Goal: Information Seeking & Learning: Learn about a topic

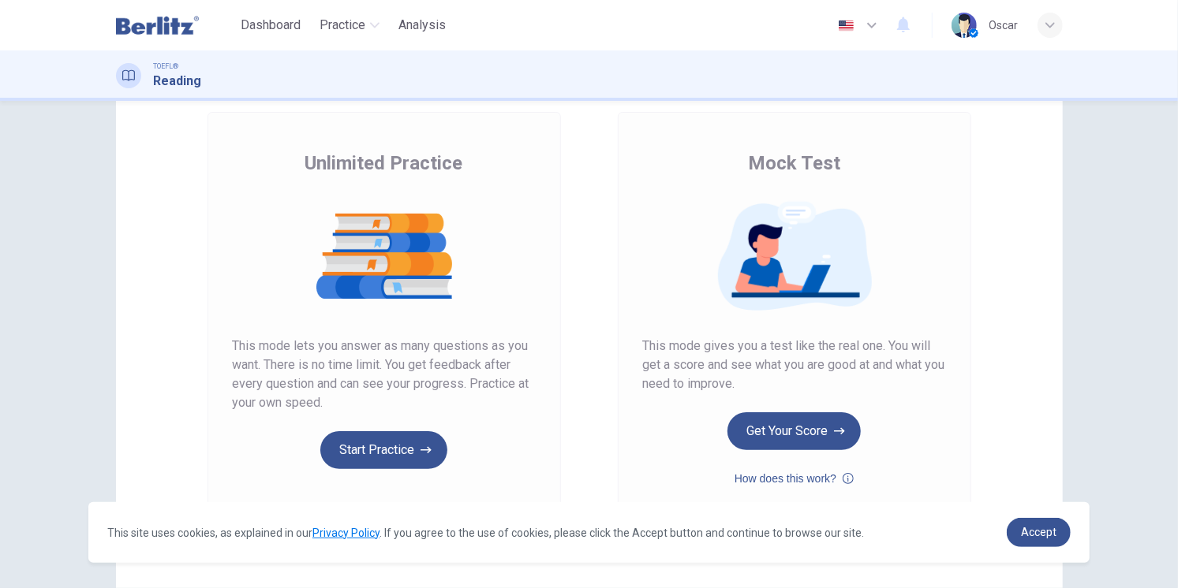
scroll to position [174, 0]
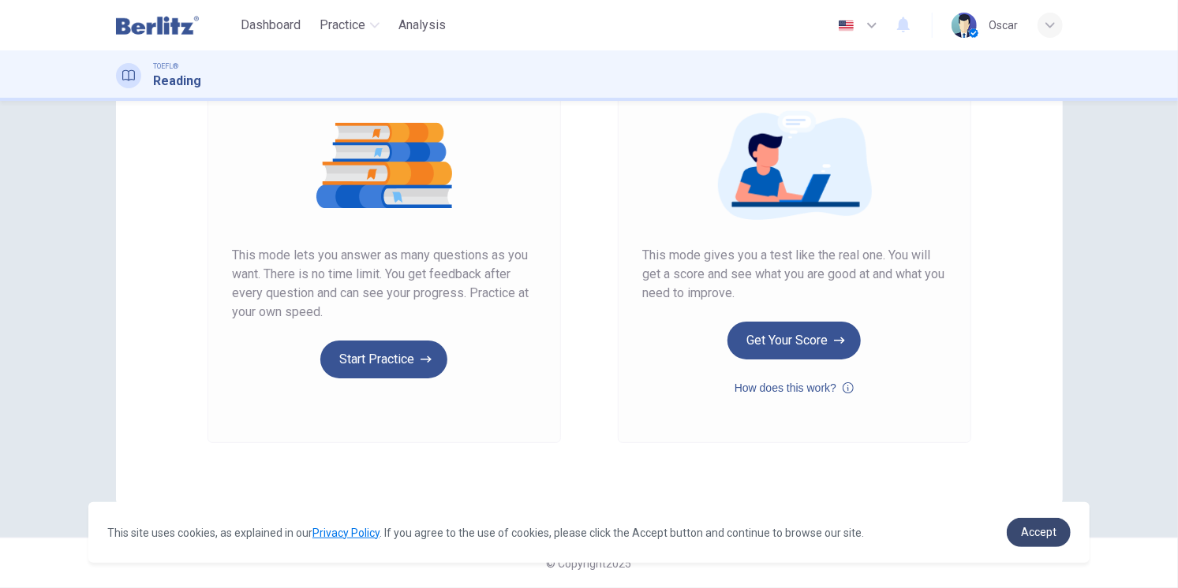
click at [1052, 532] on span "Accept" at bounding box center [1038, 532] width 35 height 13
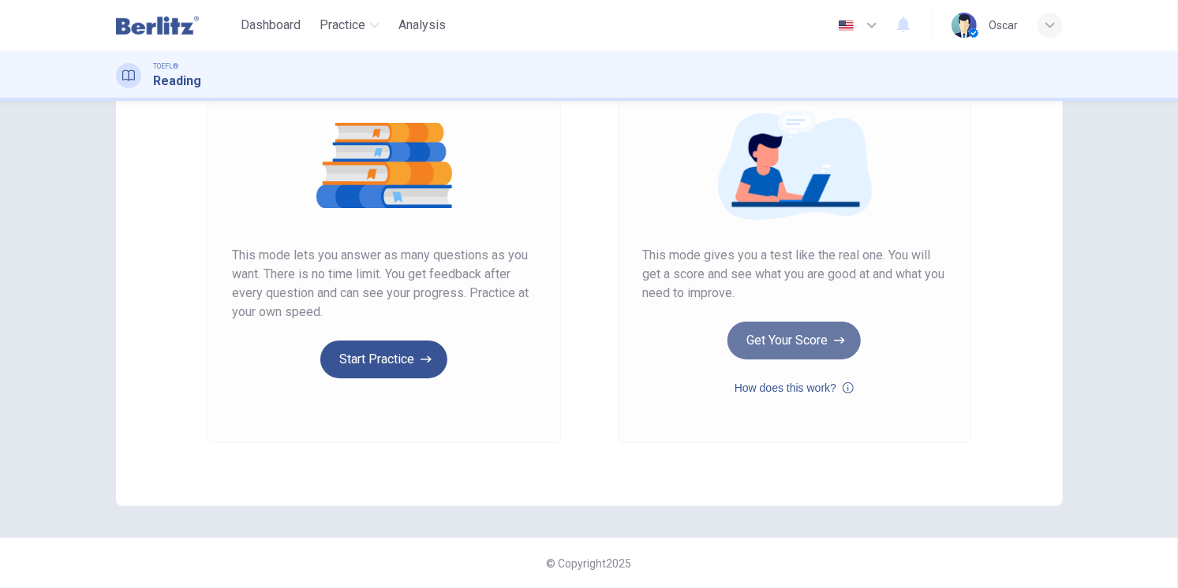
click at [787, 335] on button "Get Your Score" at bounding box center [793, 341] width 133 height 38
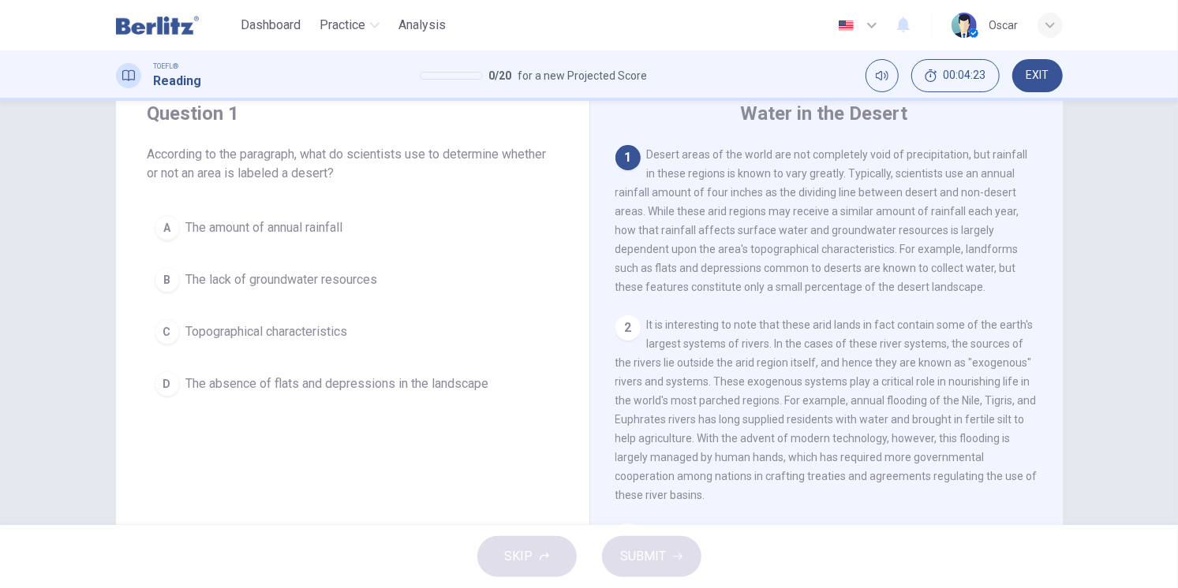
scroll to position [88, 0]
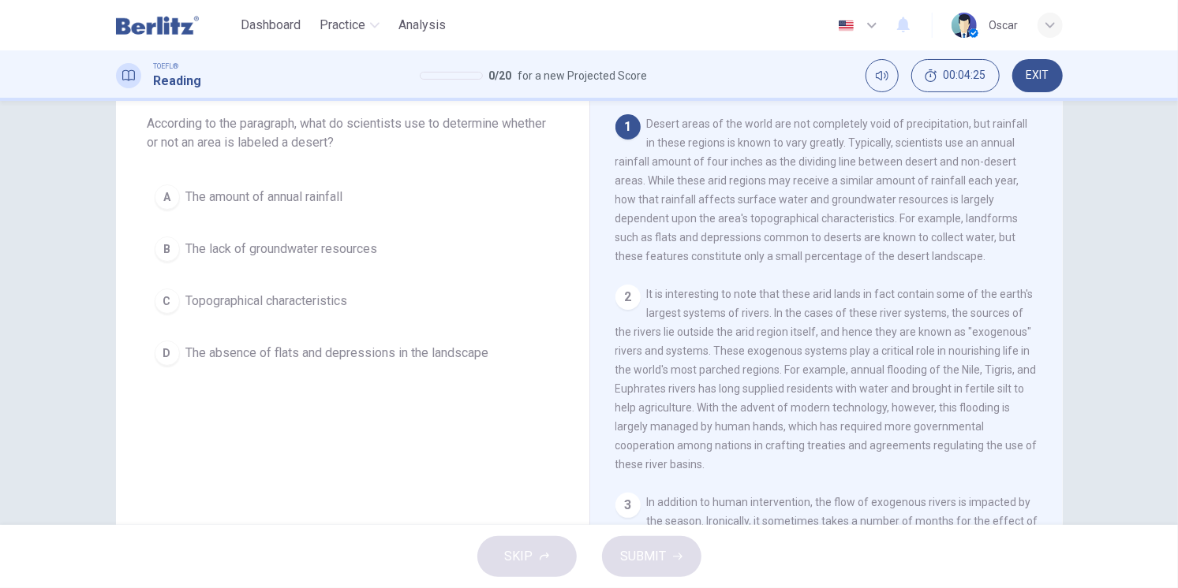
click at [274, 196] on span "The amount of annual rainfall" at bounding box center [264, 197] width 157 height 19
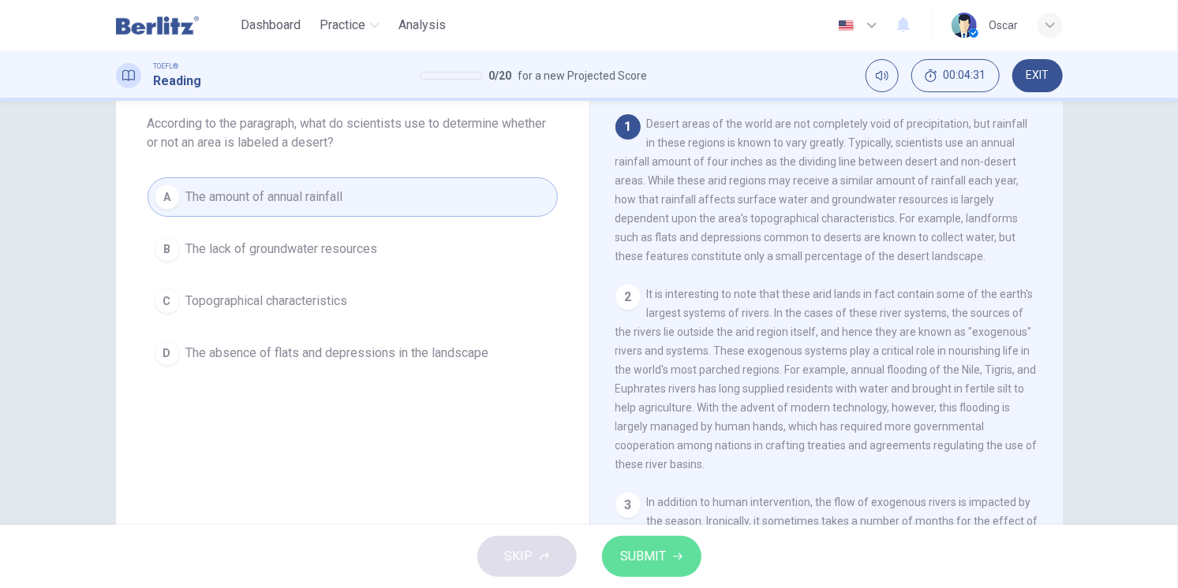
click at [648, 554] on span "SUBMIT" at bounding box center [644, 557] width 46 height 22
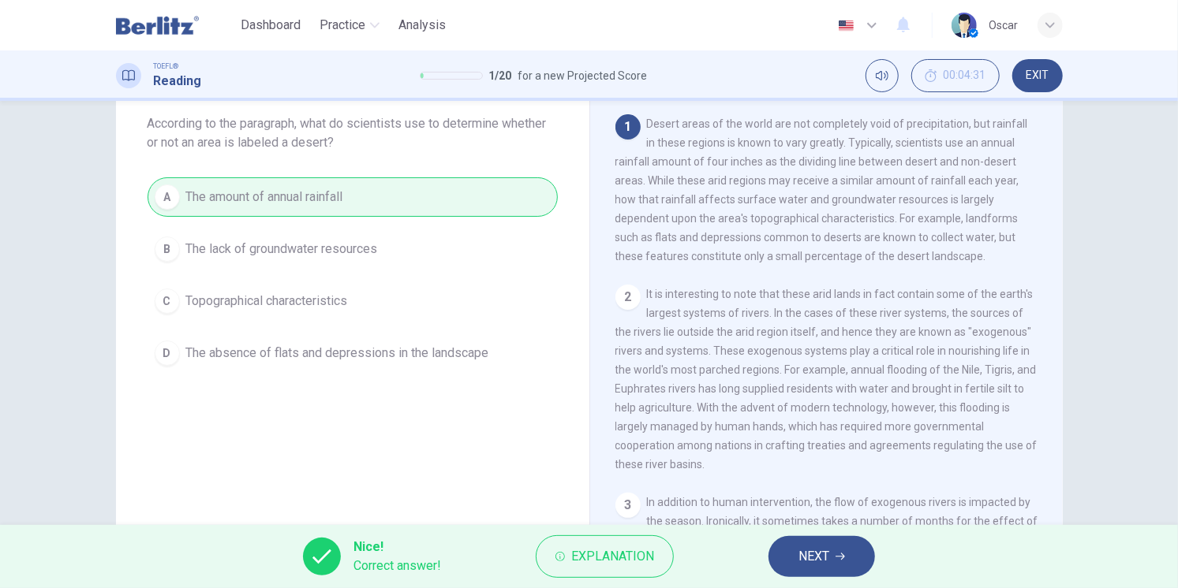
click at [820, 562] on span "NEXT" at bounding box center [813, 557] width 31 height 22
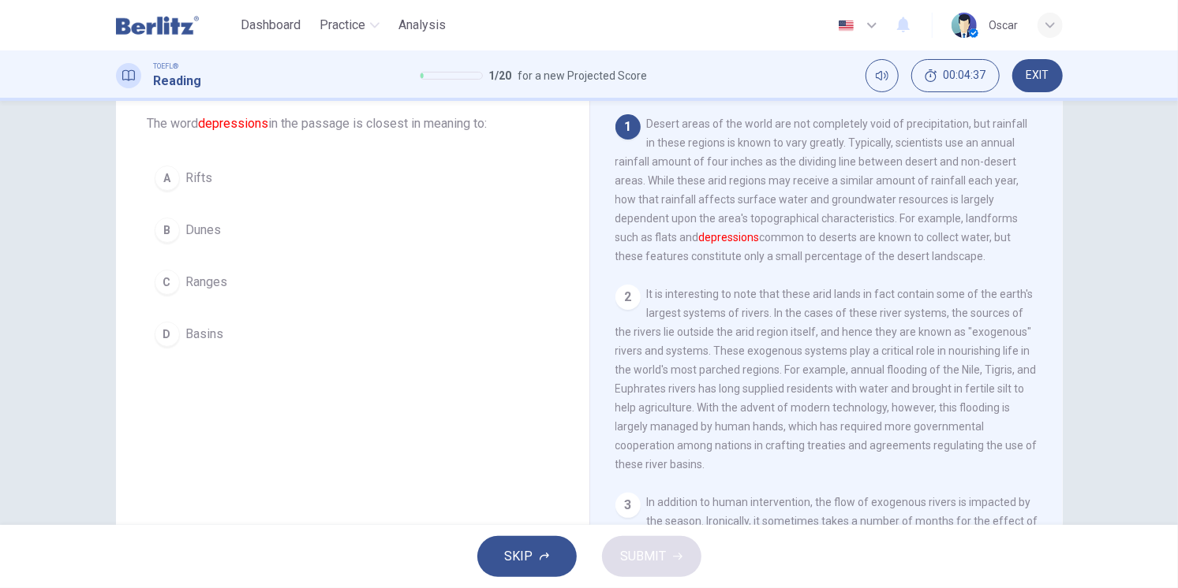
click at [186, 327] on span "Basins" at bounding box center [205, 334] width 38 height 19
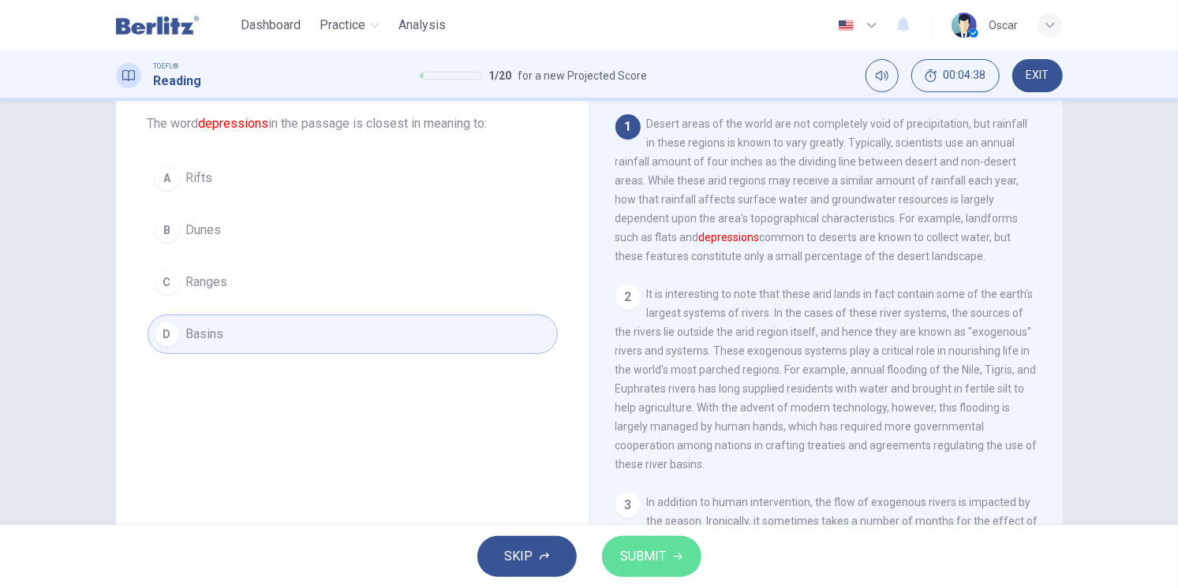
click at [655, 558] on span "SUBMIT" at bounding box center [644, 557] width 46 height 22
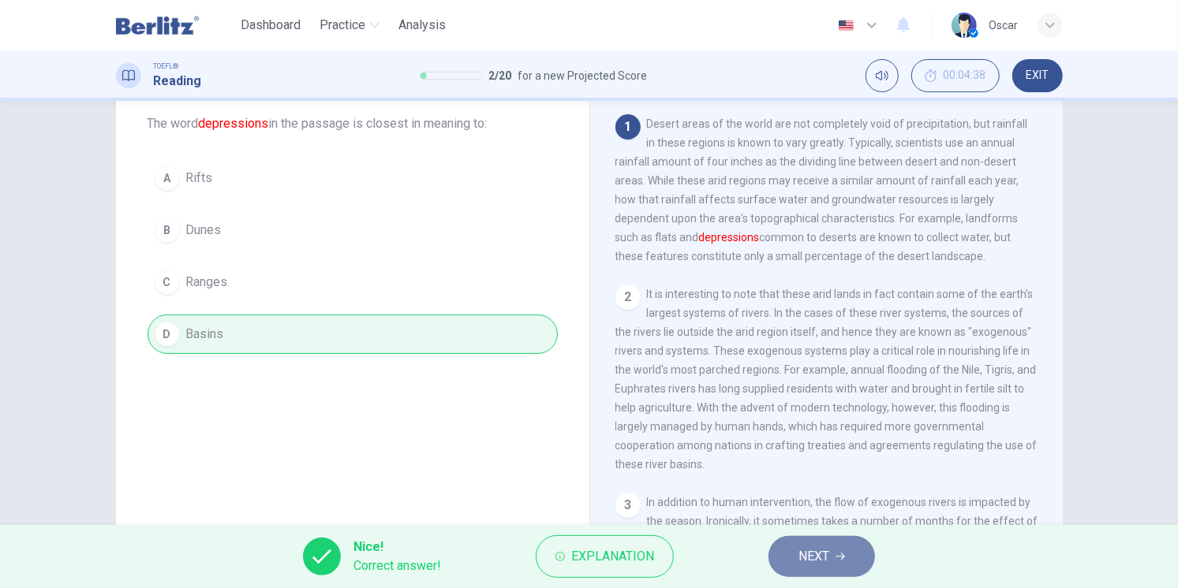
click at [806, 560] on span "NEXT" at bounding box center [813, 557] width 31 height 22
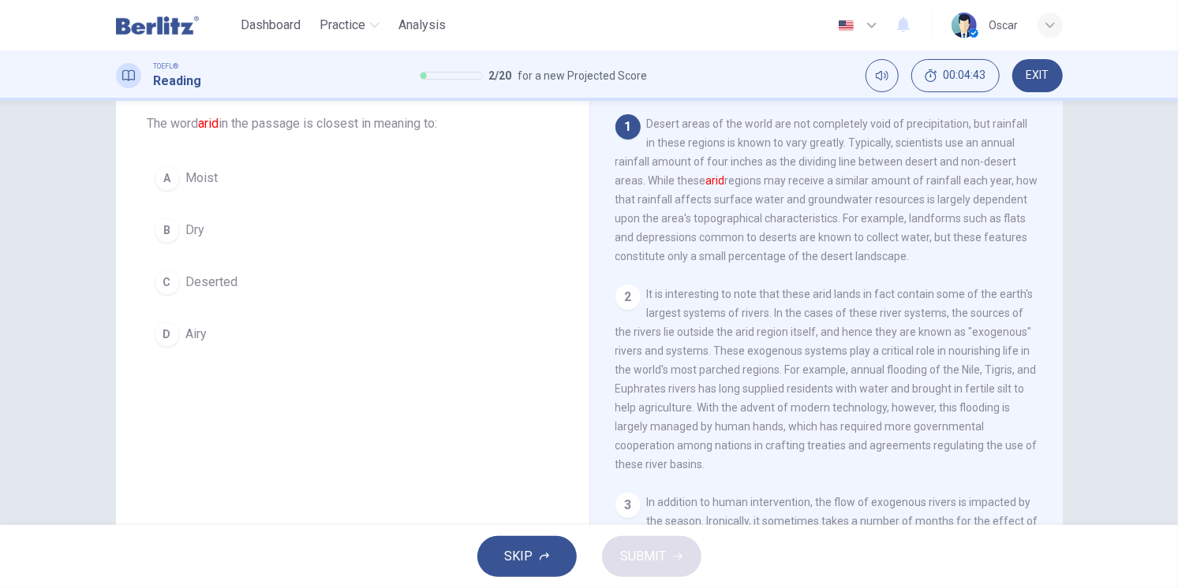
click at [174, 231] on div "B" at bounding box center [167, 230] width 25 height 25
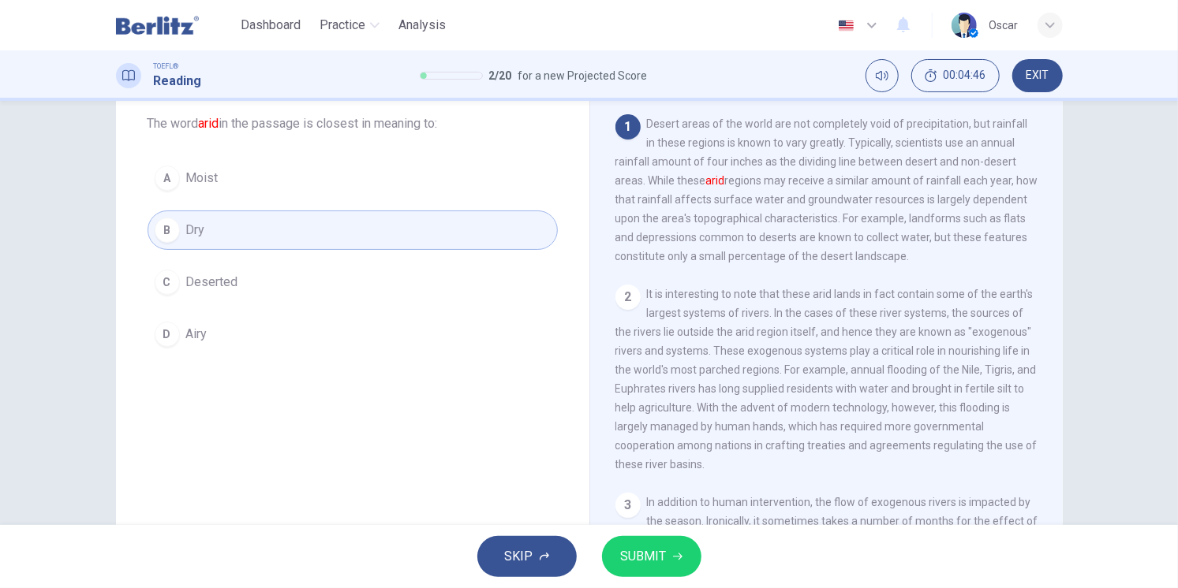
click at [644, 550] on span "SUBMIT" at bounding box center [644, 557] width 46 height 22
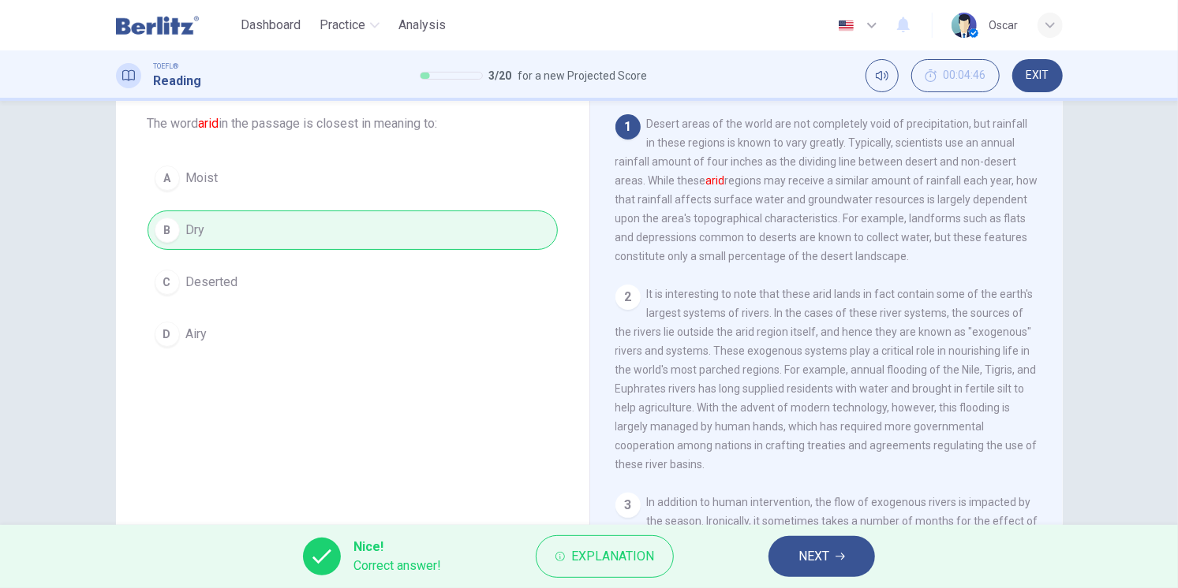
click at [808, 562] on span "NEXT" at bounding box center [813, 557] width 31 height 22
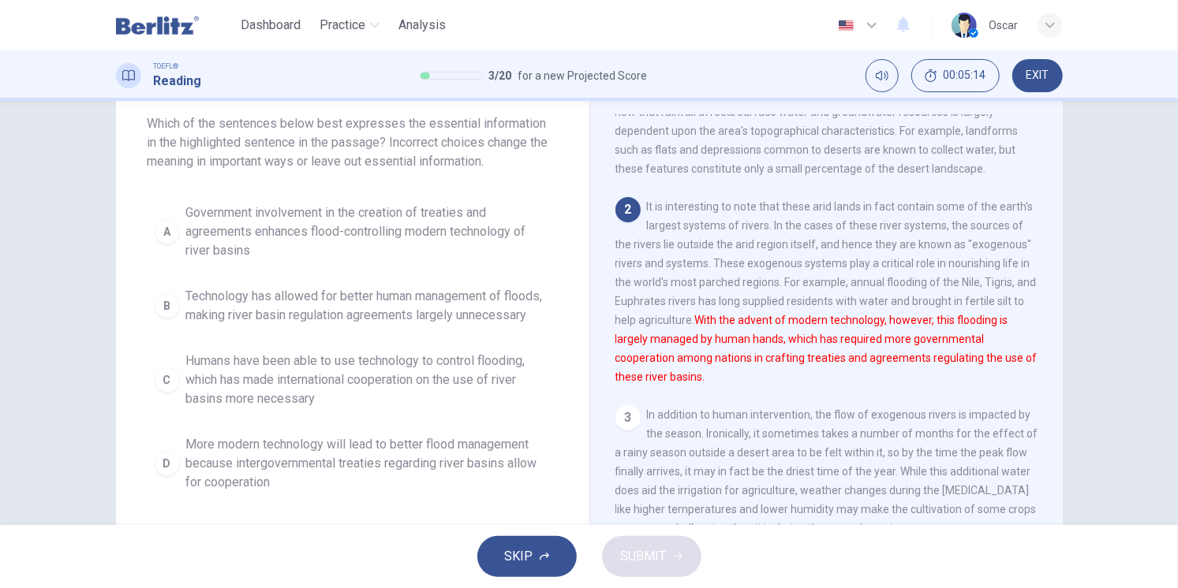
click at [259, 311] on span "Technology has allowed for better human management of floods, making river basi…" at bounding box center [368, 306] width 364 height 38
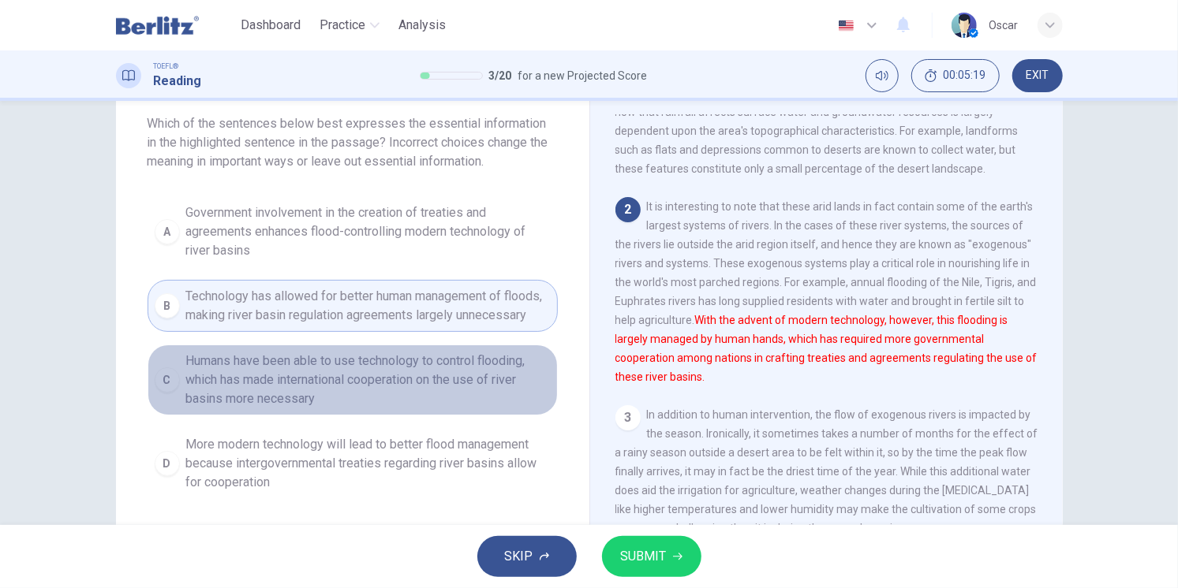
click at [257, 400] on span "Humans have been able to use technology to control flooding, which has made int…" at bounding box center [368, 380] width 364 height 57
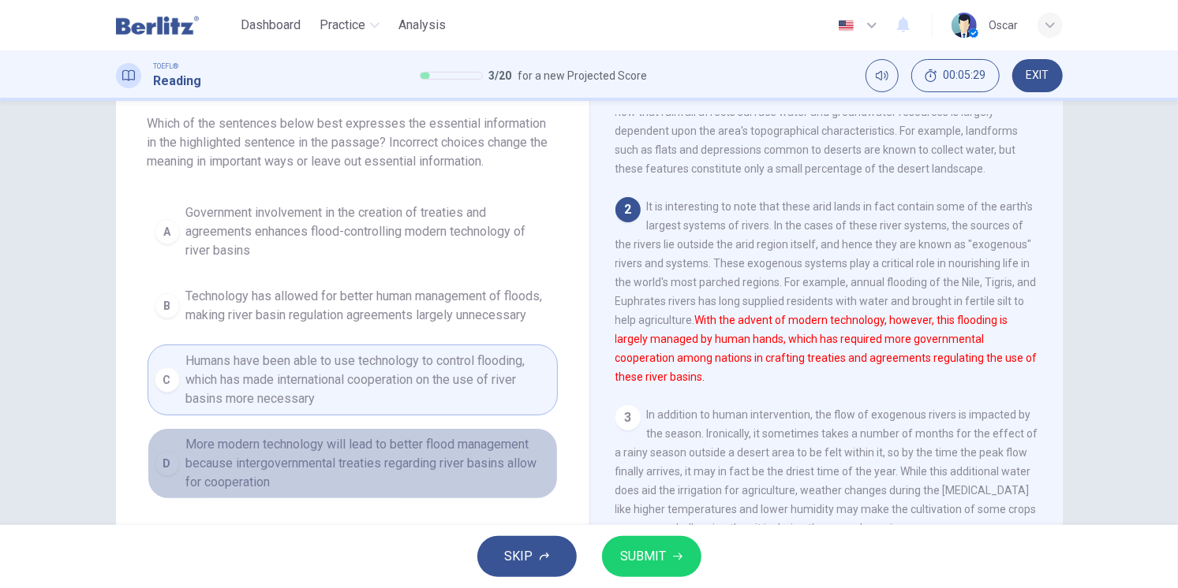
click at [308, 483] on span "More modern technology will lead to better flood management because intergovern…" at bounding box center [368, 463] width 364 height 57
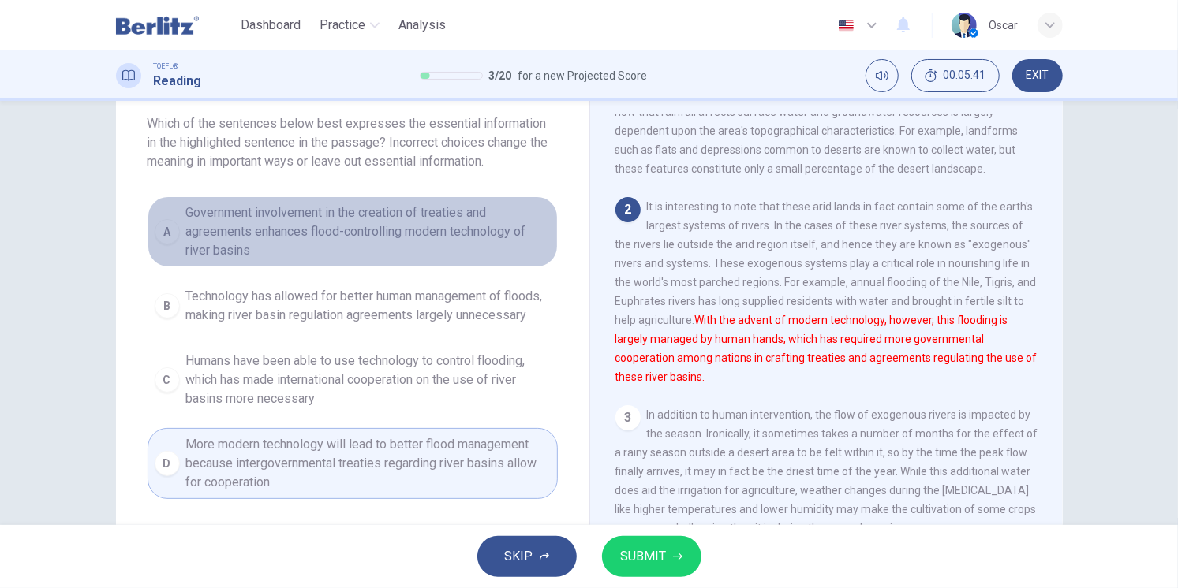
click at [221, 233] on span "Government involvement in the creation of treaties and agreements enhances floo…" at bounding box center [368, 231] width 364 height 57
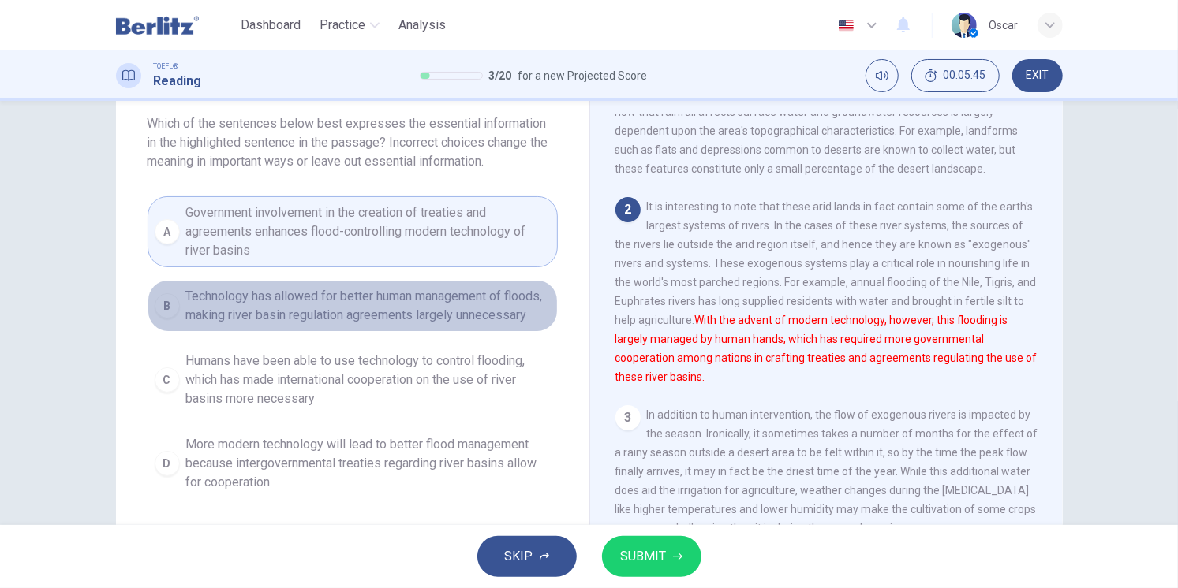
click at [237, 320] on span "Technology has allowed for better human management of floods, making river basi…" at bounding box center [368, 306] width 364 height 38
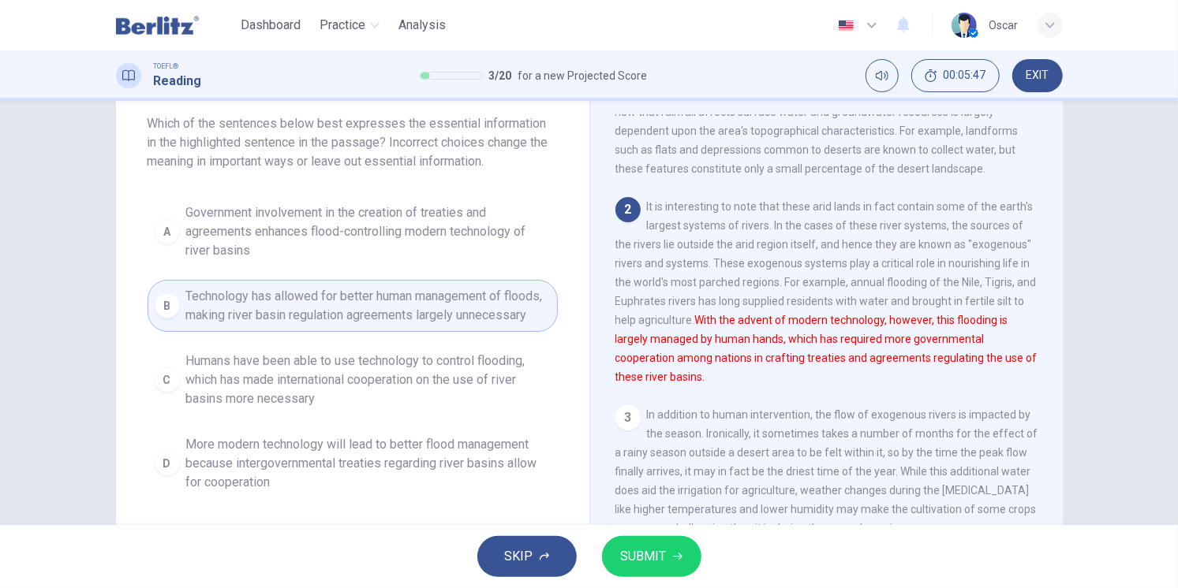
click at [240, 398] on span "Humans have been able to use technology to control flooding, which has made int…" at bounding box center [368, 380] width 364 height 57
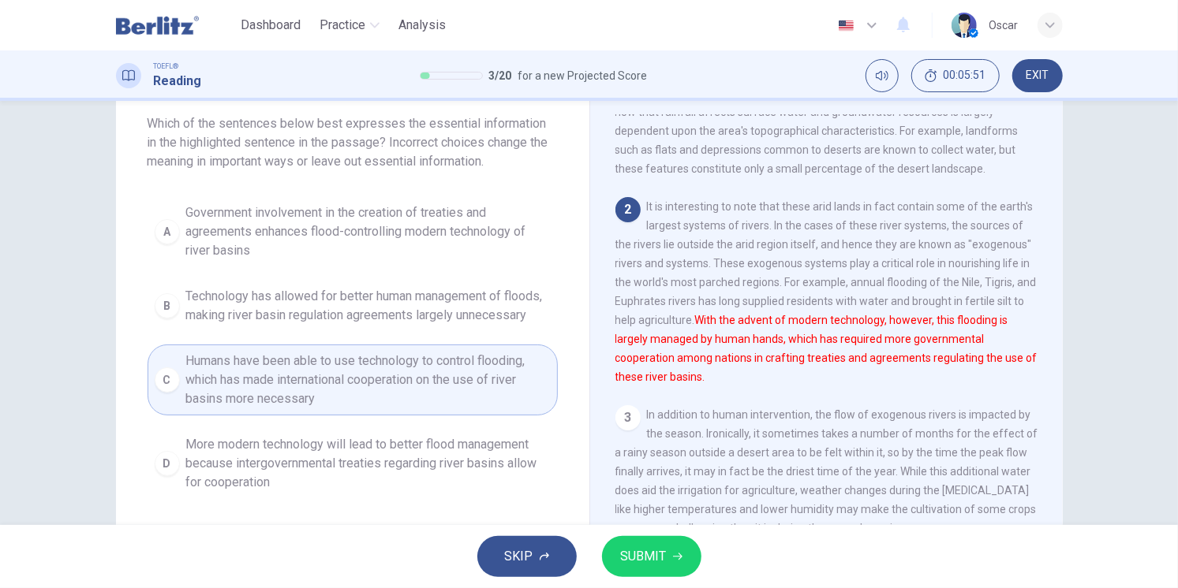
click at [673, 558] on icon "button" at bounding box center [677, 556] width 9 height 9
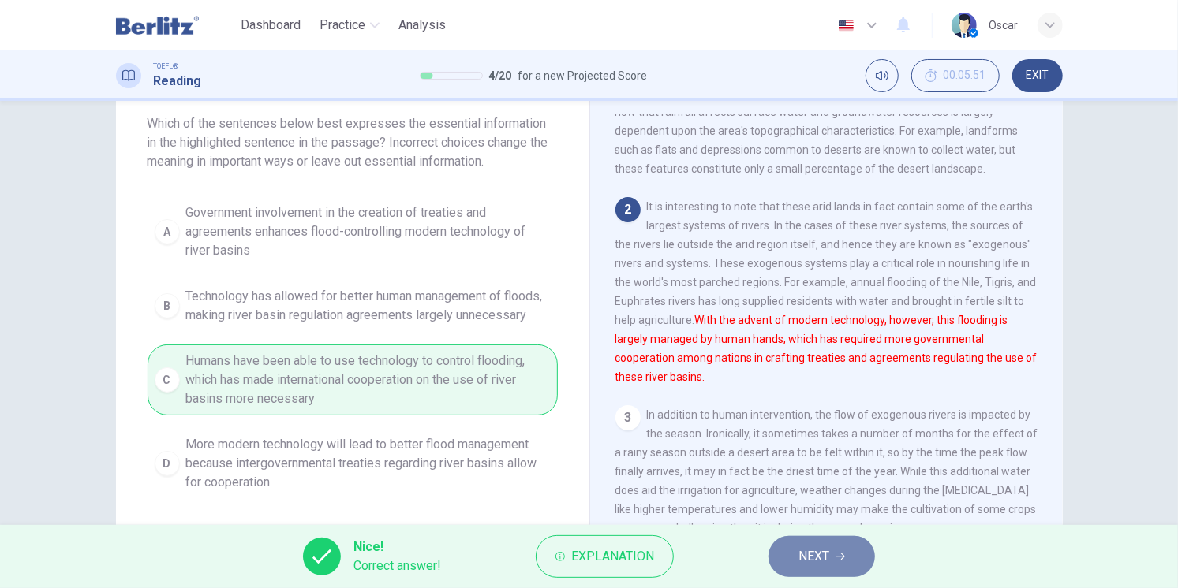
click at [801, 557] on span "NEXT" at bounding box center [813, 557] width 31 height 22
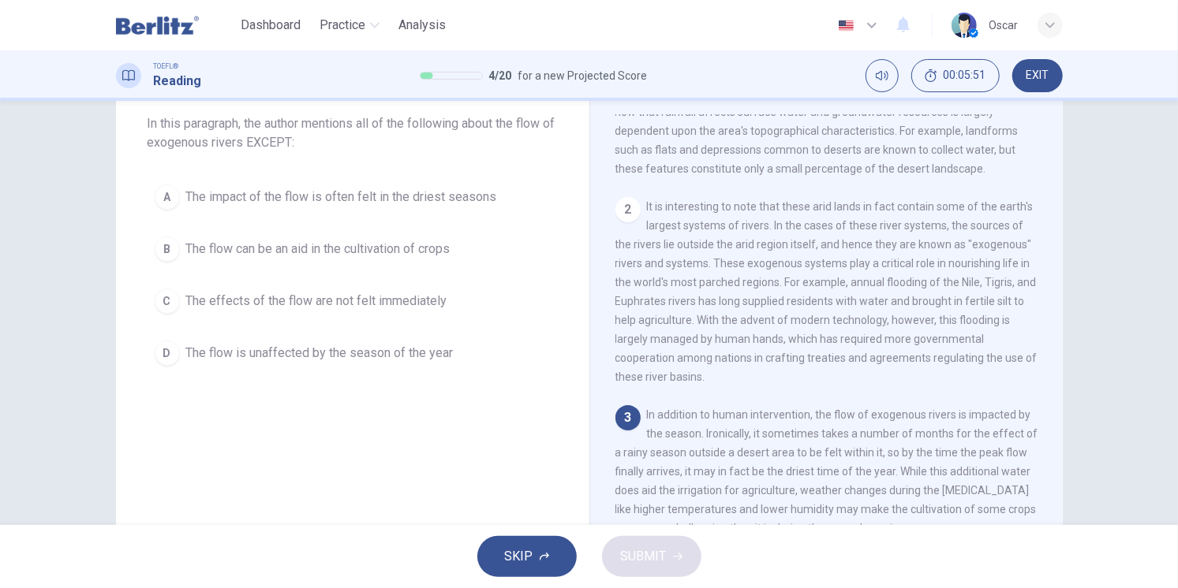
scroll to position [215, 0]
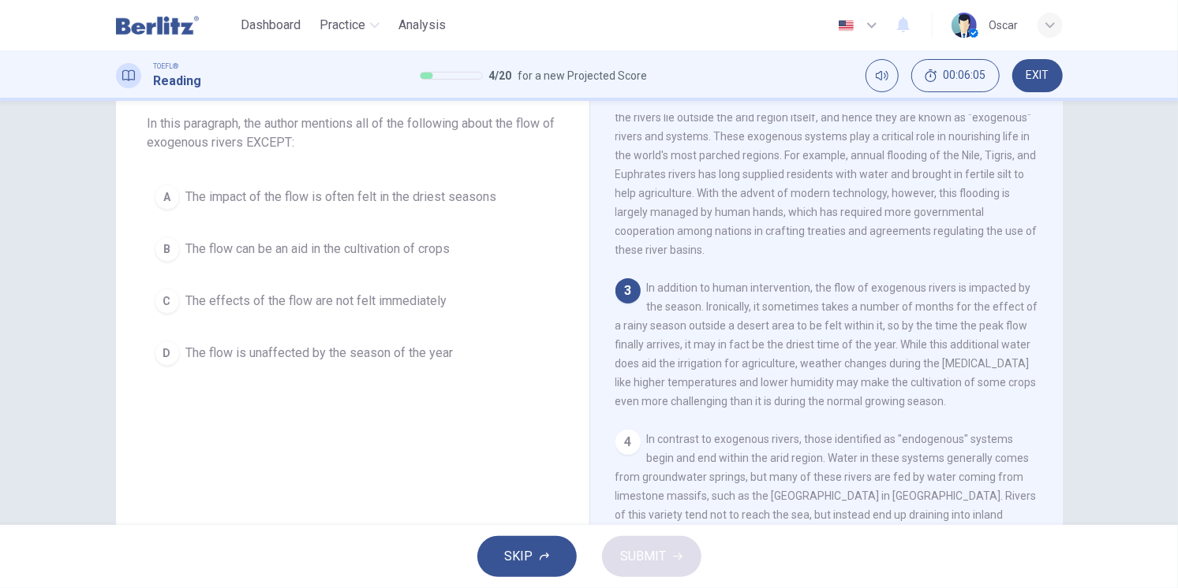
click at [226, 252] on span "The flow can be an aid in the cultivation of crops" at bounding box center [318, 249] width 264 height 19
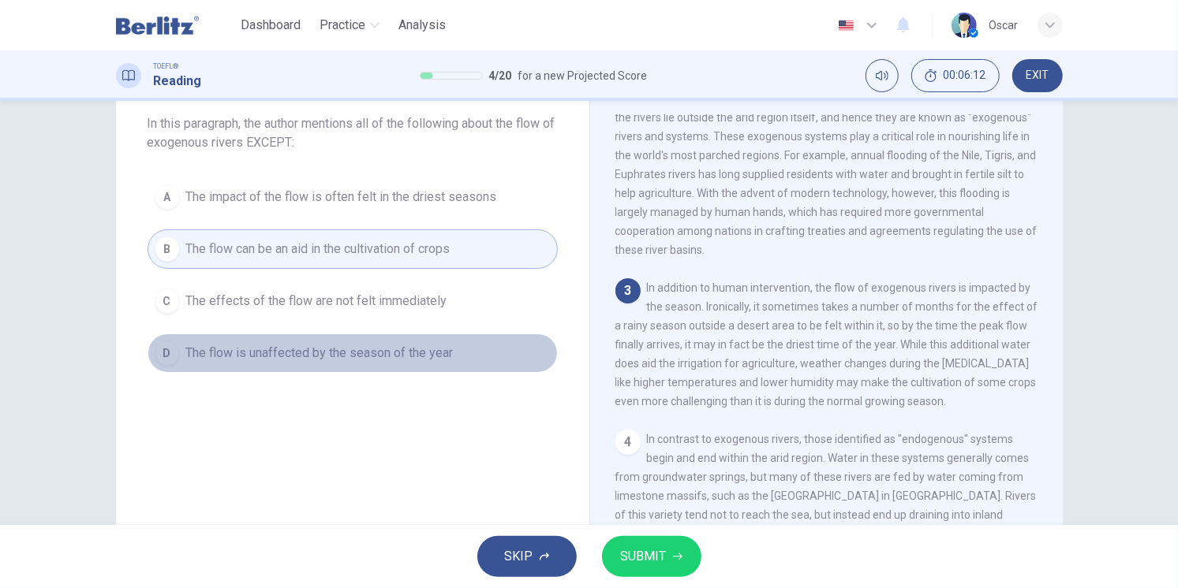
click at [270, 359] on span "The flow is unaffected by the season of the year" at bounding box center [319, 353] width 267 height 19
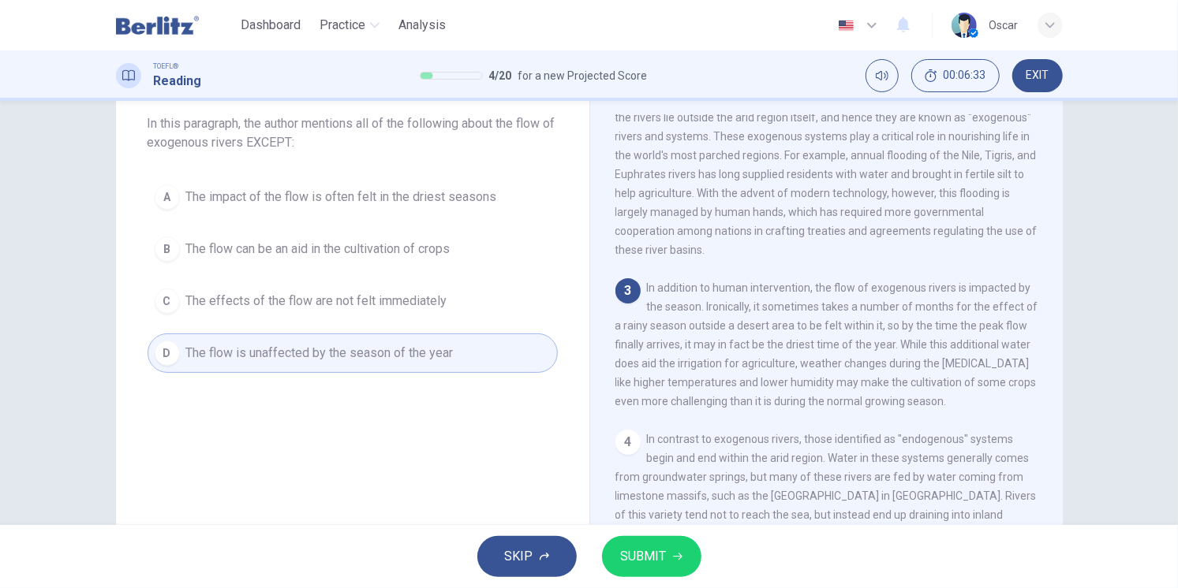
click at [671, 562] on button "SUBMIT" at bounding box center [651, 556] width 99 height 41
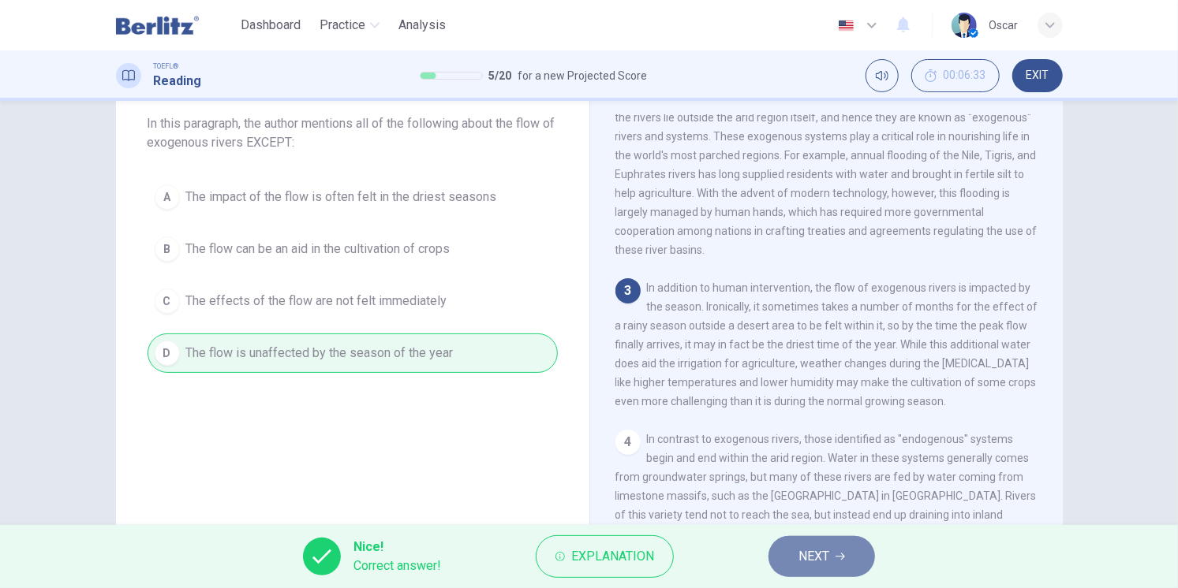
click at [813, 552] on span "NEXT" at bounding box center [813, 557] width 31 height 22
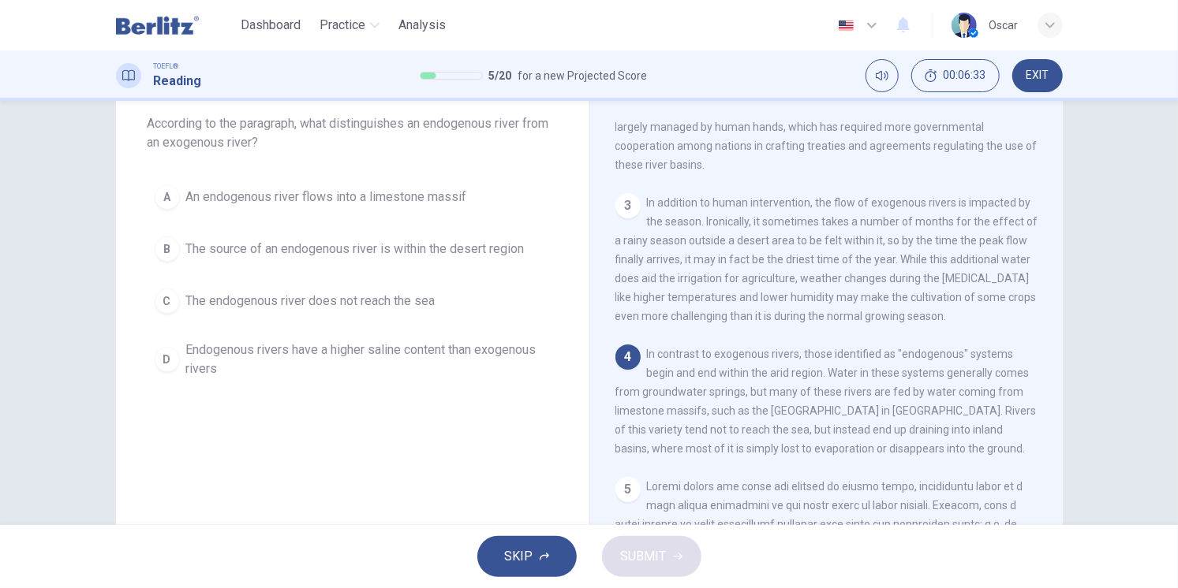
scroll to position [347, 0]
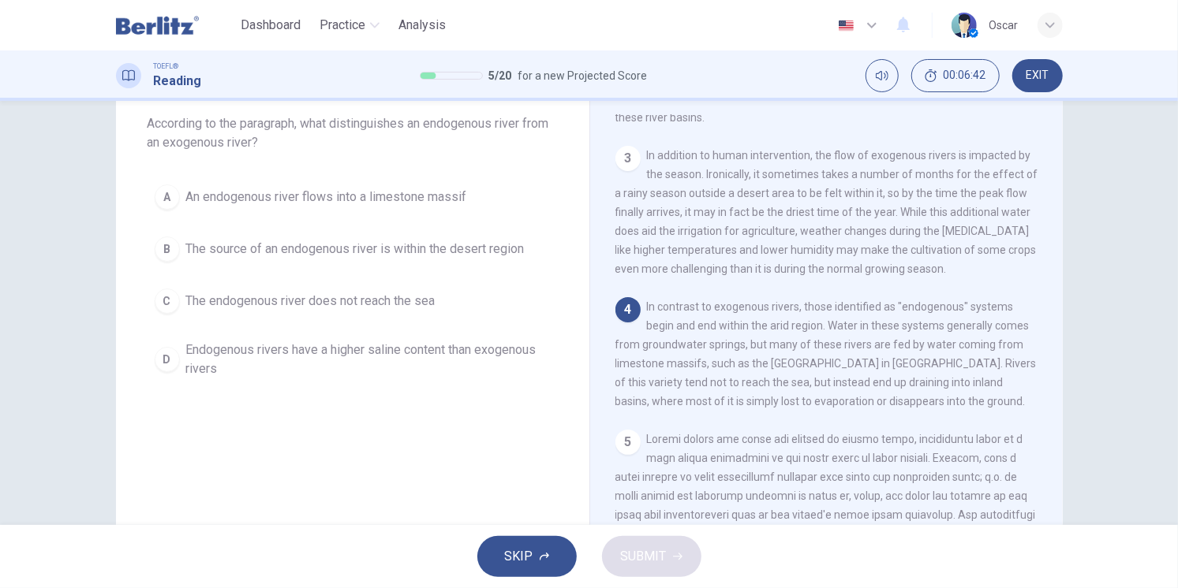
click at [235, 250] on span "The source of an endogenous river is within the desert region" at bounding box center [355, 249] width 338 height 19
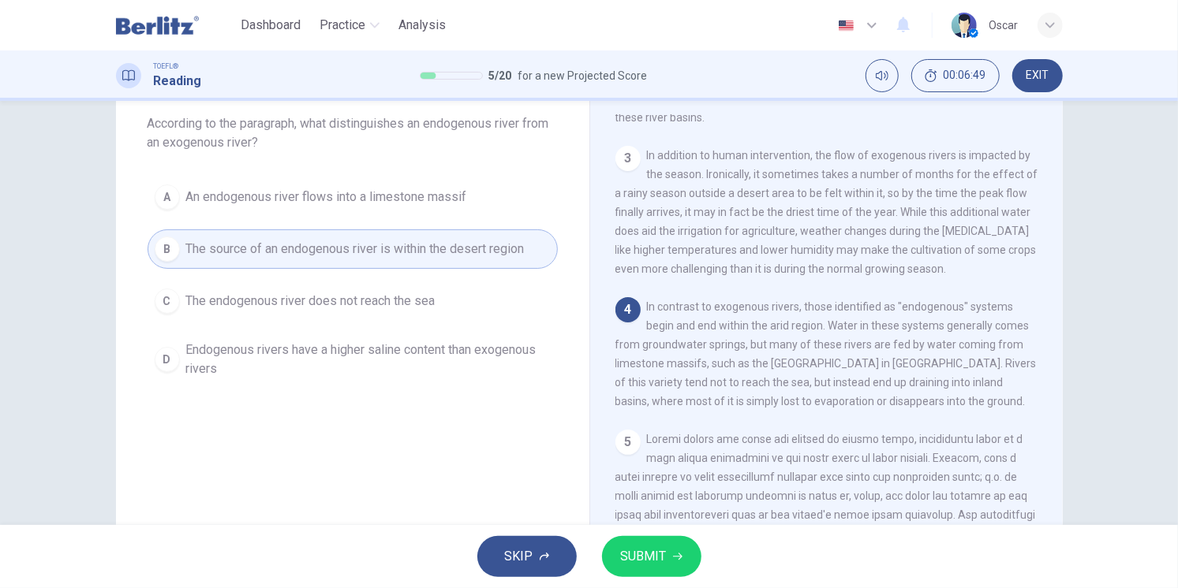
click at [673, 555] on icon "button" at bounding box center [677, 556] width 9 height 9
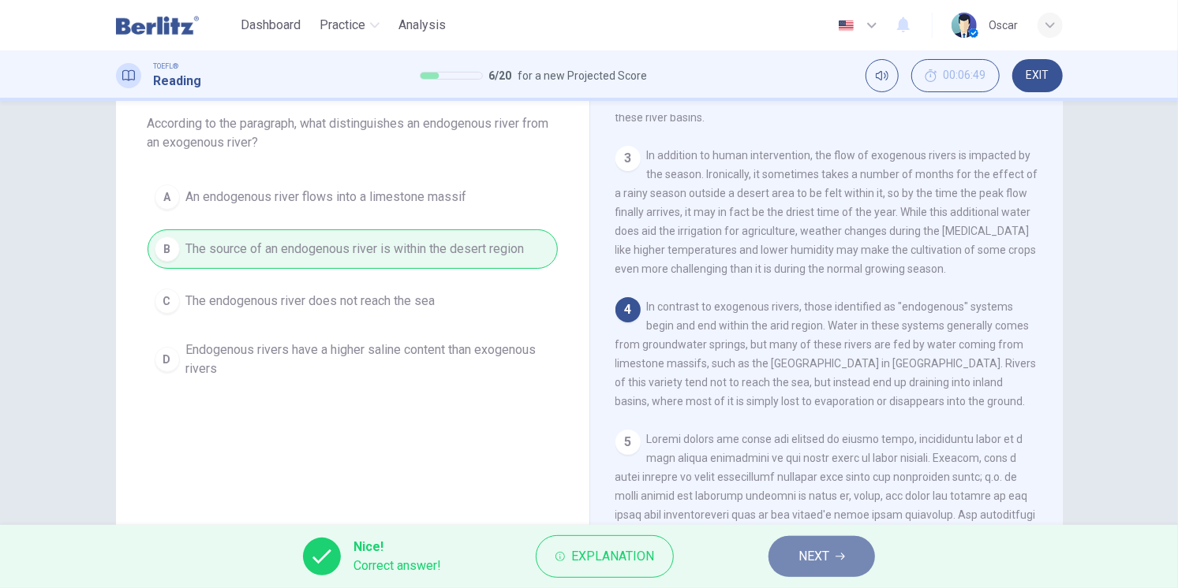
click at [829, 560] on span "NEXT" at bounding box center [813, 557] width 31 height 22
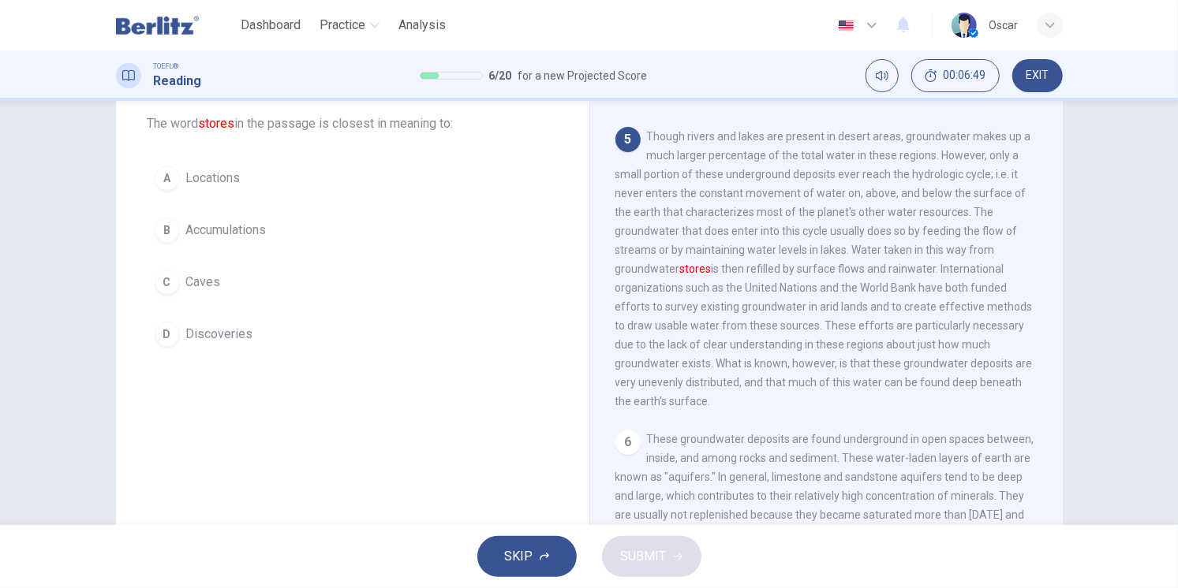
scroll to position [650, 0]
click at [218, 233] on span "Accumulations" at bounding box center [226, 230] width 80 height 19
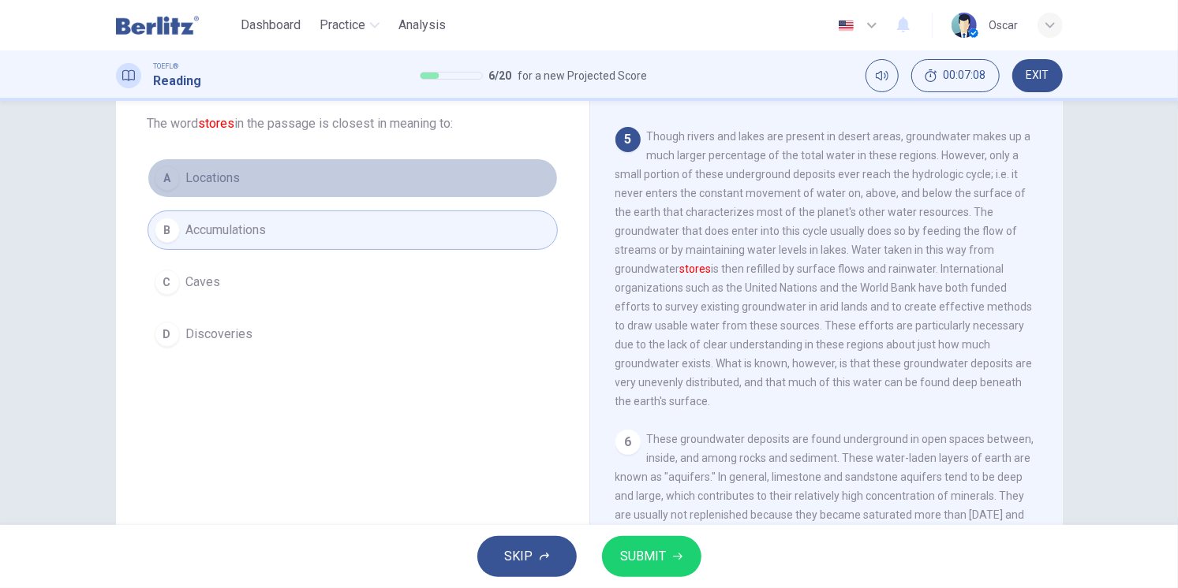
click at [224, 175] on span "Locations" at bounding box center [213, 178] width 54 height 19
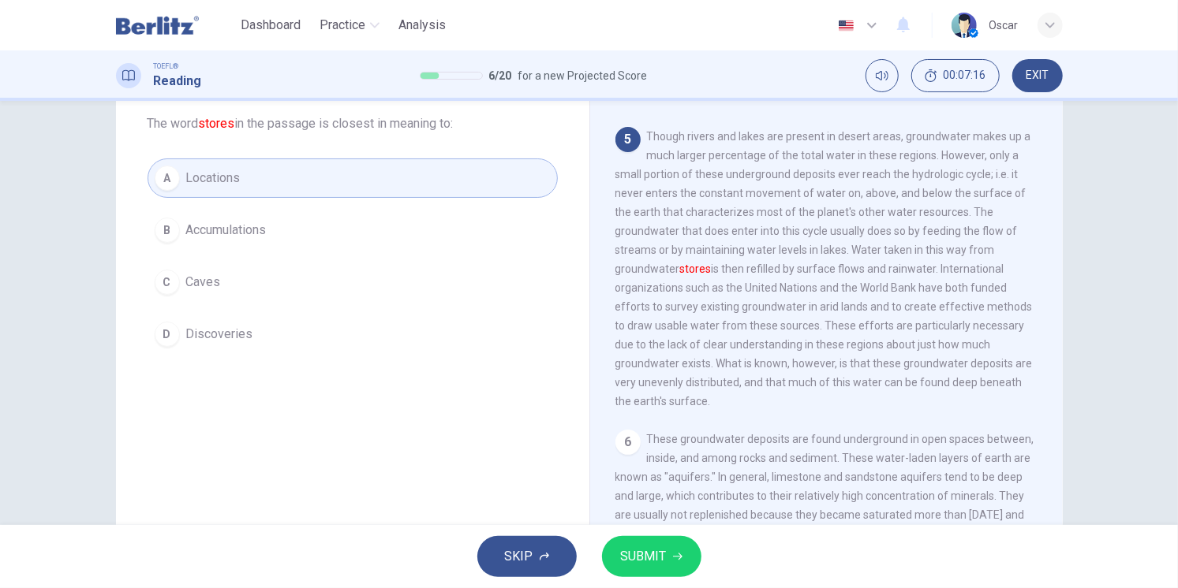
click at [239, 222] on span "Accumulations" at bounding box center [226, 230] width 80 height 19
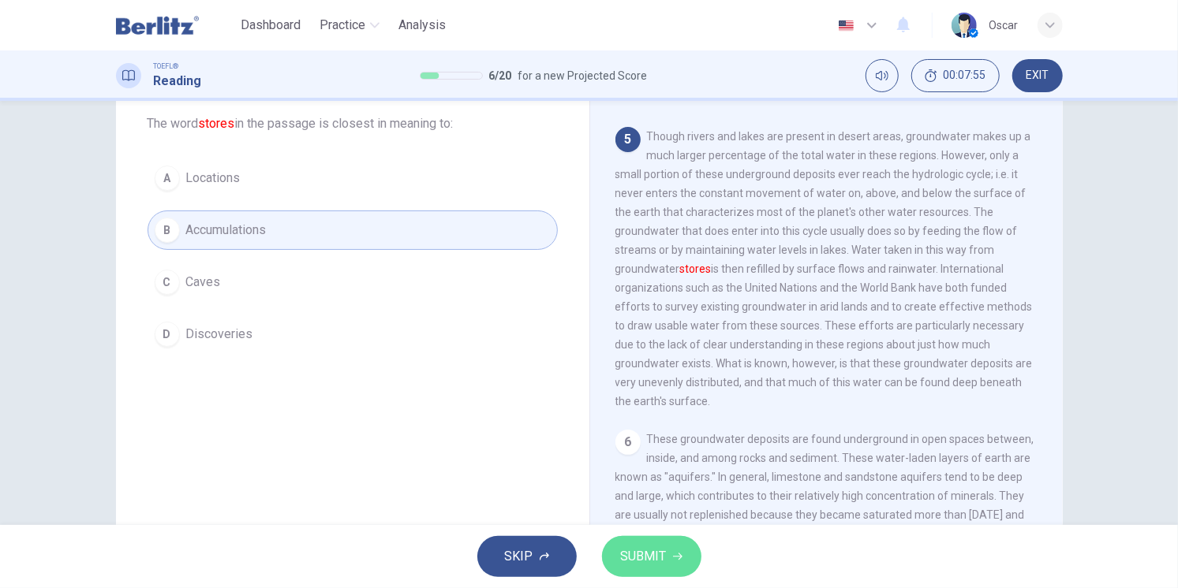
click at [652, 551] on span "SUBMIT" at bounding box center [644, 557] width 46 height 22
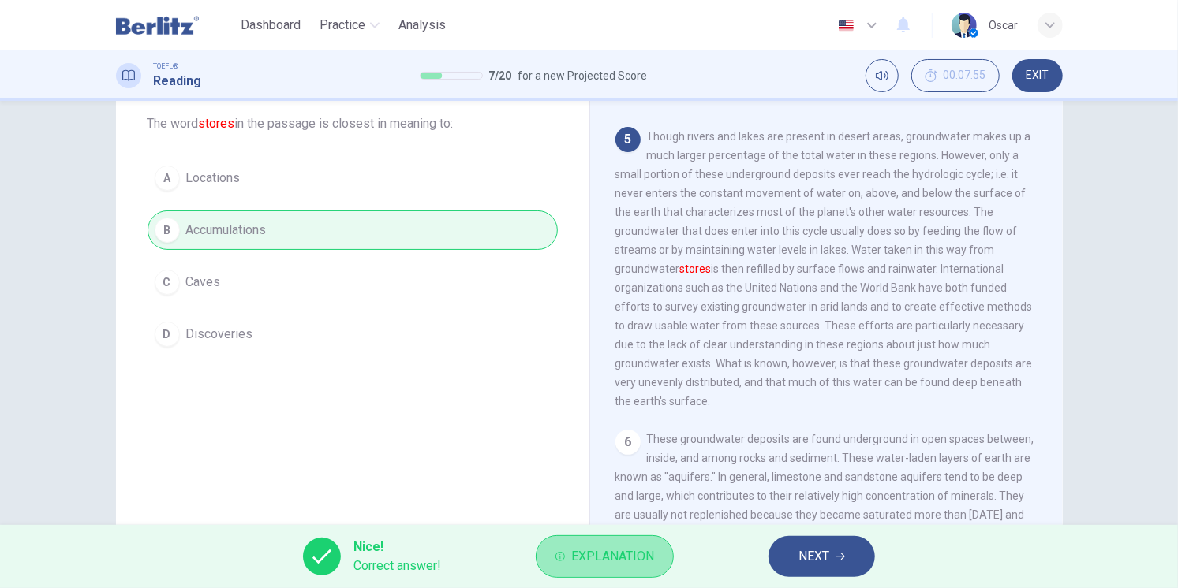
click at [629, 554] on span "Explanation" at bounding box center [612, 557] width 83 height 22
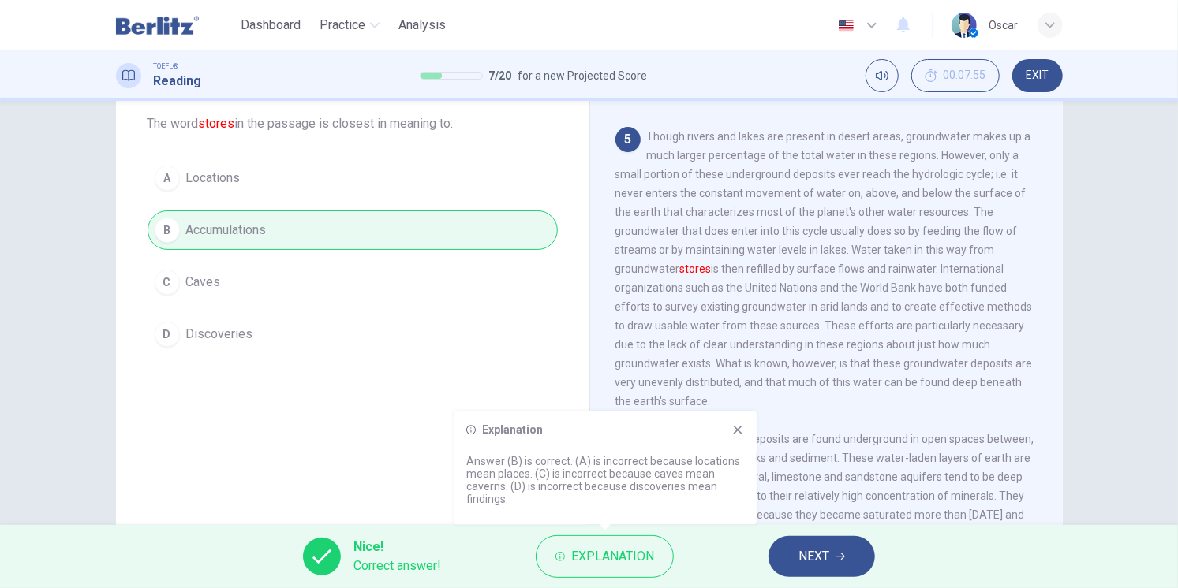
click at [738, 427] on icon at bounding box center [737, 430] width 13 height 13
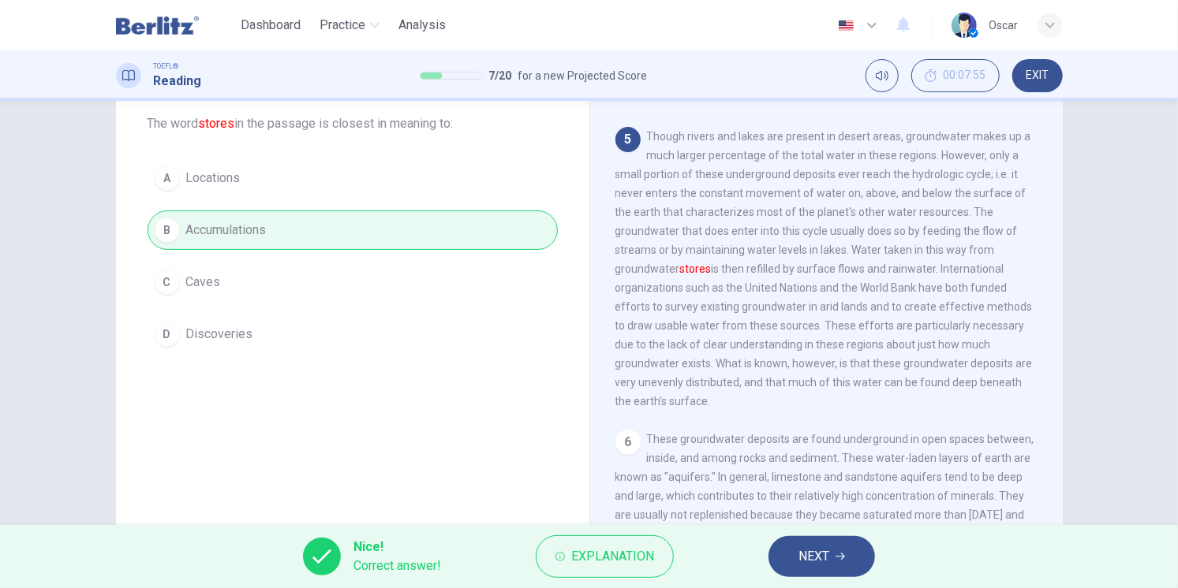
click at [812, 559] on span "NEXT" at bounding box center [813, 557] width 31 height 22
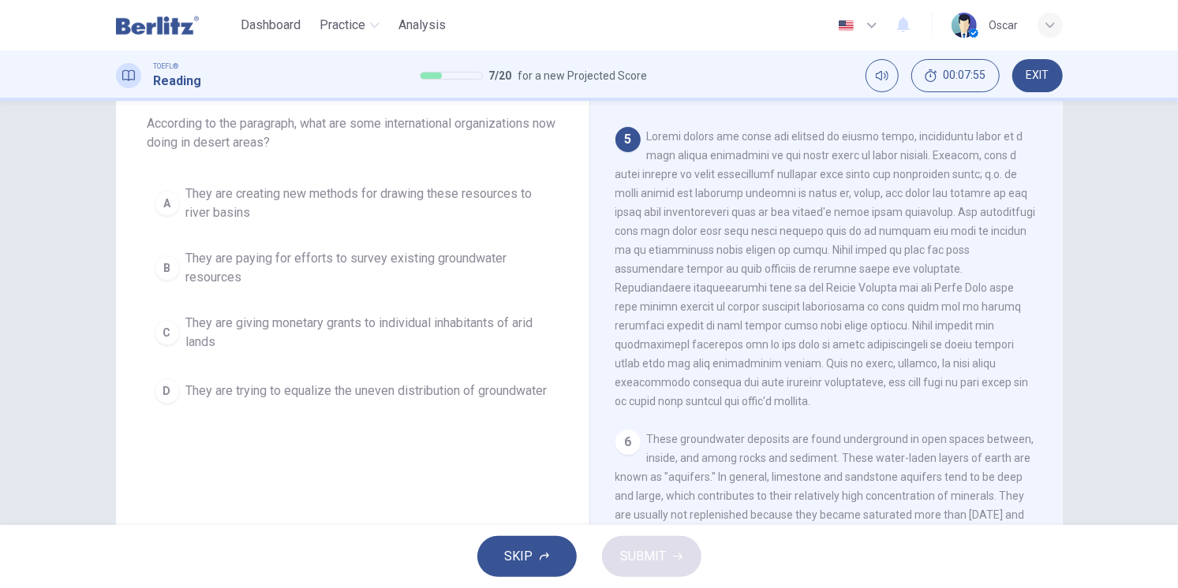
scroll to position [663, 0]
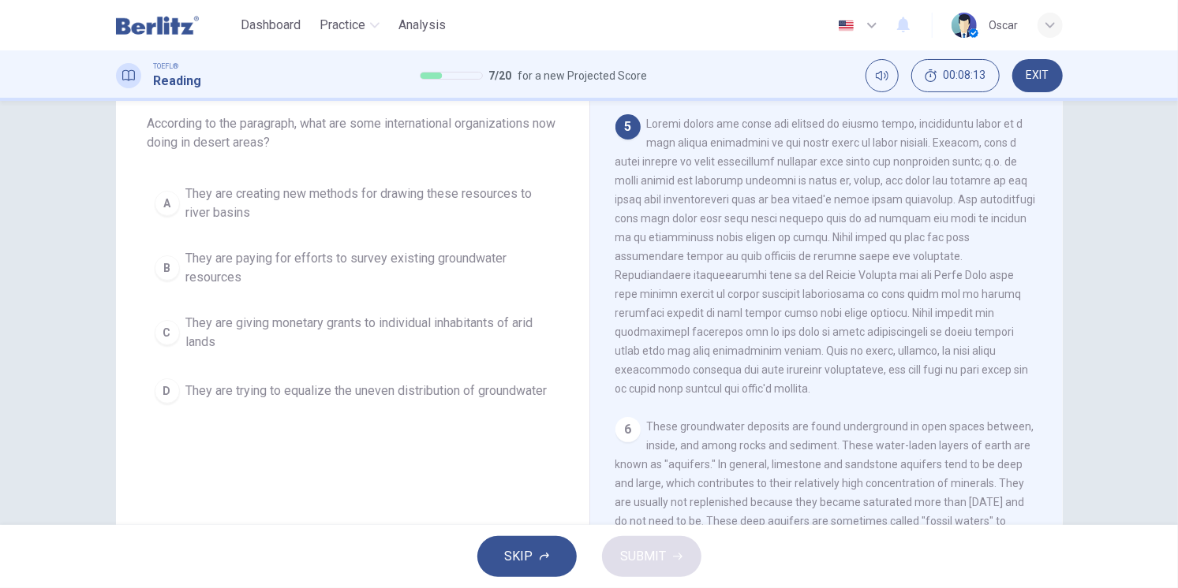
click at [211, 266] on span "They are paying for efforts to survey existing groundwater resources" at bounding box center [368, 268] width 364 height 38
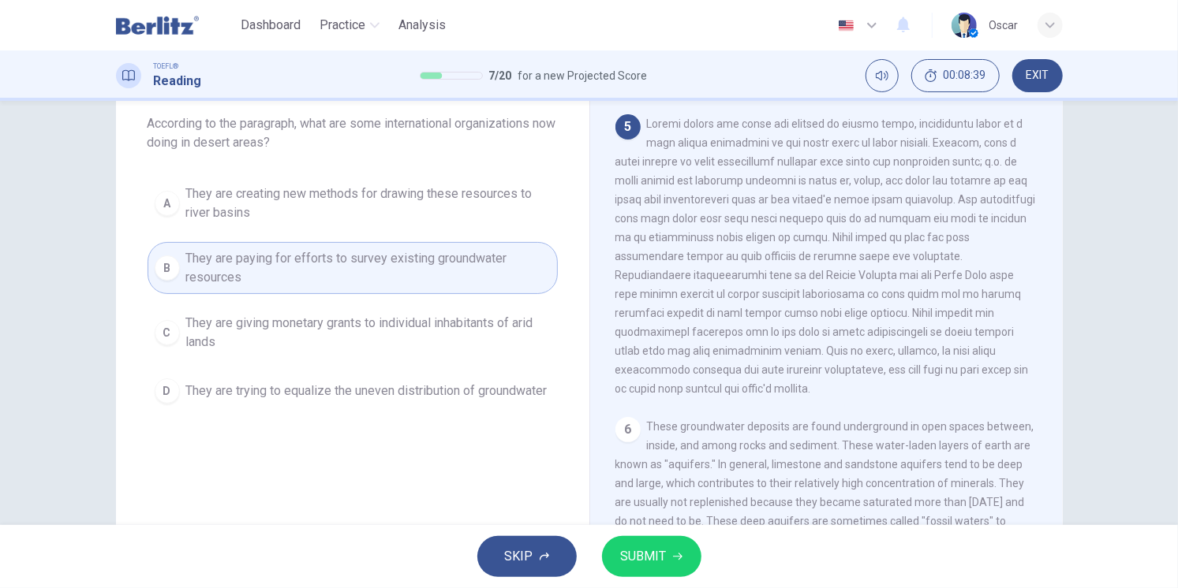
click at [661, 550] on span "SUBMIT" at bounding box center [644, 557] width 46 height 22
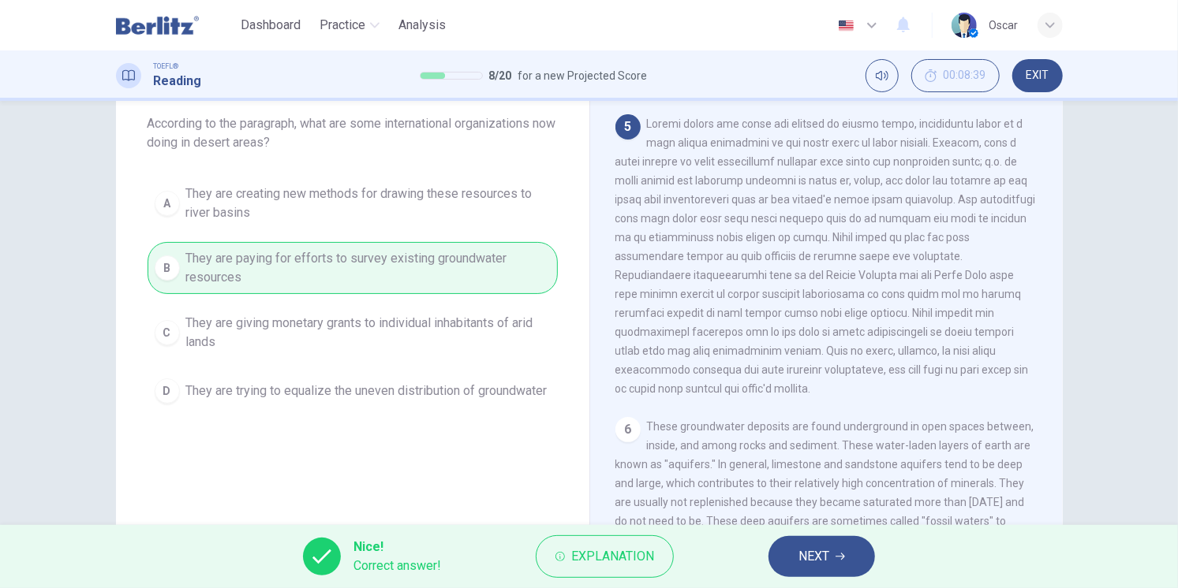
click at [803, 562] on span "NEXT" at bounding box center [813, 557] width 31 height 22
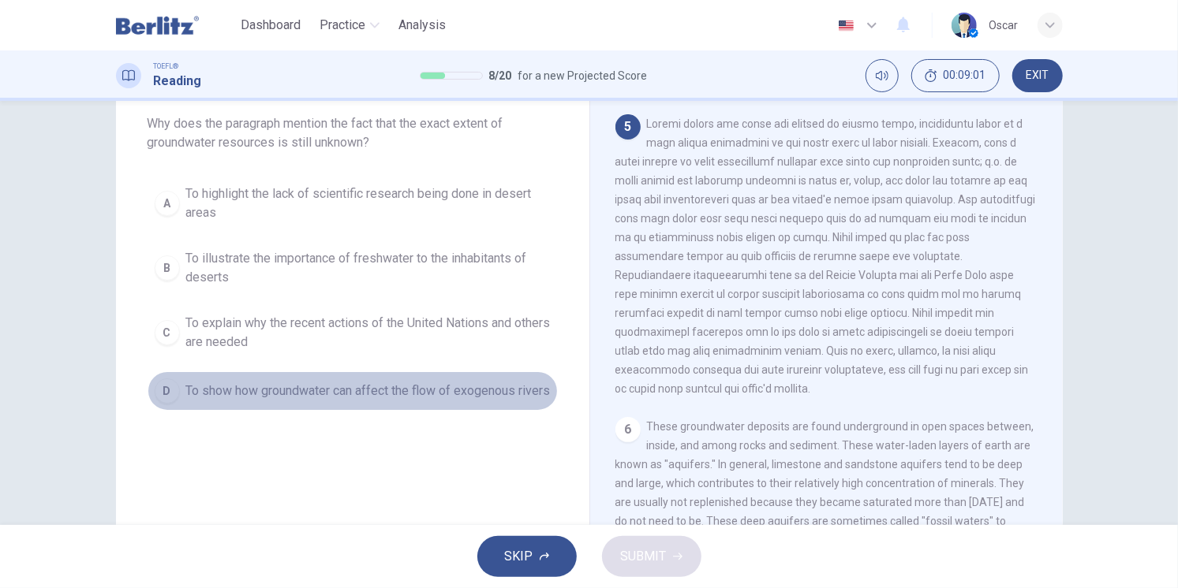
click at [292, 388] on span "To show how groundwater can affect the flow of exogenous rivers" at bounding box center [368, 391] width 364 height 19
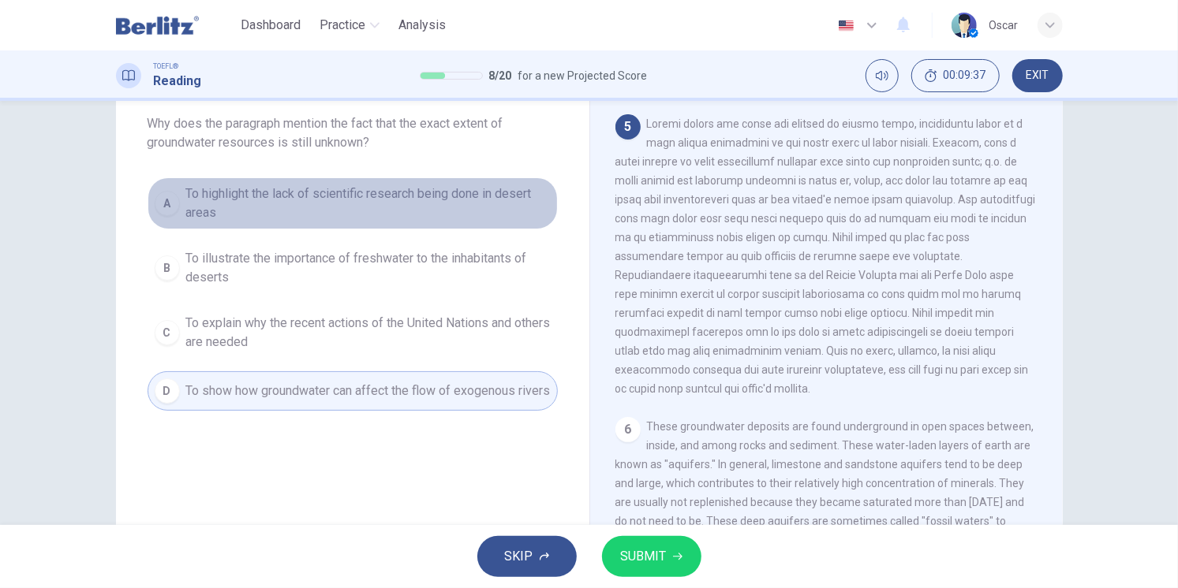
click at [266, 200] on span "To highlight the lack of scientific research being done in desert areas" at bounding box center [368, 204] width 364 height 38
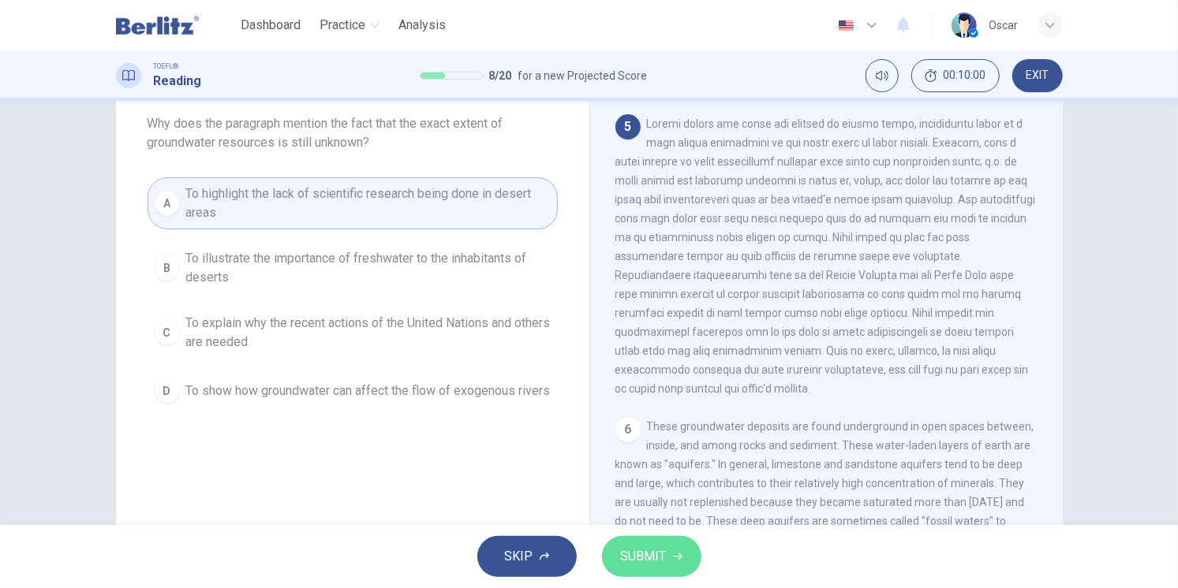
click at [655, 565] on span "SUBMIT" at bounding box center [644, 557] width 46 height 22
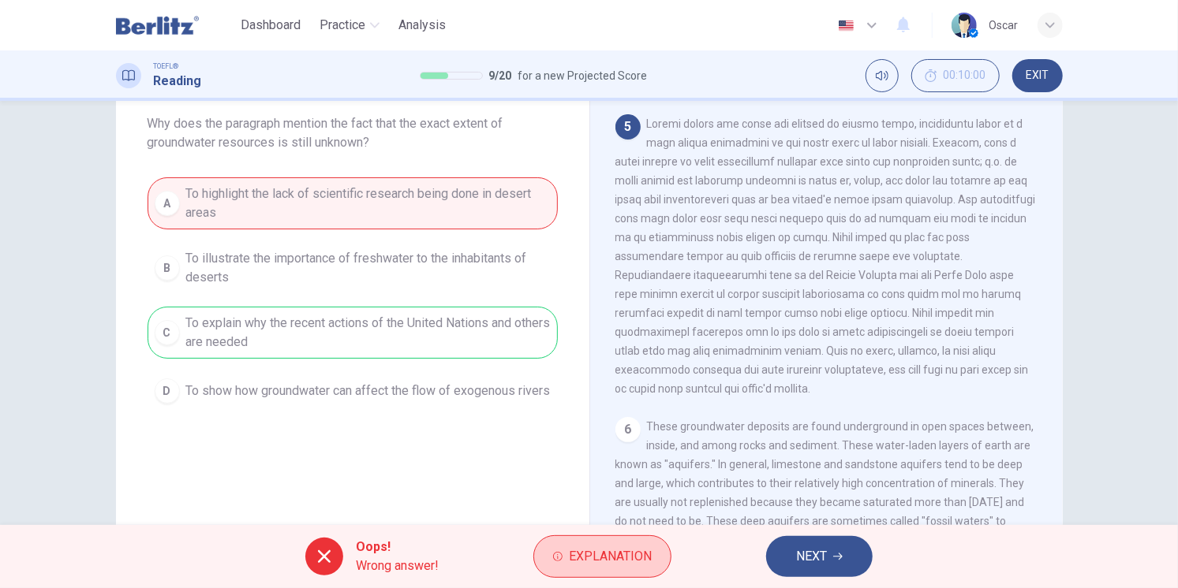
click at [639, 556] on span "Explanation" at bounding box center [610, 557] width 83 height 22
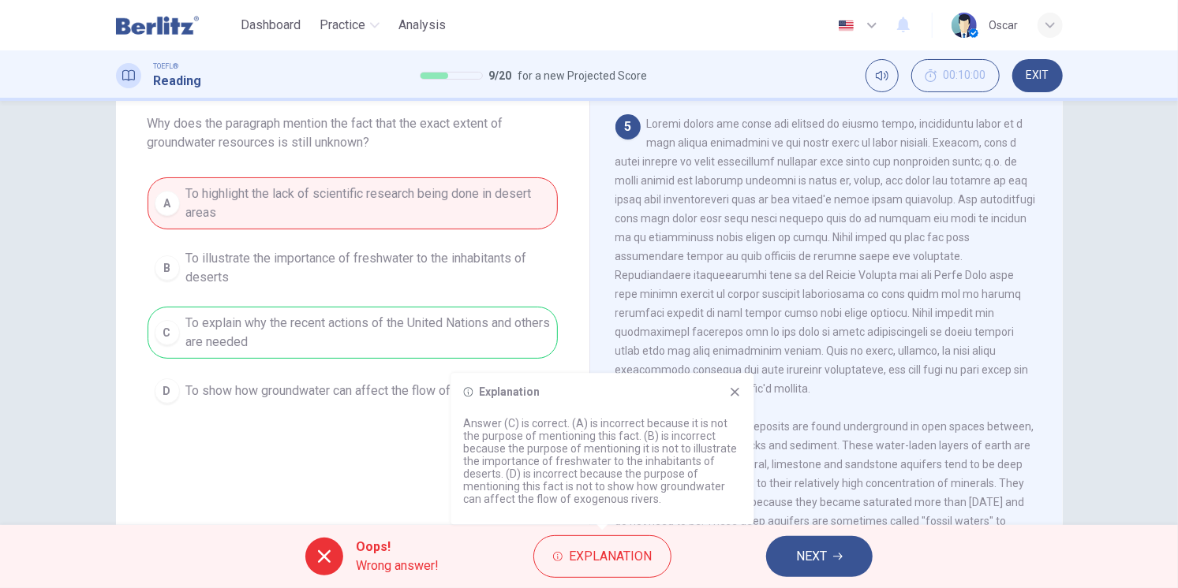
click at [732, 387] on icon at bounding box center [735, 392] width 13 height 13
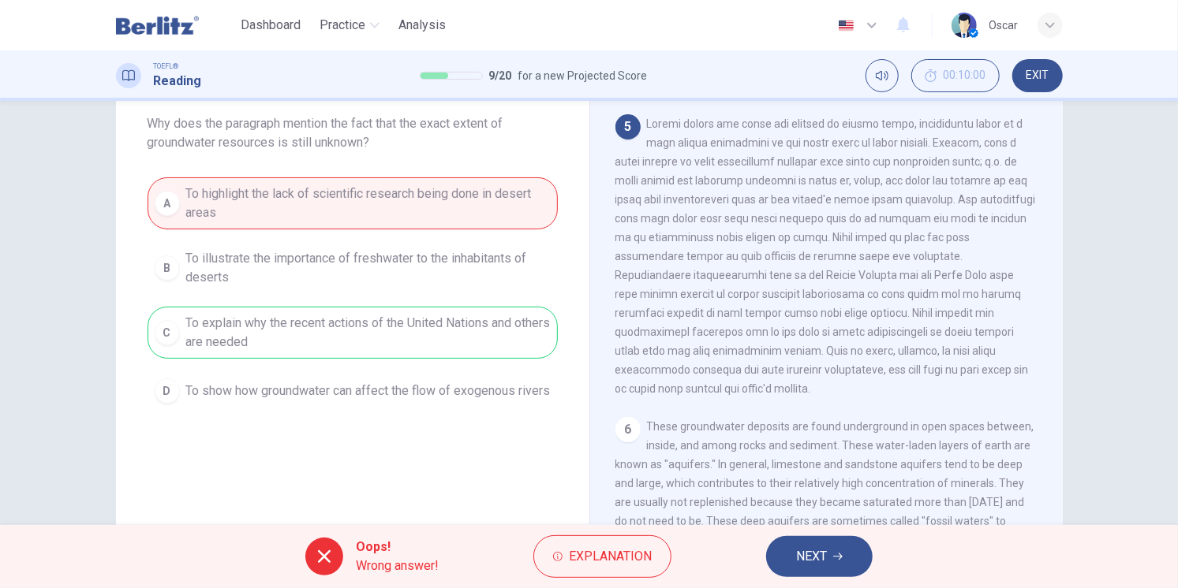
click at [837, 554] on icon "button" at bounding box center [837, 556] width 9 height 9
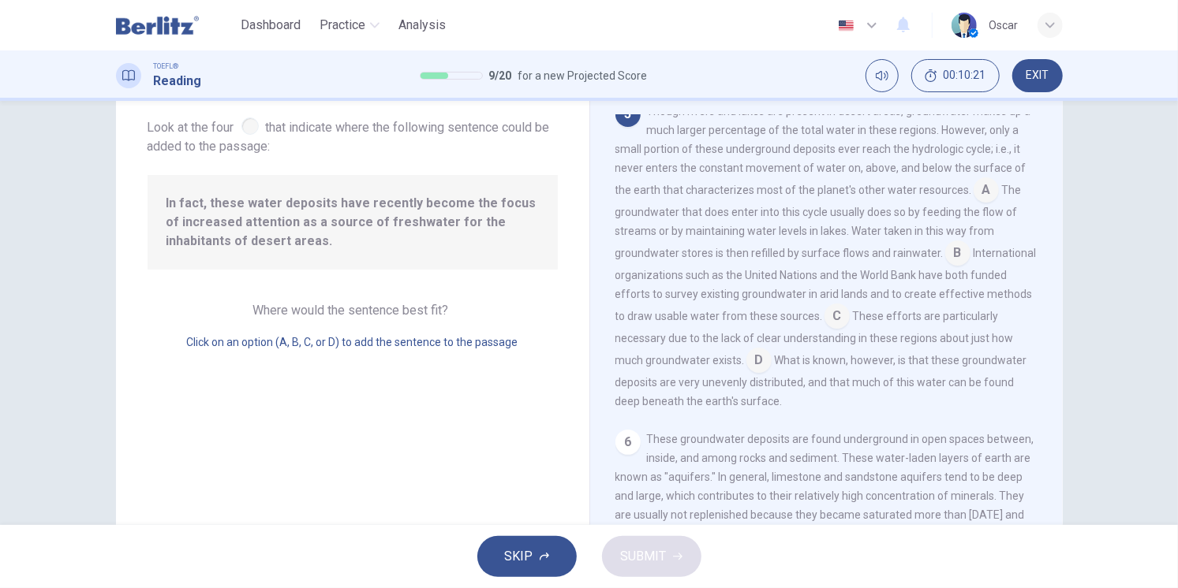
scroll to position [588, 0]
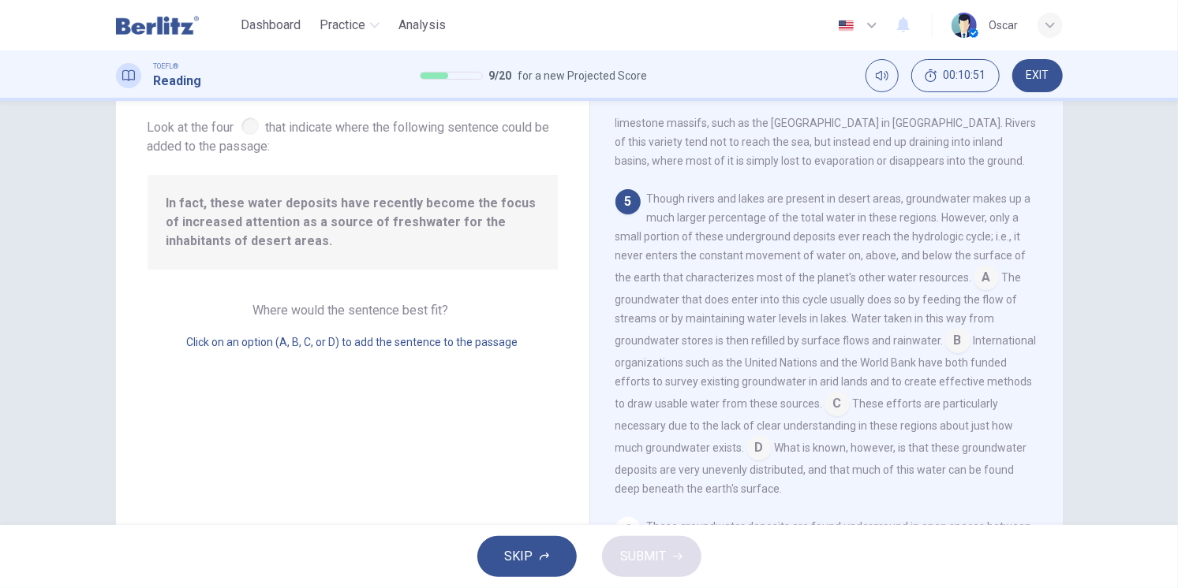
click at [945, 340] on input at bounding box center [957, 342] width 25 height 25
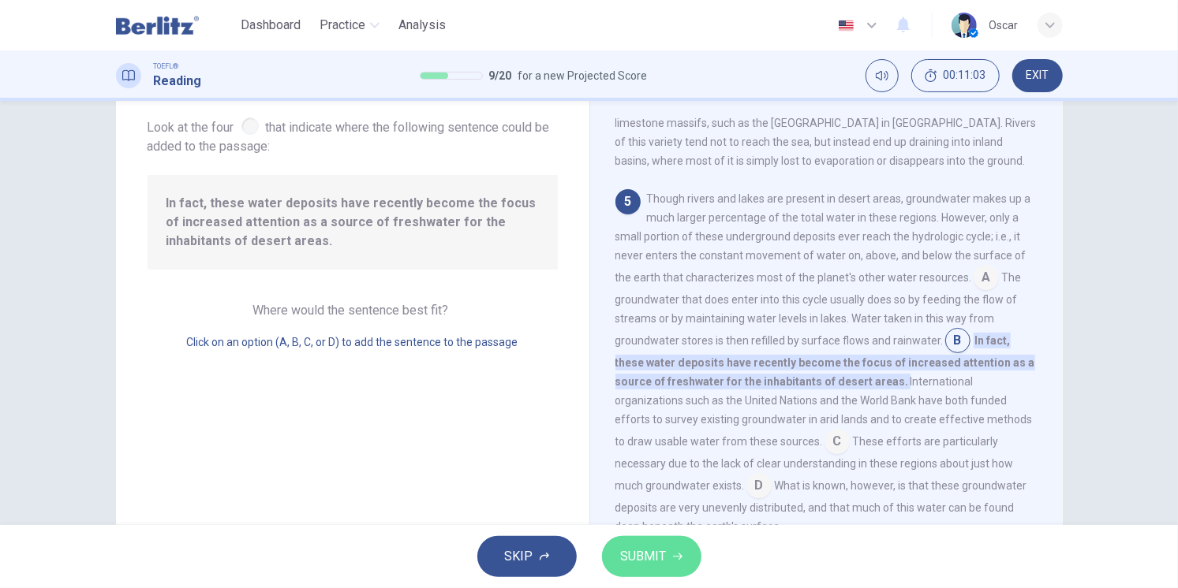
click at [673, 554] on icon "button" at bounding box center [677, 556] width 9 height 9
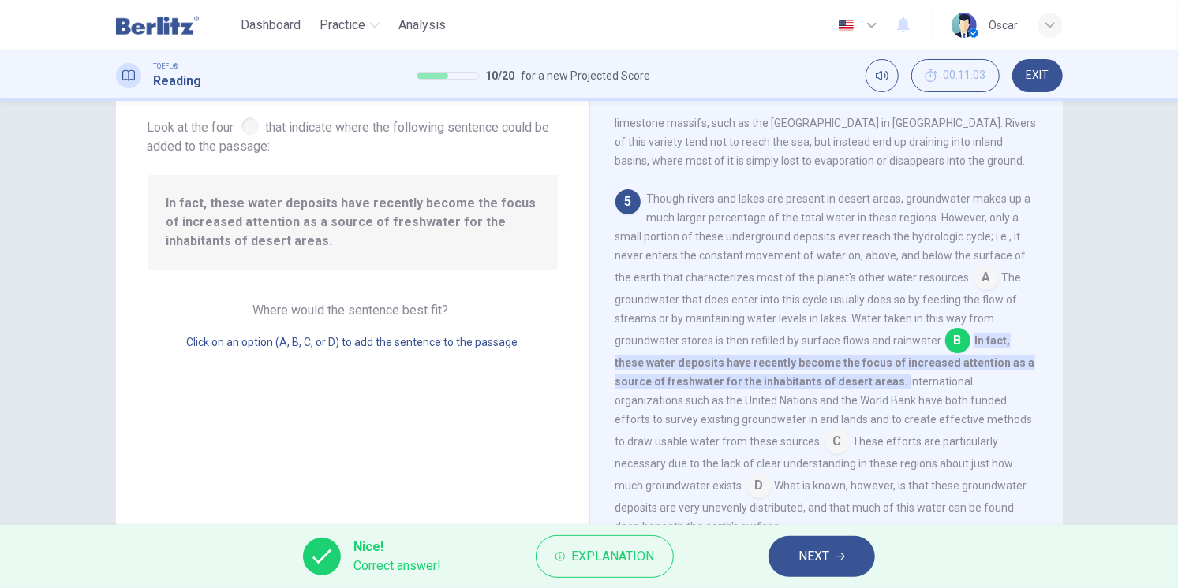
click at [829, 566] on span "NEXT" at bounding box center [813, 557] width 31 height 22
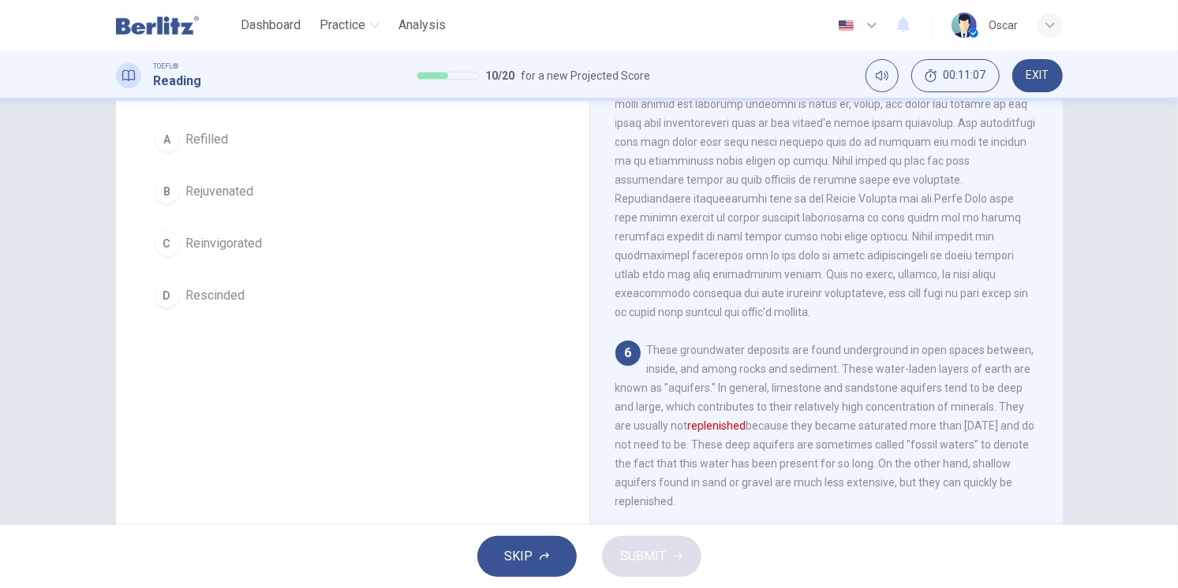
scroll to position [88, 0]
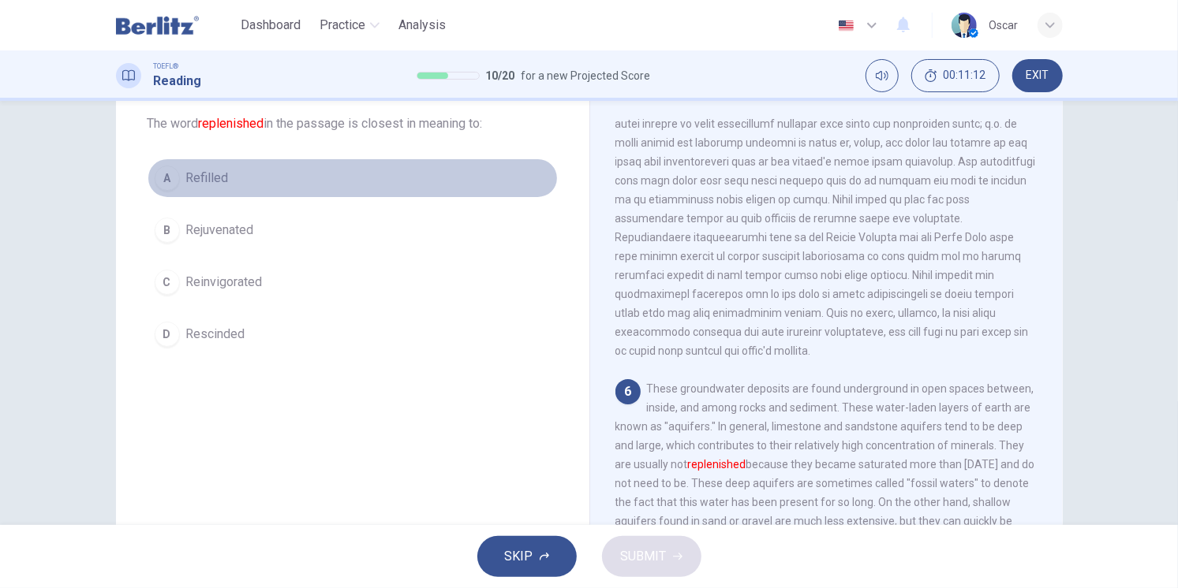
click at [172, 175] on div "A" at bounding box center [167, 178] width 25 height 25
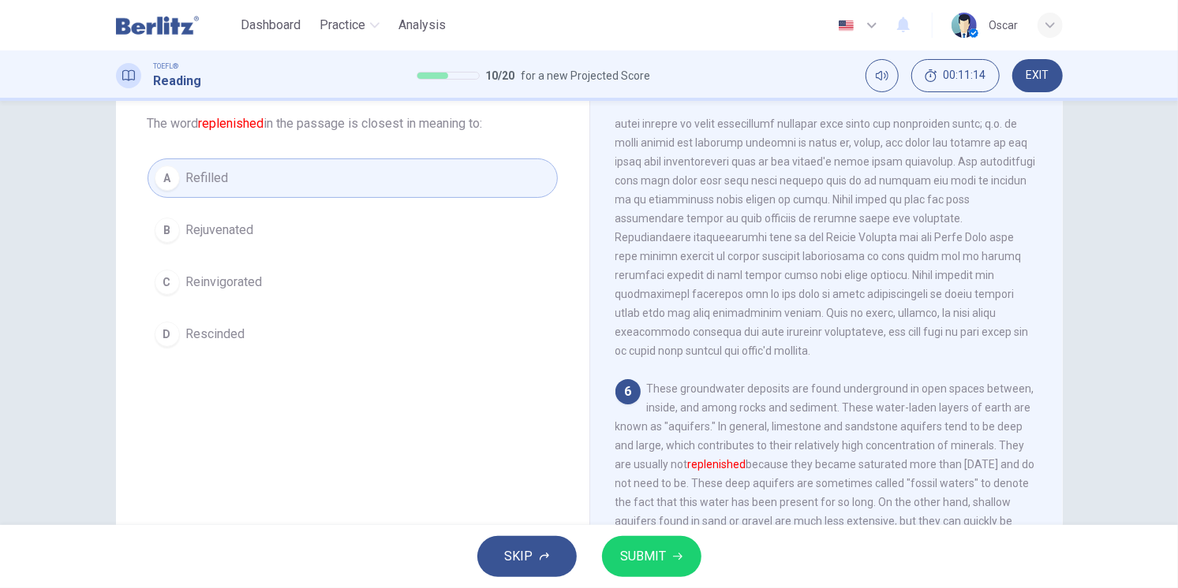
click at [645, 564] on span "SUBMIT" at bounding box center [644, 557] width 46 height 22
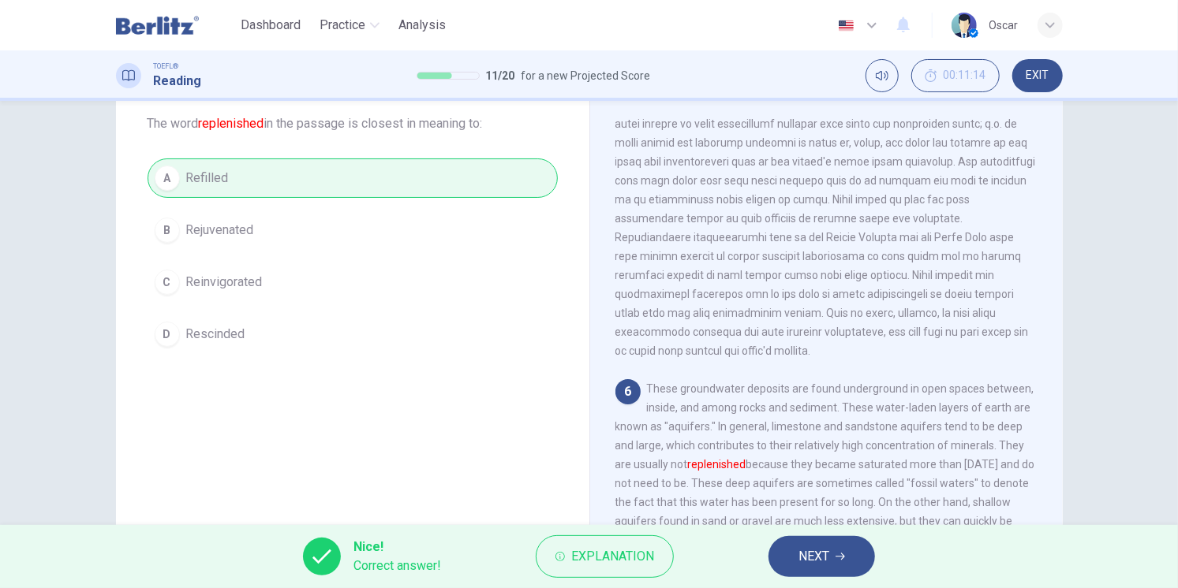
click at [816, 557] on span "NEXT" at bounding box center [813, 557] width 31 height 22
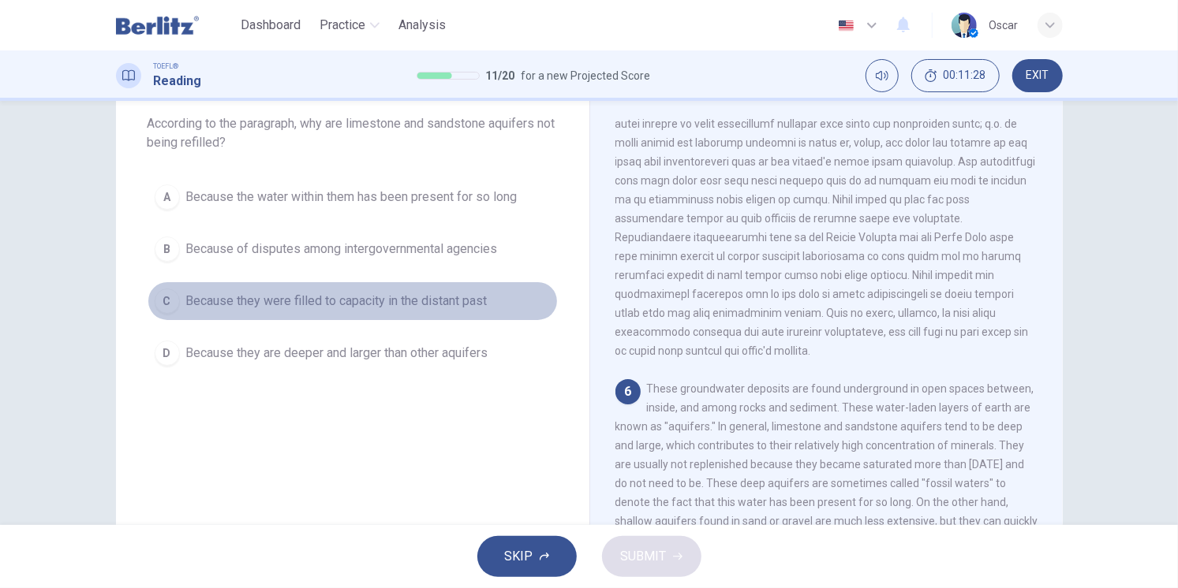
click at [293, 305] on span "Because they were filled to capacity in the distant past" at bounding box center [336, 301] width 301 height 19
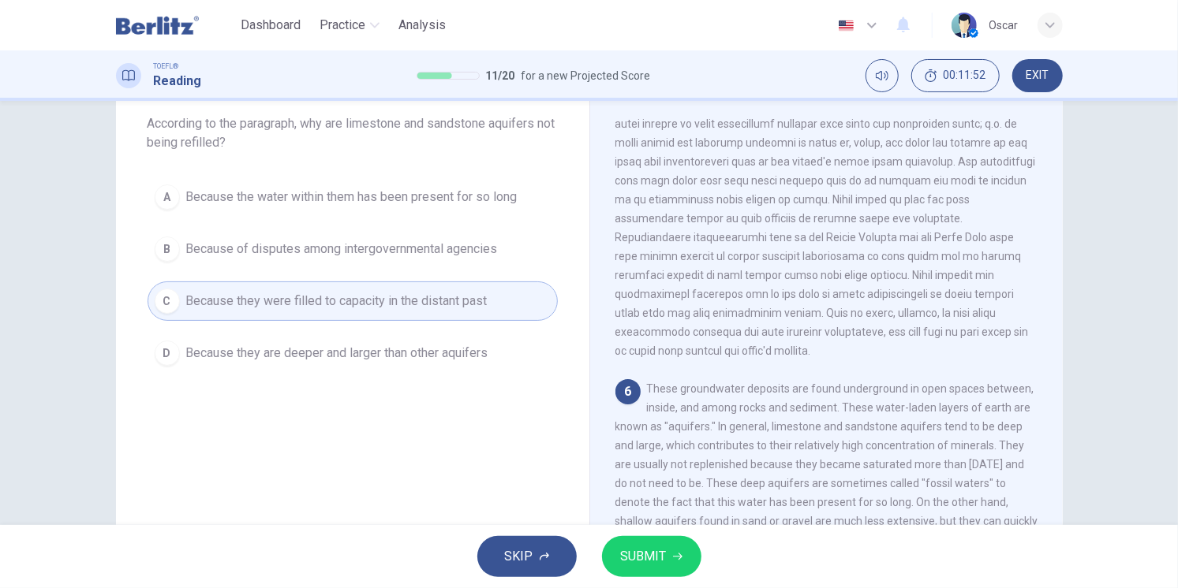
click at [637, 541] on button "SUBMIT" at bounding box center [651, 556] width 99 height 41
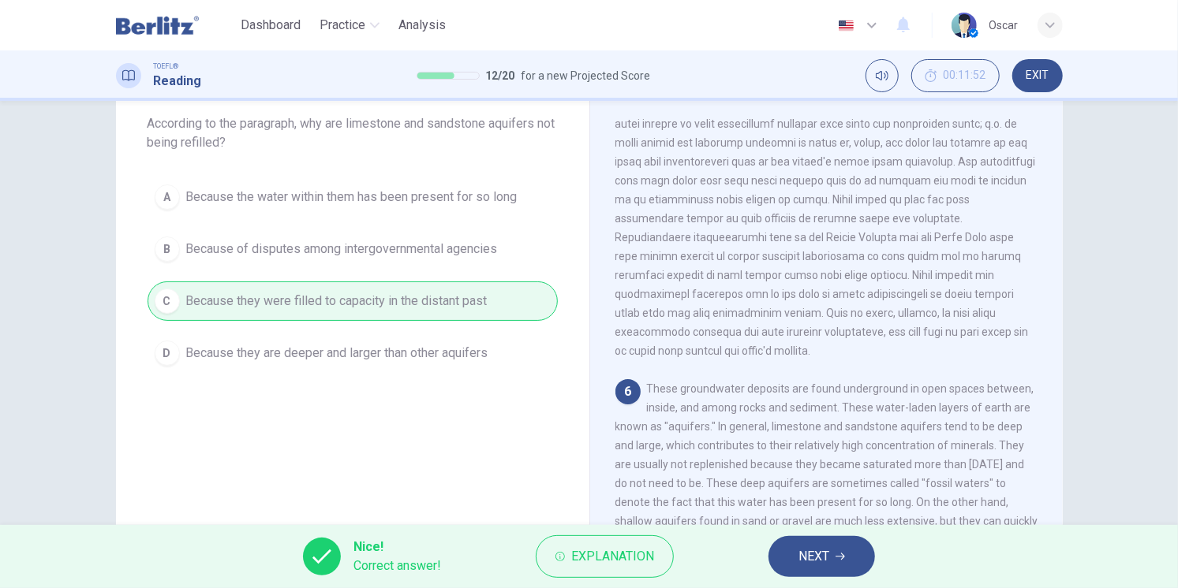
click at [796, 562] on button "NEXT" at bounding box center [821, 556] width 106 height 41
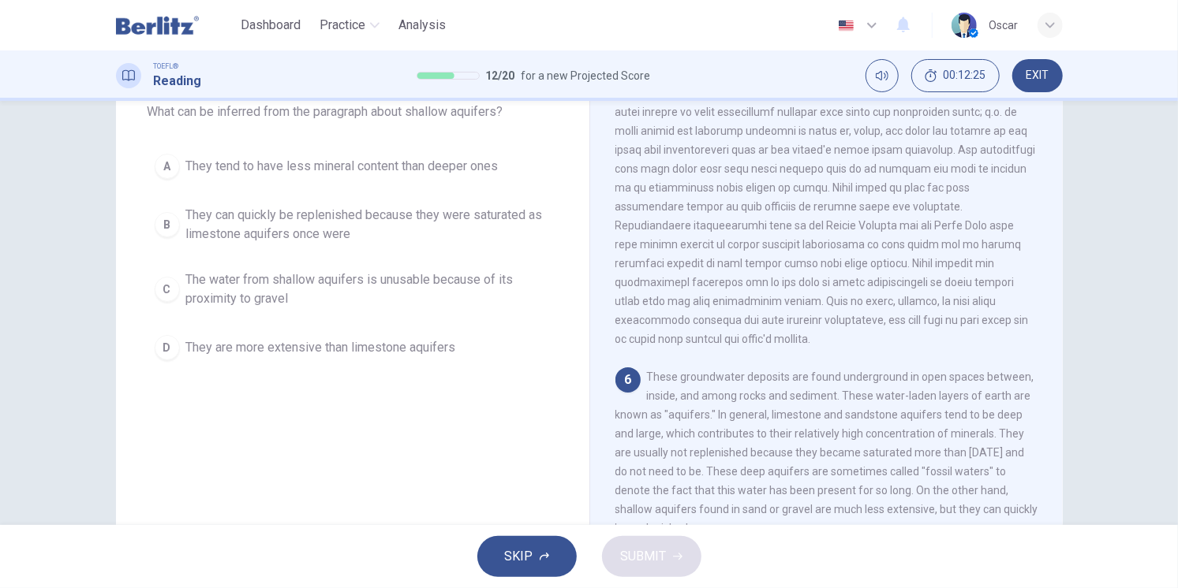
scroll to position [12, 0]
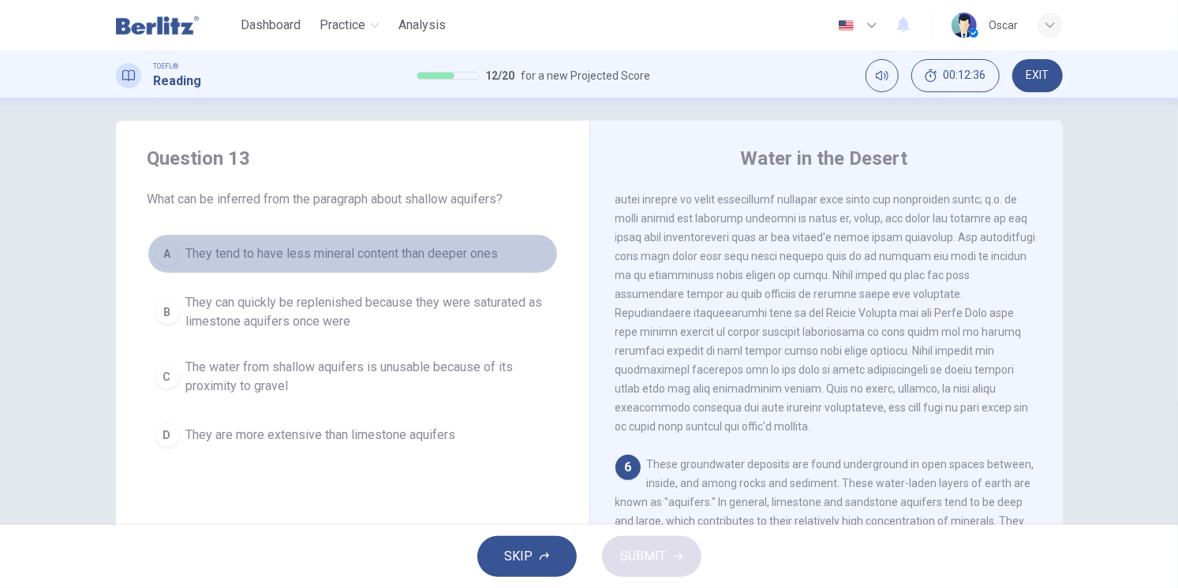
click at [229, 256] on span "They tend to have less mineral content than deeper ones" at bounding box center [342, 254] width 312 height 19
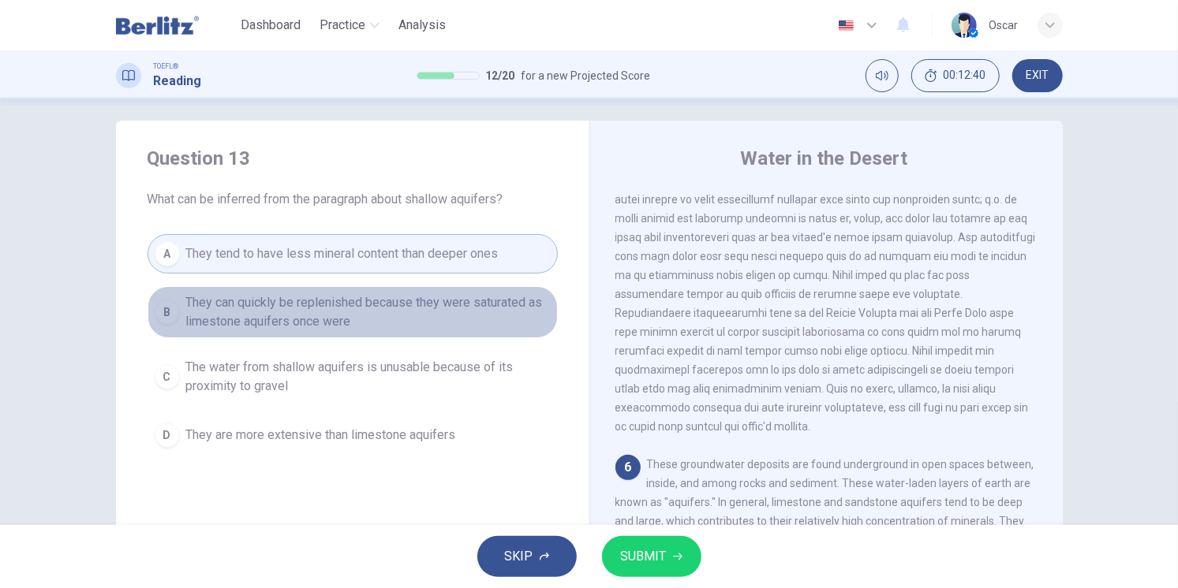
click at [247, 314] on span "They can quickly be replenished because they were saturated as limestone aquife…" at bounding box center [368, 312] width 364 height 38
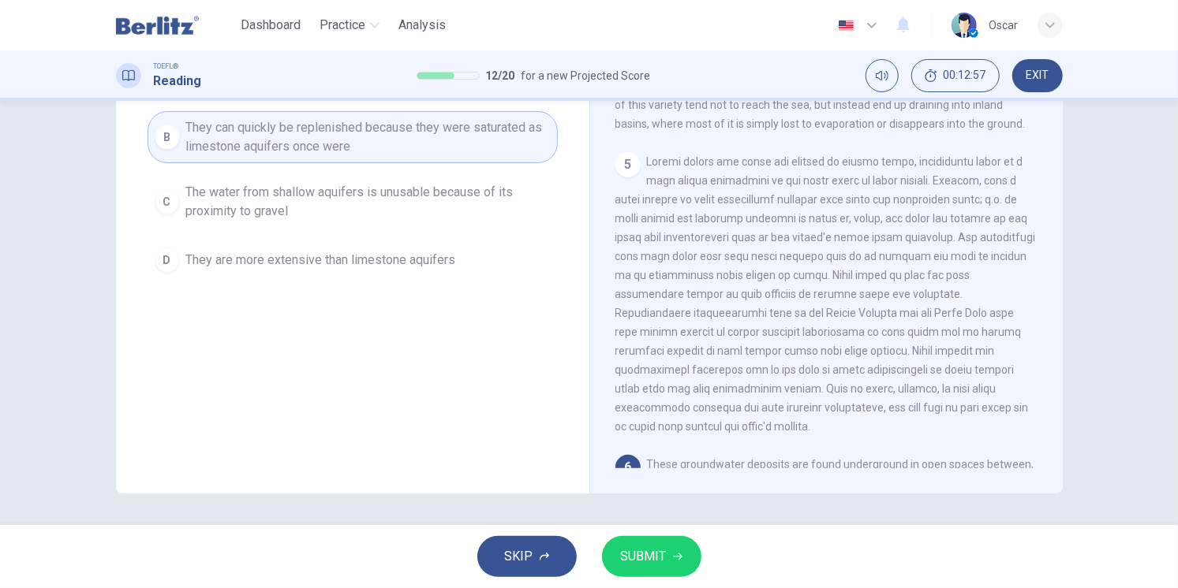
scroll to position [99, 0]
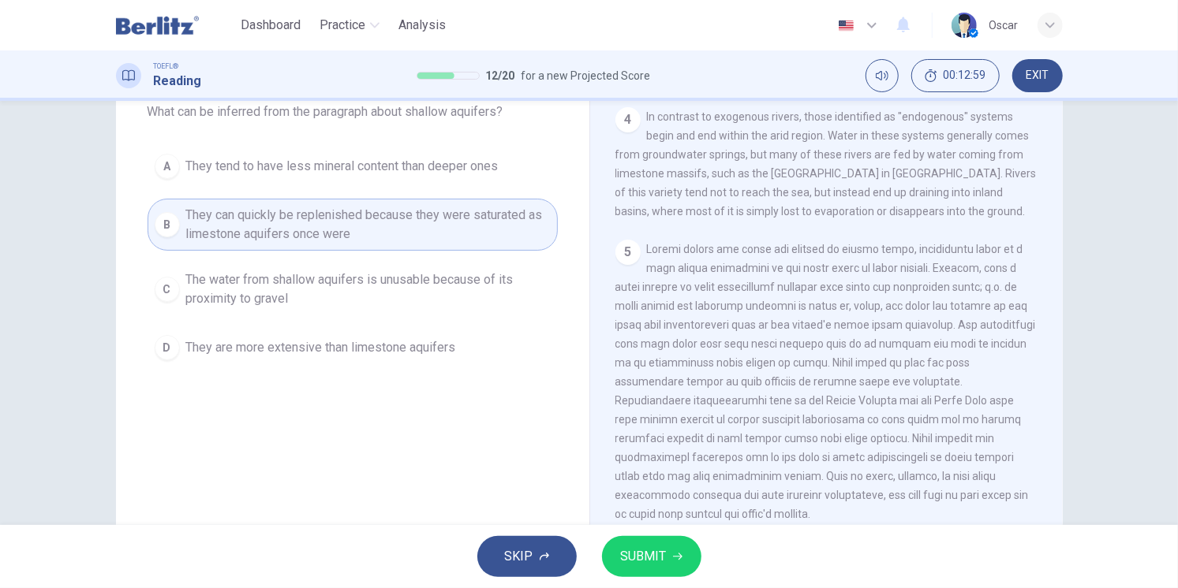
click at [660, 554] on span "SUBMIT" at bounding box center [644, 557] width 46 height 22
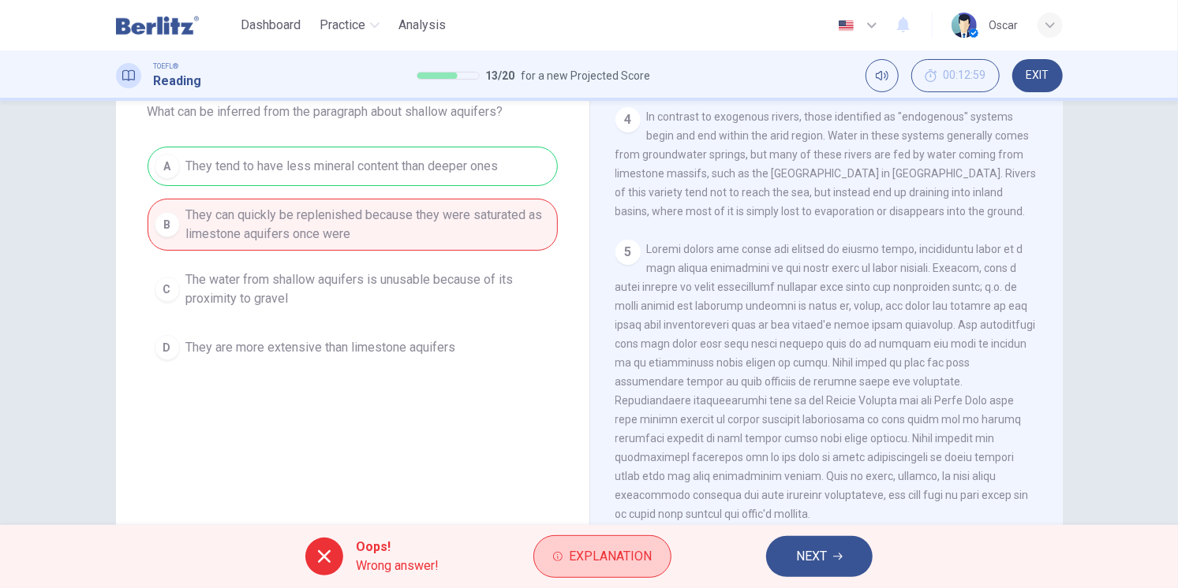
click at [618, 568] on button "Explanation" at bounding box center [602, 557] width 138 height 43
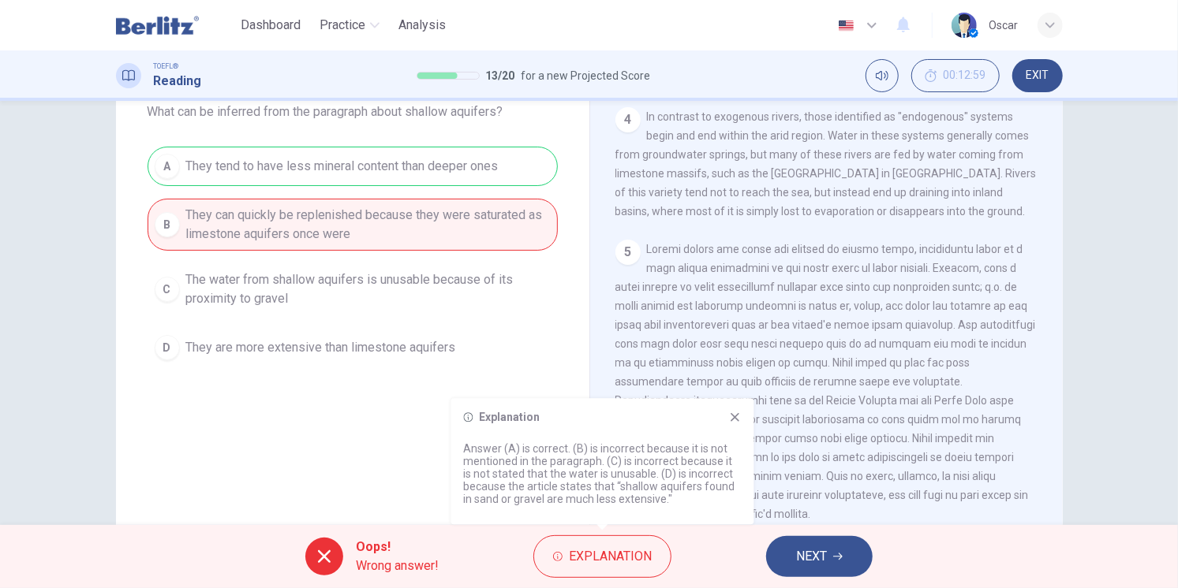
click at [827, 559] on span "NEXT" at bounding box center [811, 557] width 31 height 22
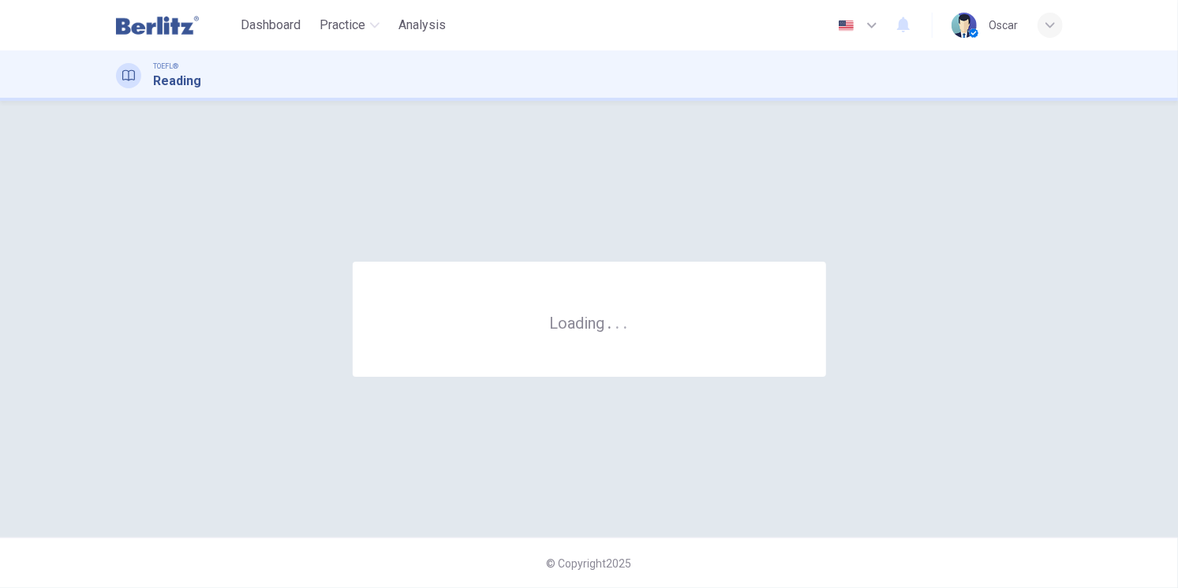
scroll to position [0, 0]
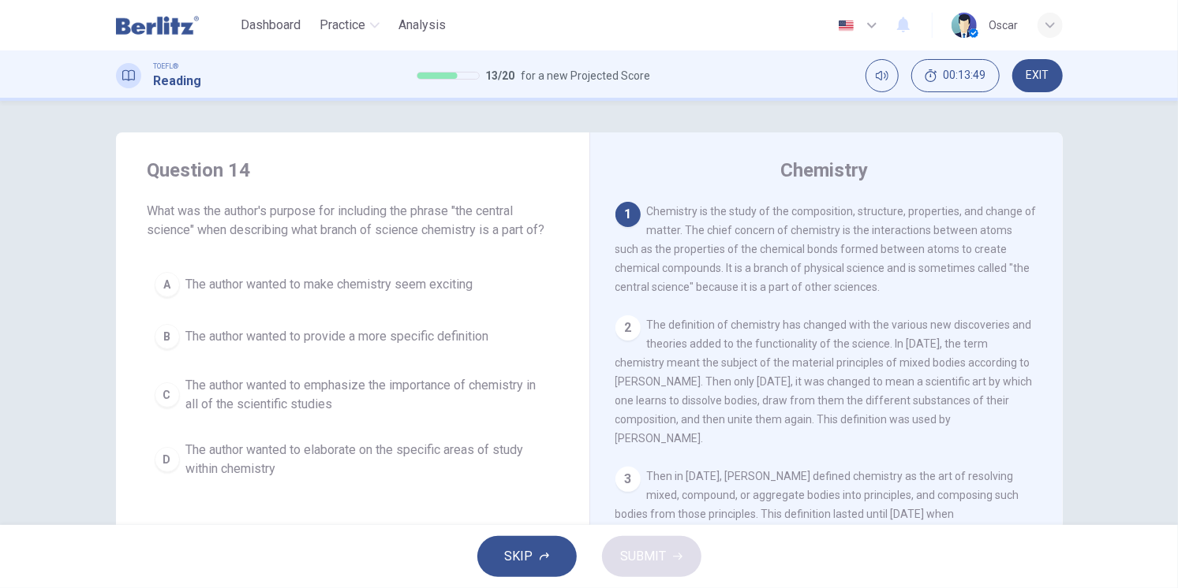
click at [272, 409] on span "The author wanted to emphasize the importance of chemistry in all of the scient…" at bounding box center [368, 395] width 364 height 38
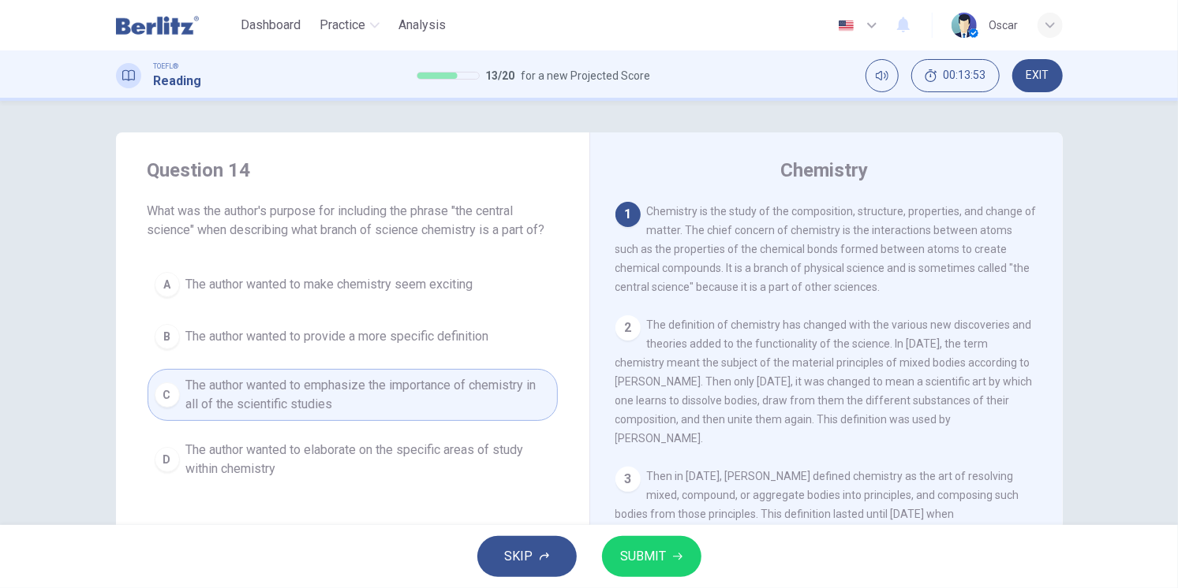
click at [657, 553] on span "SUBMIT" at bounding box center [644, 557] width 46 height 22
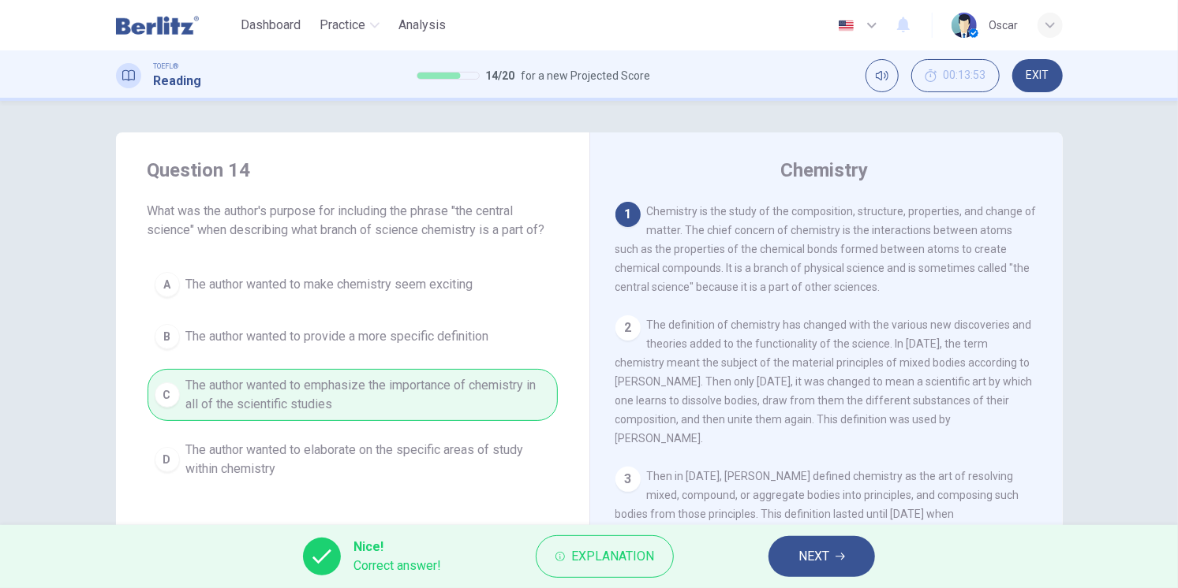
click at [833, 560] on button "NEXT" at bounding box center [821, 556] width 106 height 41
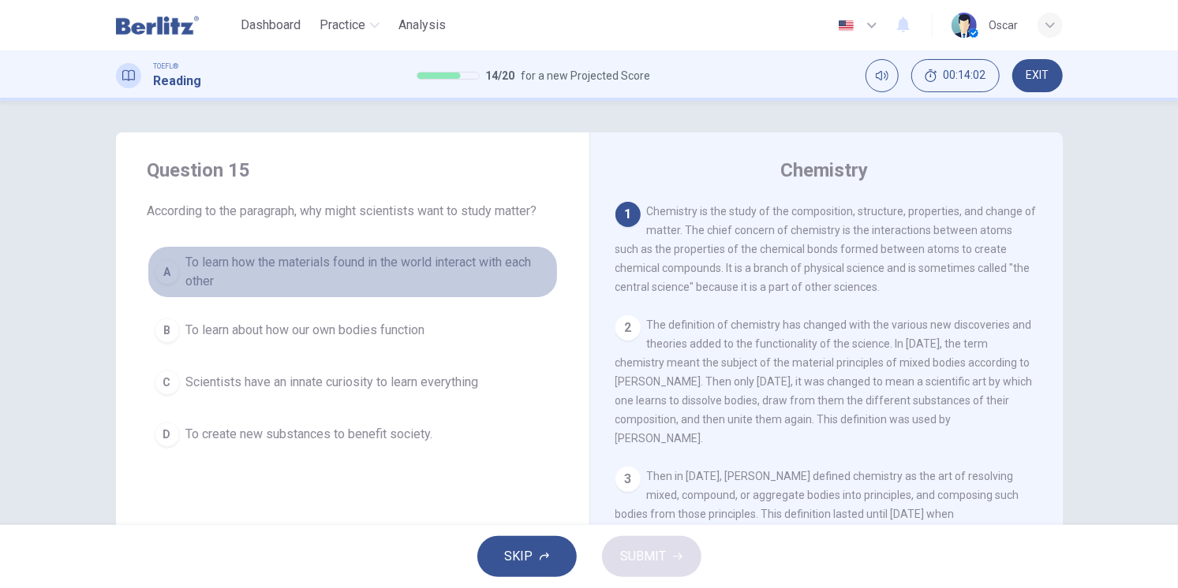
click at [205, 261] on span "To learn how the materials found in the world interact with each other" at bounding box center [368, 272] width 364 height 38
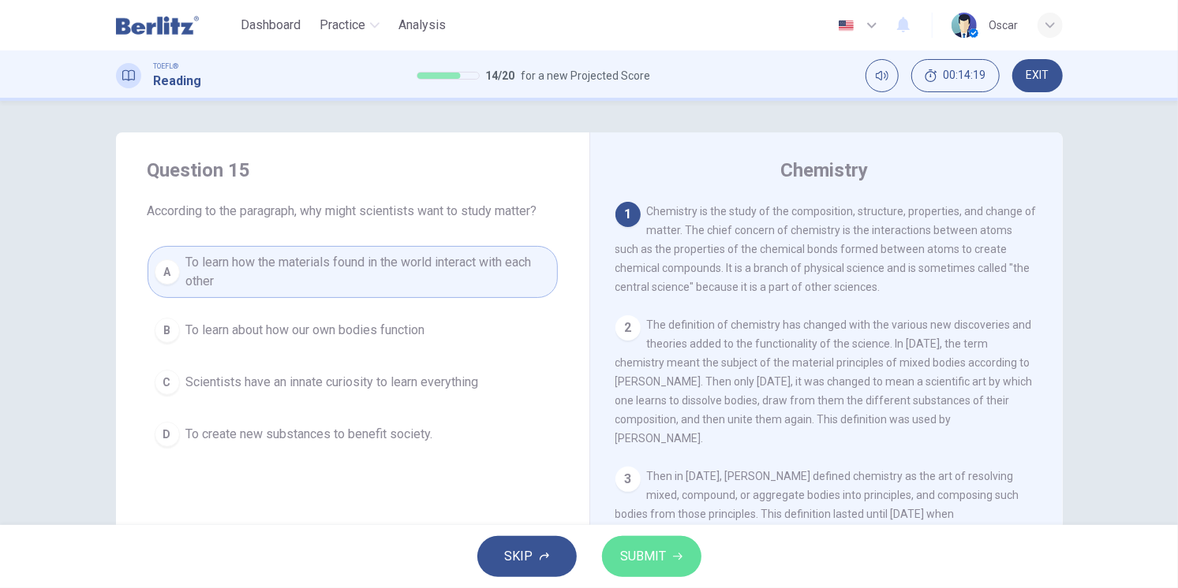
click at [663, 559] on span "SUBMIT" at bounding box center [644, 557] width 46 height 22
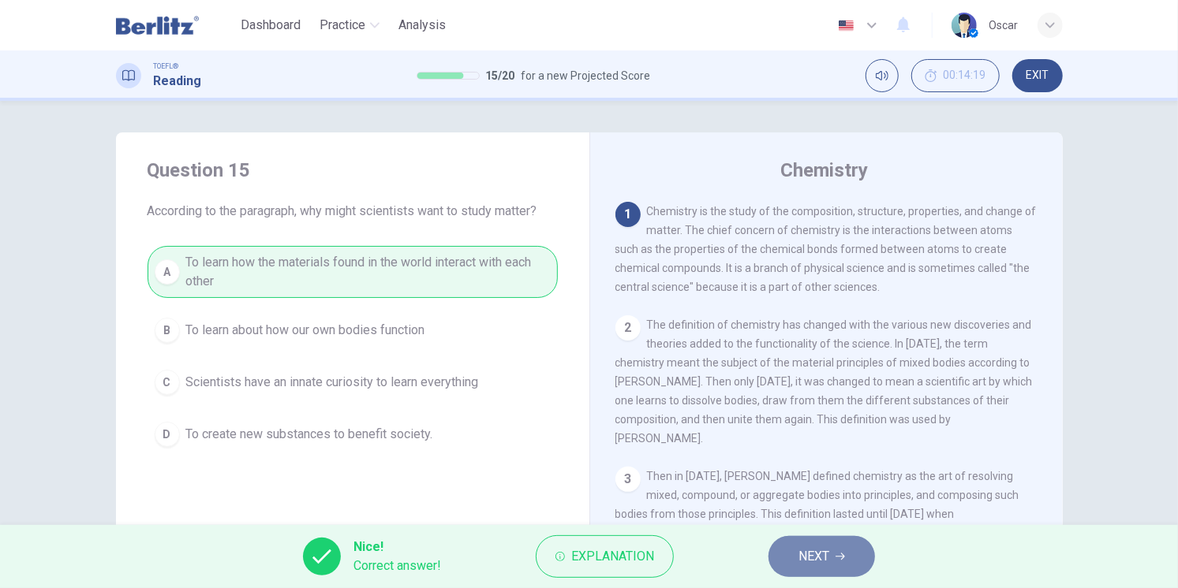
click at [798, 558] on span "NEXT" at bounding box center [813, 557] width 31 height 22
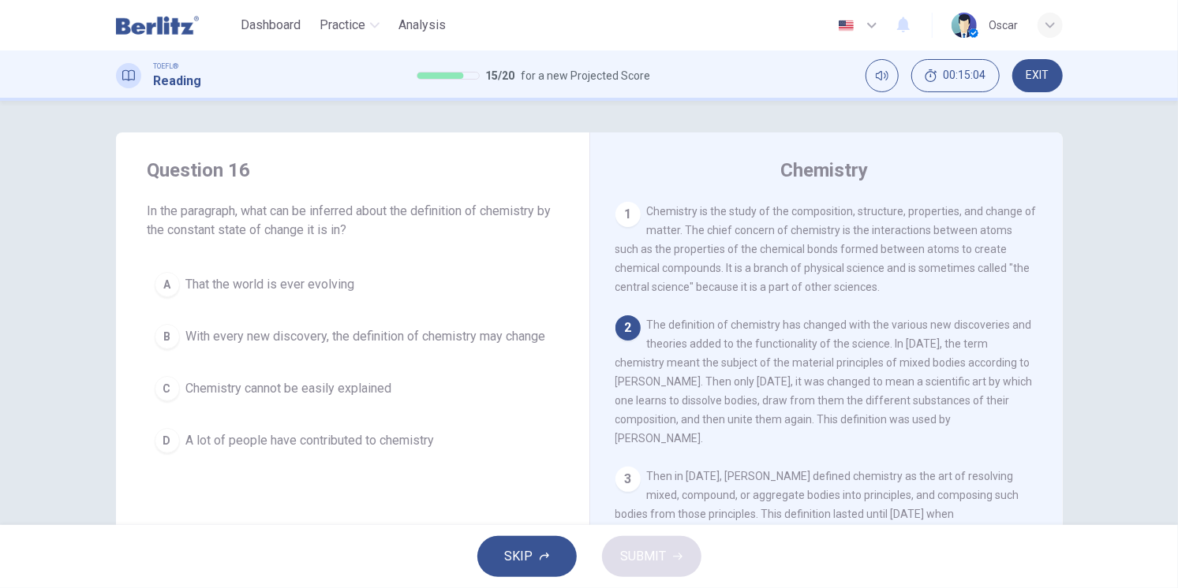
click at [220, 340] on span "With every new discovery, the definition of chemistry may change" at bounding box center [366, 336] width 360 height 19
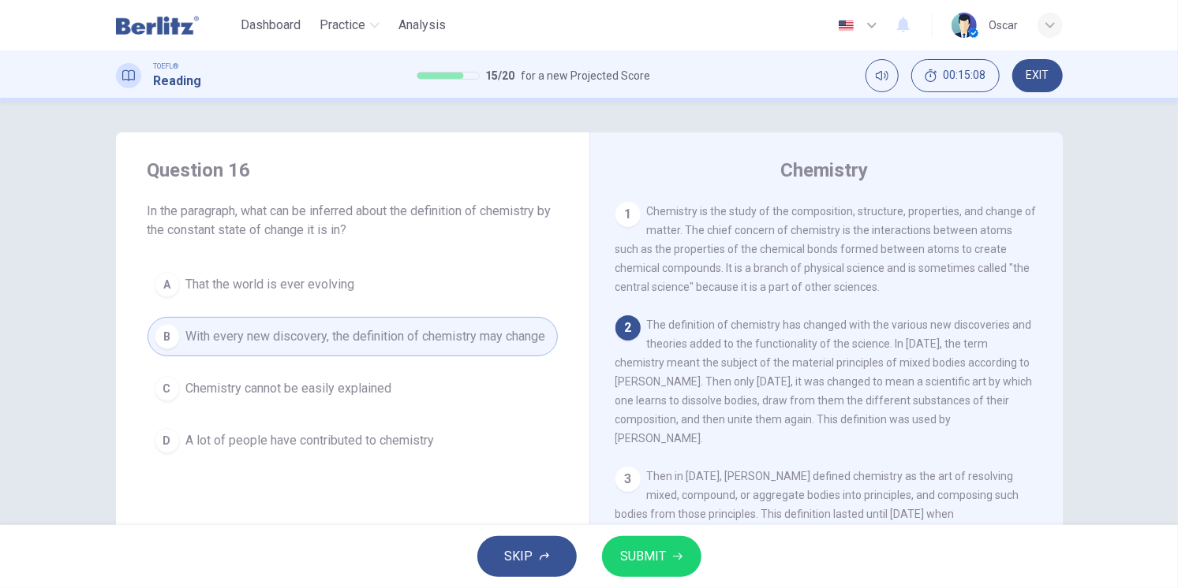
click at [644, 565] on span "SUBMIT" at bounding box center [644, 557] width 46 height 22
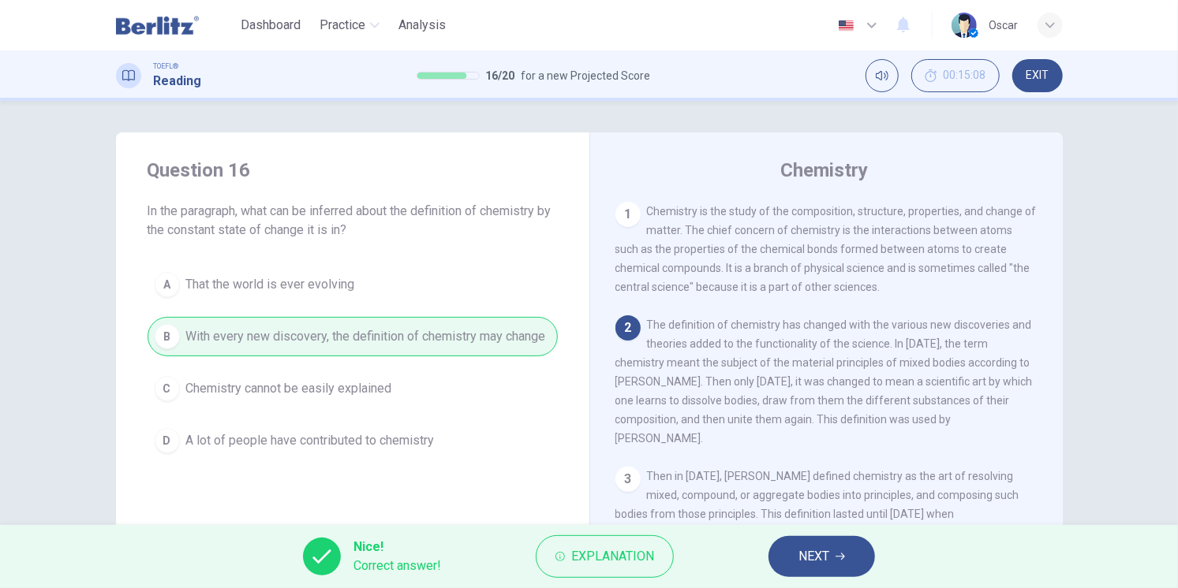
click at [790, 560] on button "NEXT" at bounding box center [821, 556] width 106 height 41
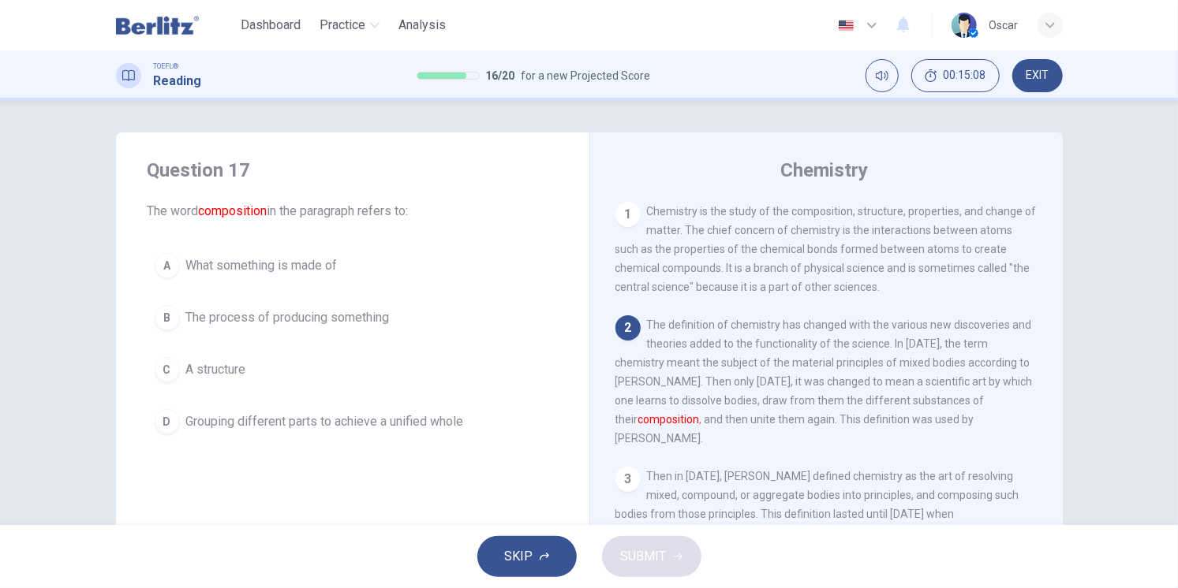
scroll to position [114, 0]
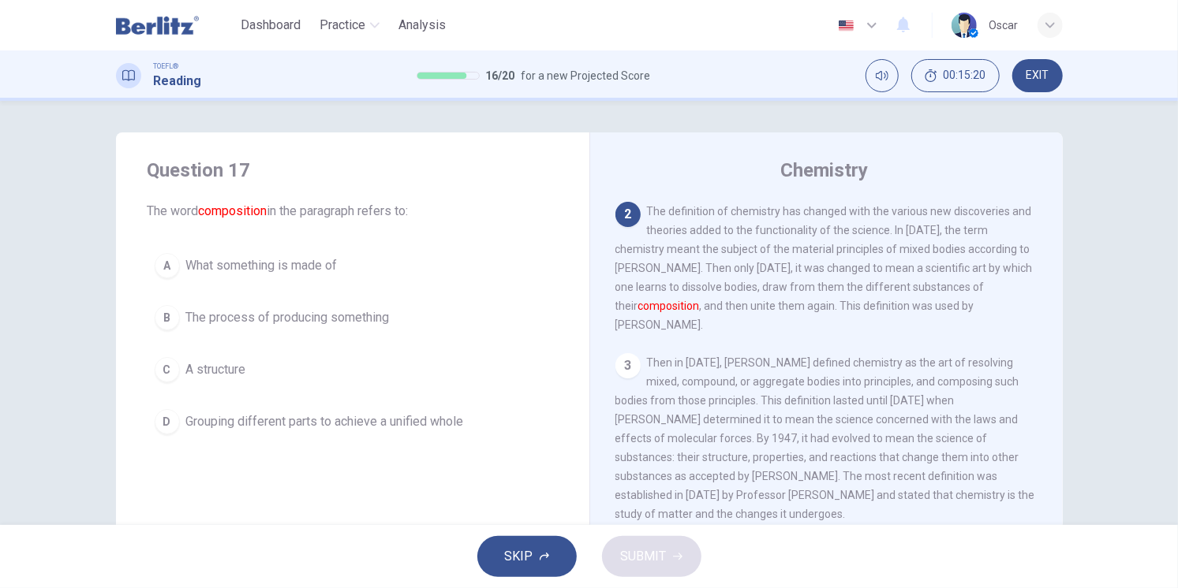
click at [256, 273] on span "What something is made of" at bounding box center [261, 265] width 151 height 19
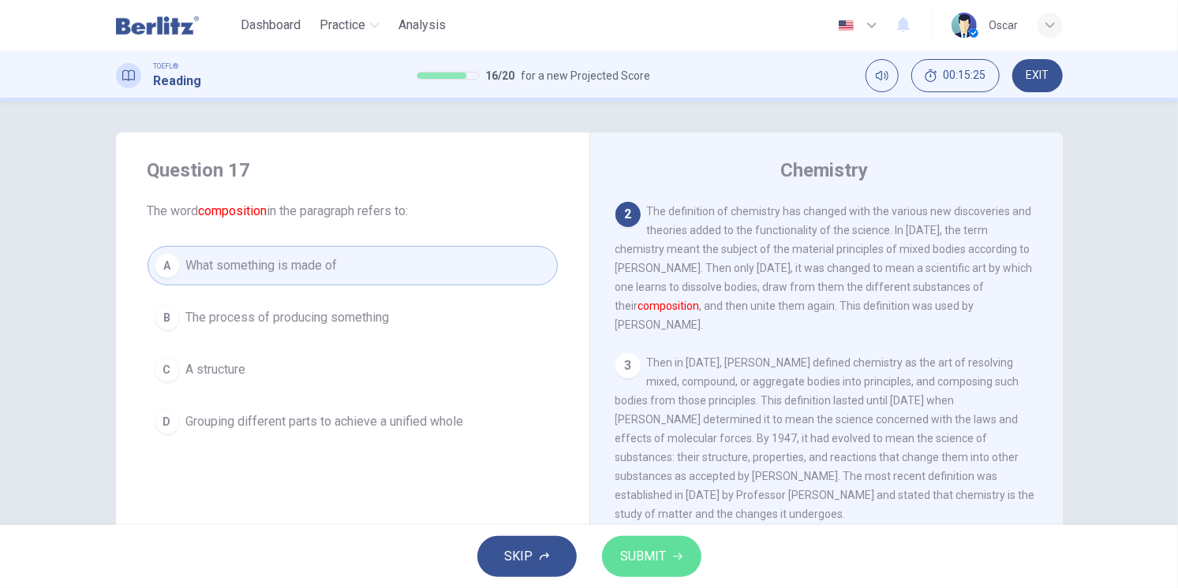
click at [659, 543] on button "SUBMIT" at bounding box center [651, 556] width 99 height 41
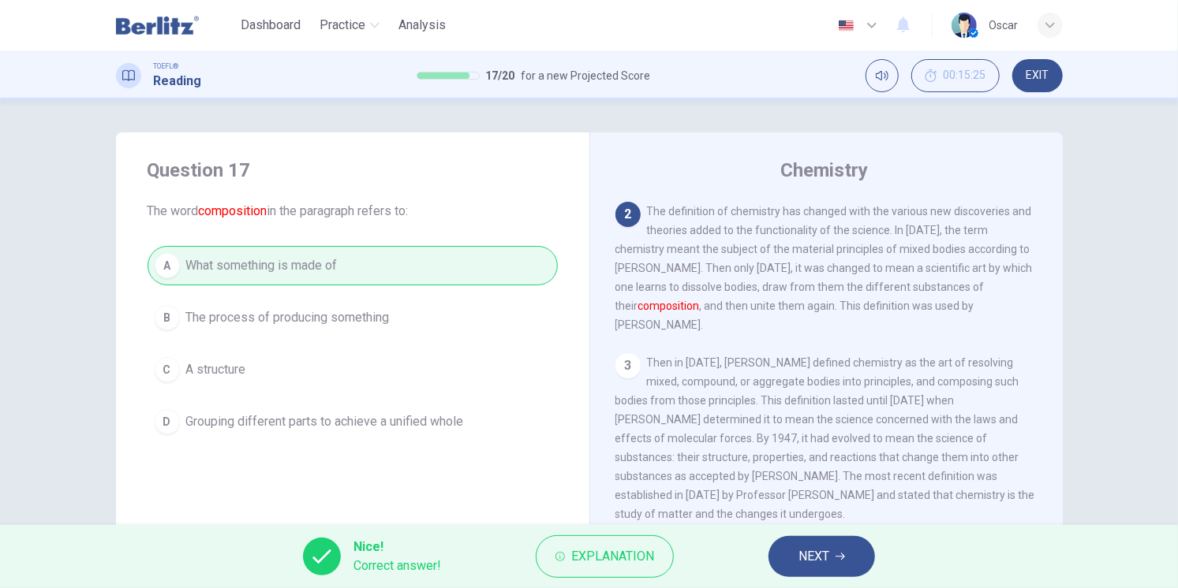
click at [808, 563] on span "NEXT" at bounding box center [813, 557] width 31 height 22
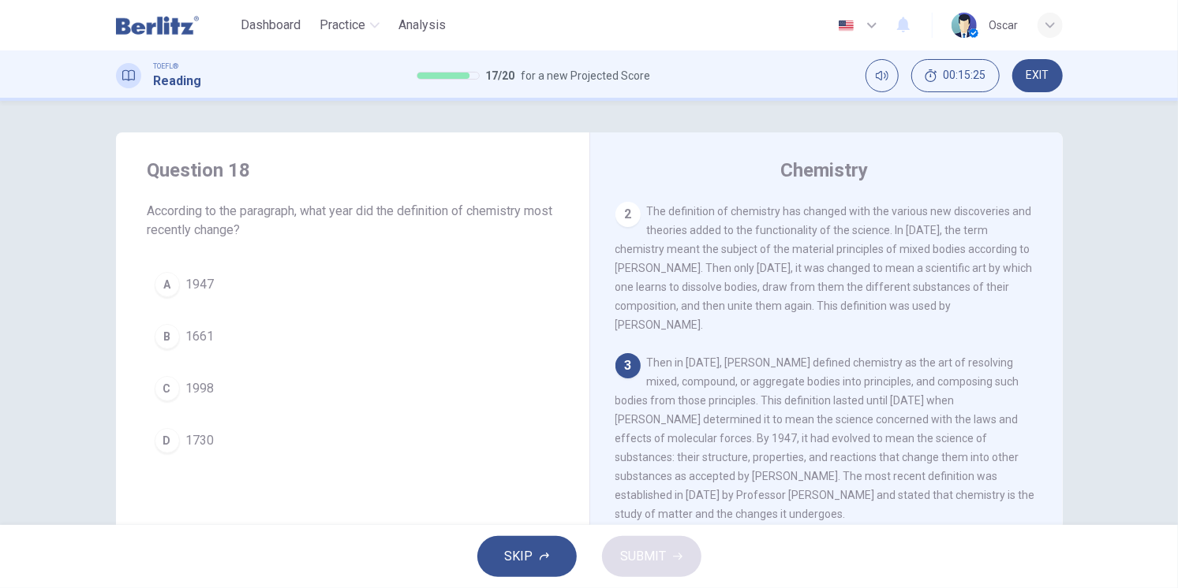
scroll to position [139, 0]
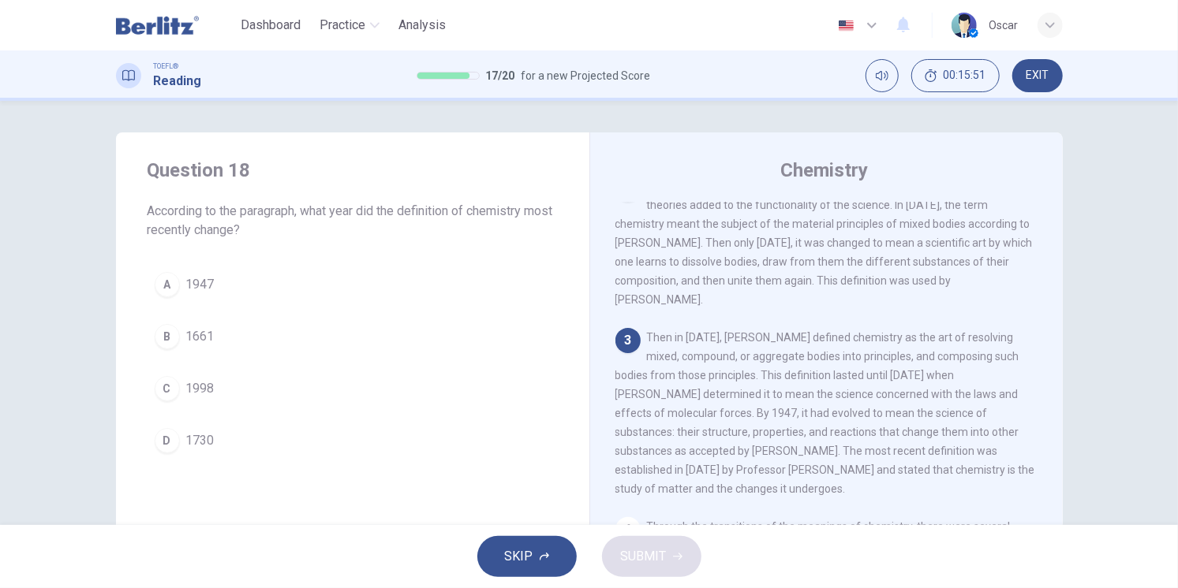
click at [202, 393] on span "1998" at bounding box center [200, 388] width 28 height 19
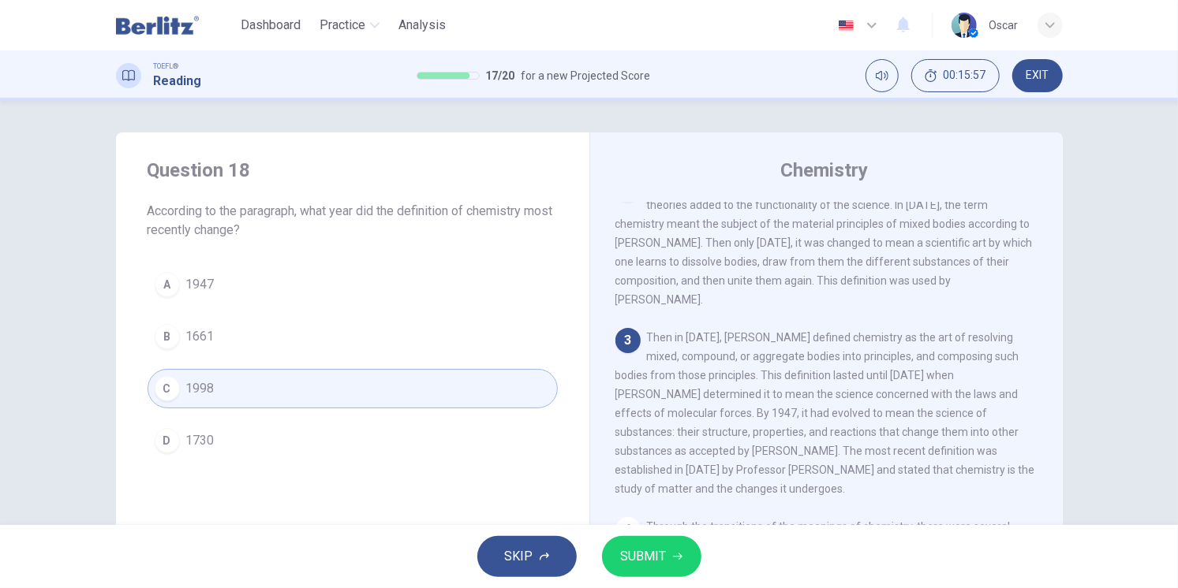
click at [650, 560] on span "SUBMIT" at bounding box center [644, 557] width 46 height 22
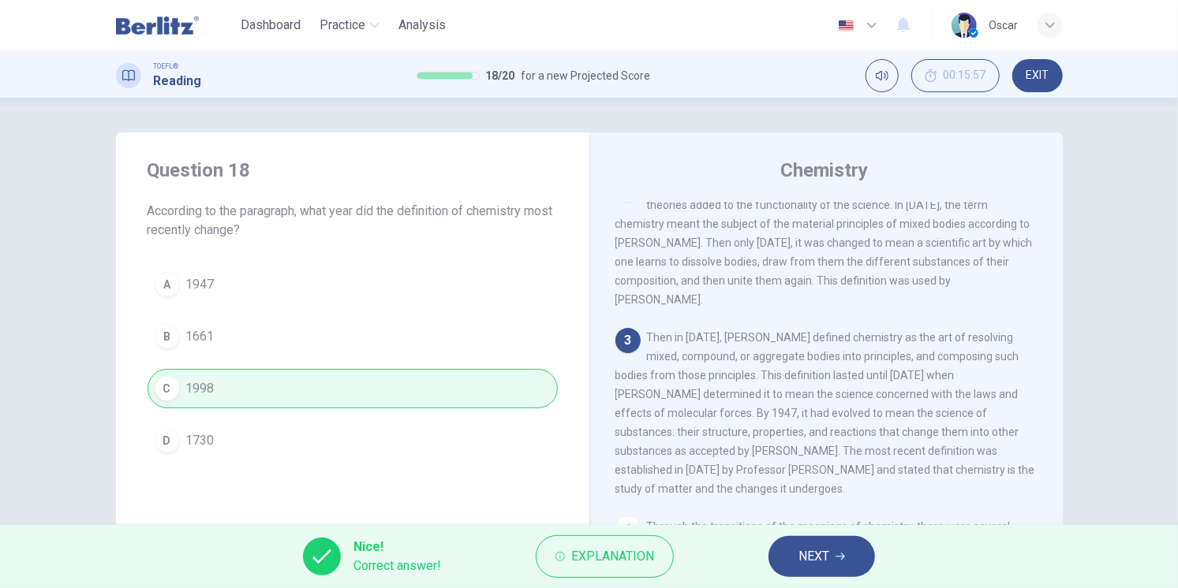
click at [791, 564] on button "NEXT" at bounding box center [821, 556] width 106 height 41
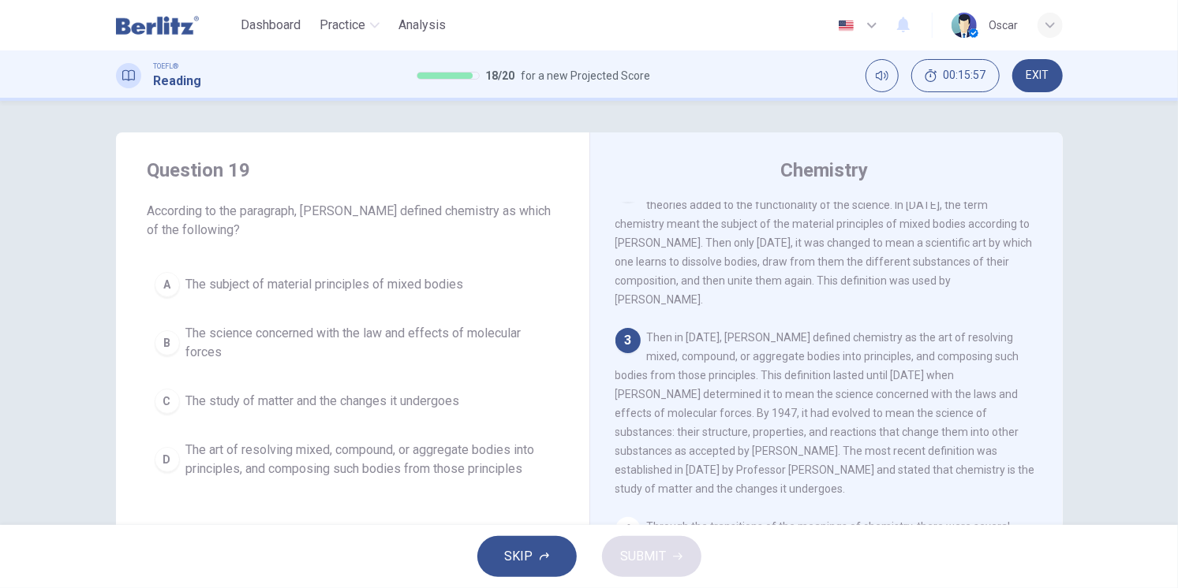
scroll to position [265, 0]
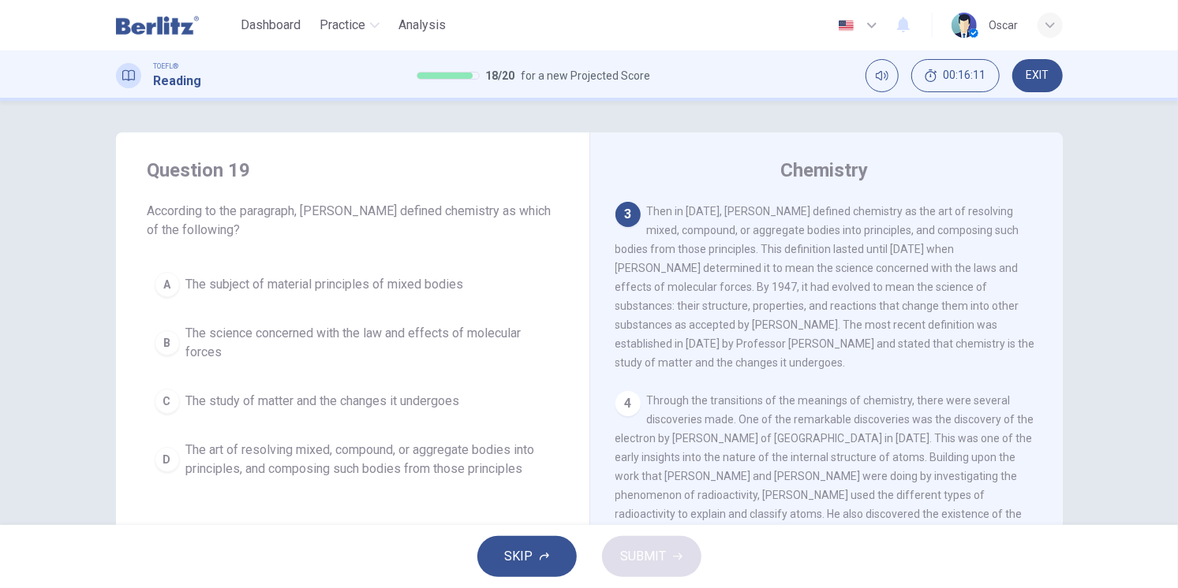
click at [309, 469] on span "The art of resolving mixed, compound, or aggregate bodies into principles, and …" at bounding box center [368, 460] width 364 height 38
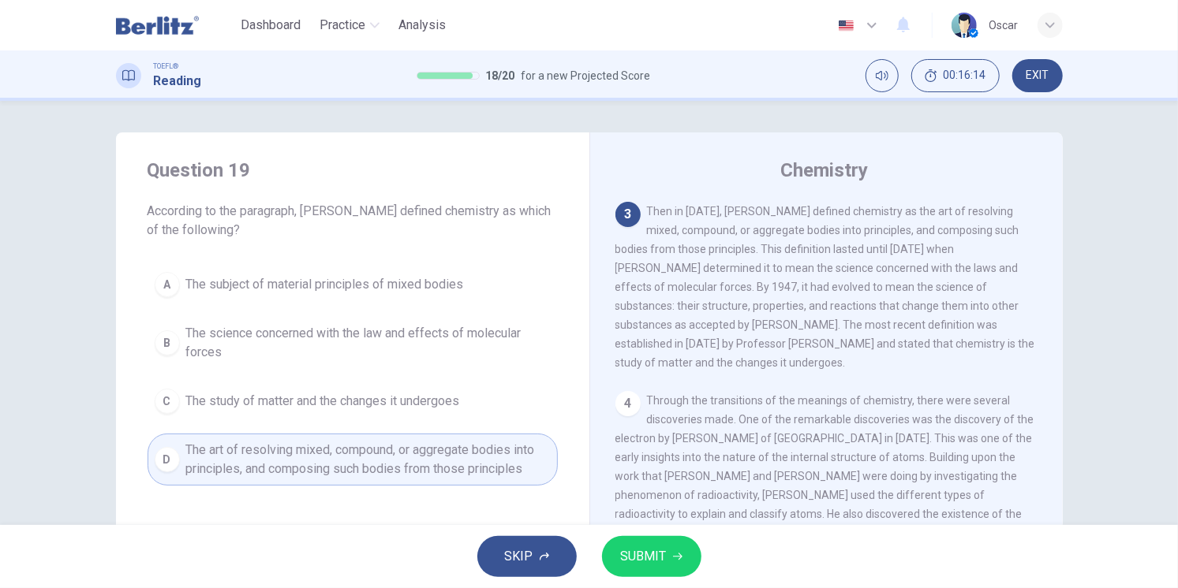
click at [662, 560] on span "SUBMIT" at bounding box center [644, 557] width 46 height 22
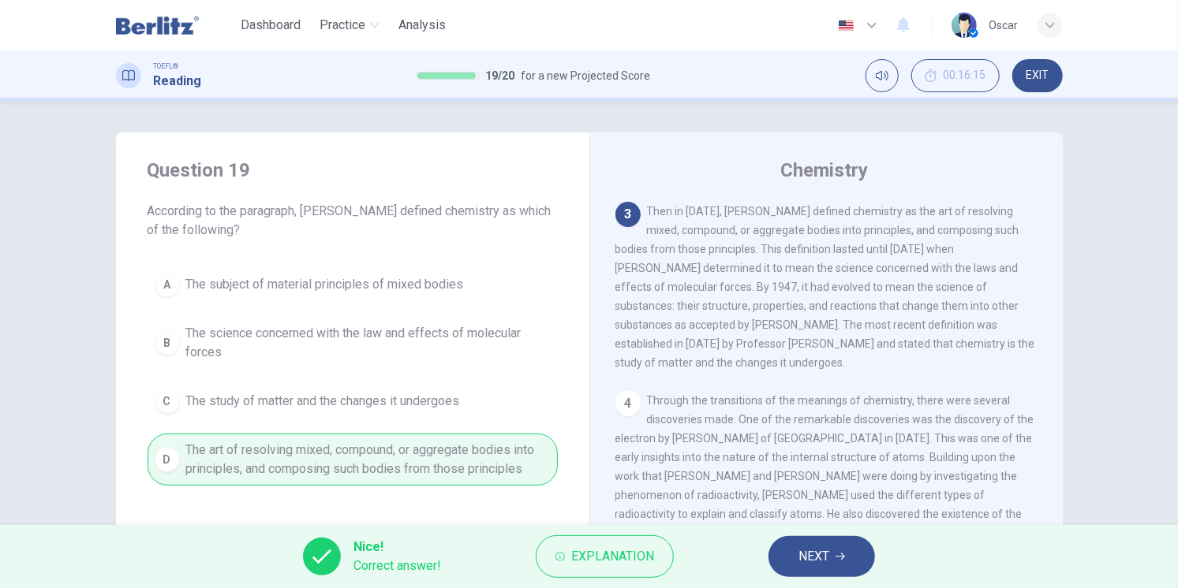
click at [801, 546] on span "NEXT" at bounding box center [813, 557] width 31 height 22
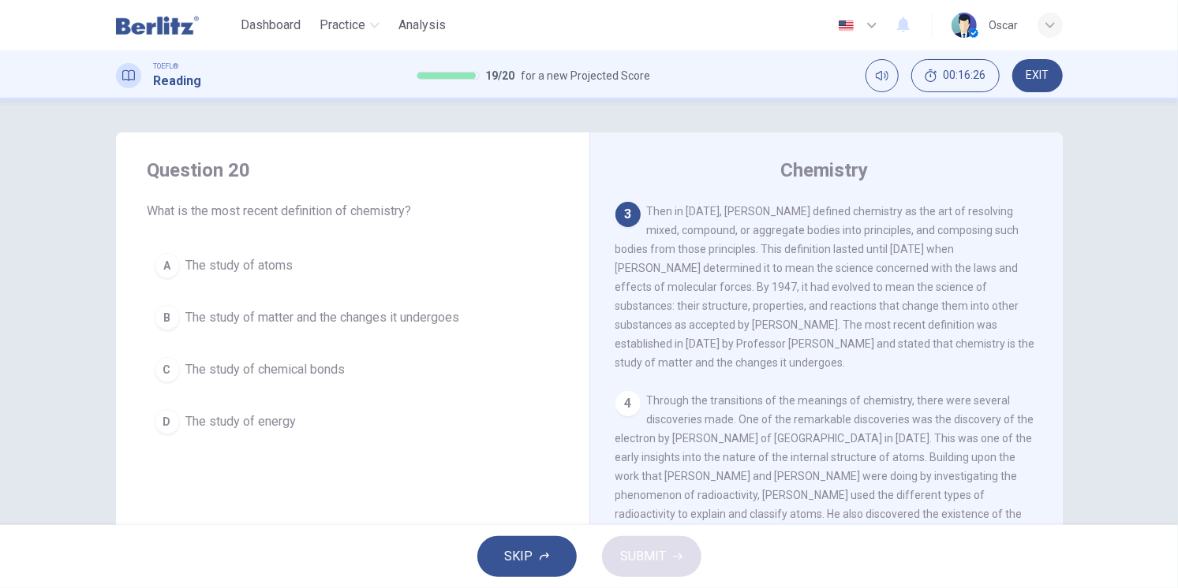
click at [273, 317] on span "The study of matter and the changes it undergoes" at bounding box center [323, 317] width 274 height 19
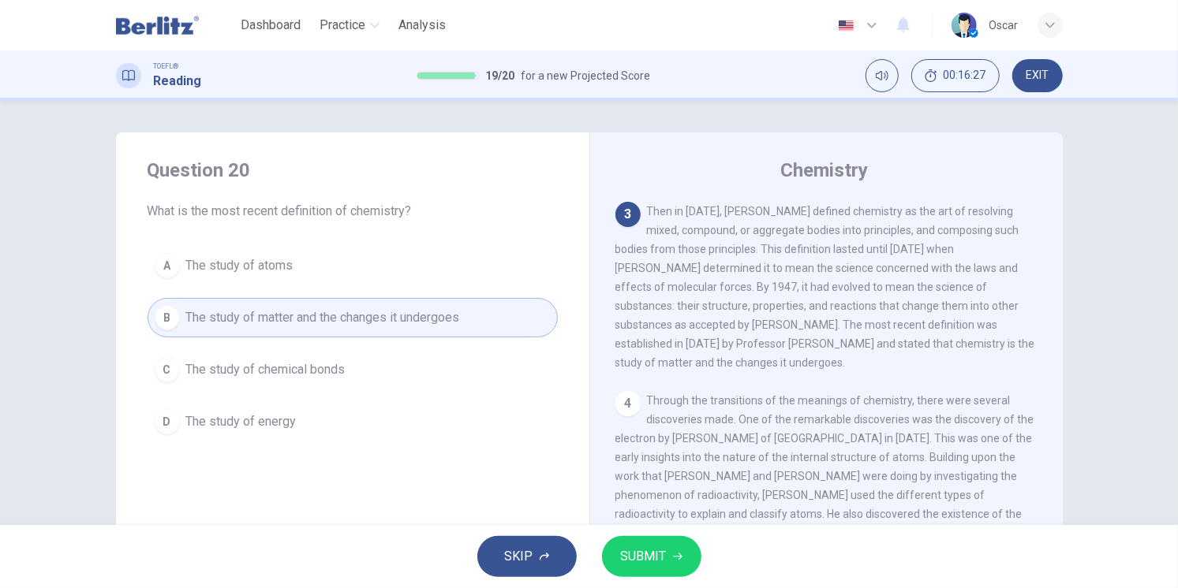
click at [649, 566] on span "SUBMIT" at bounding box center [644, 557] width 46 height 22
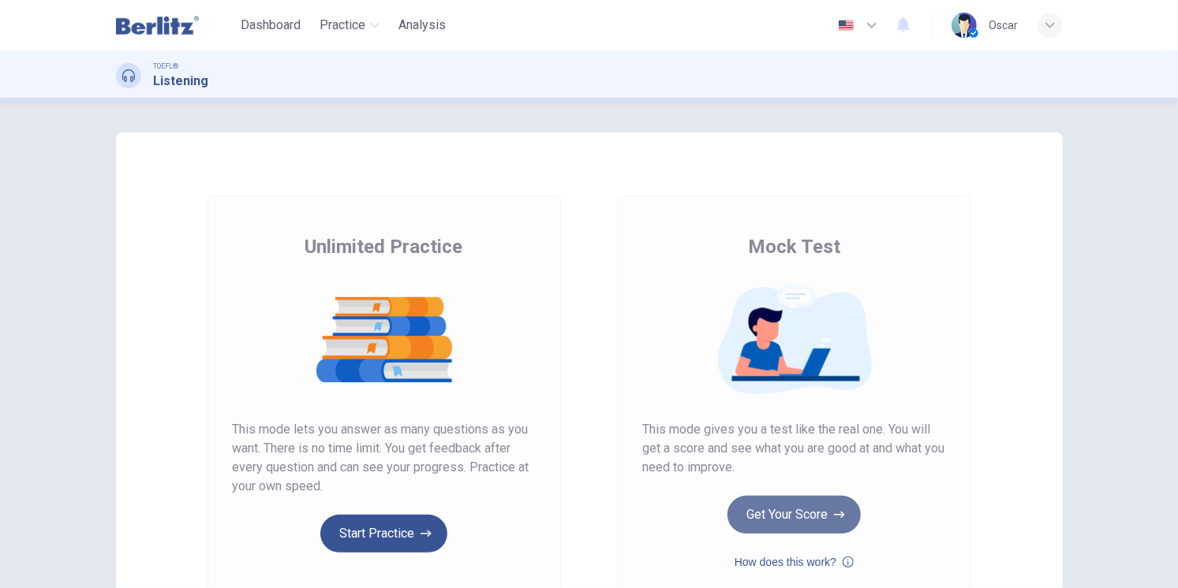
click at [800, 503] on button "Get Your Score" at bounding box center [793, 515] width 133 height 38
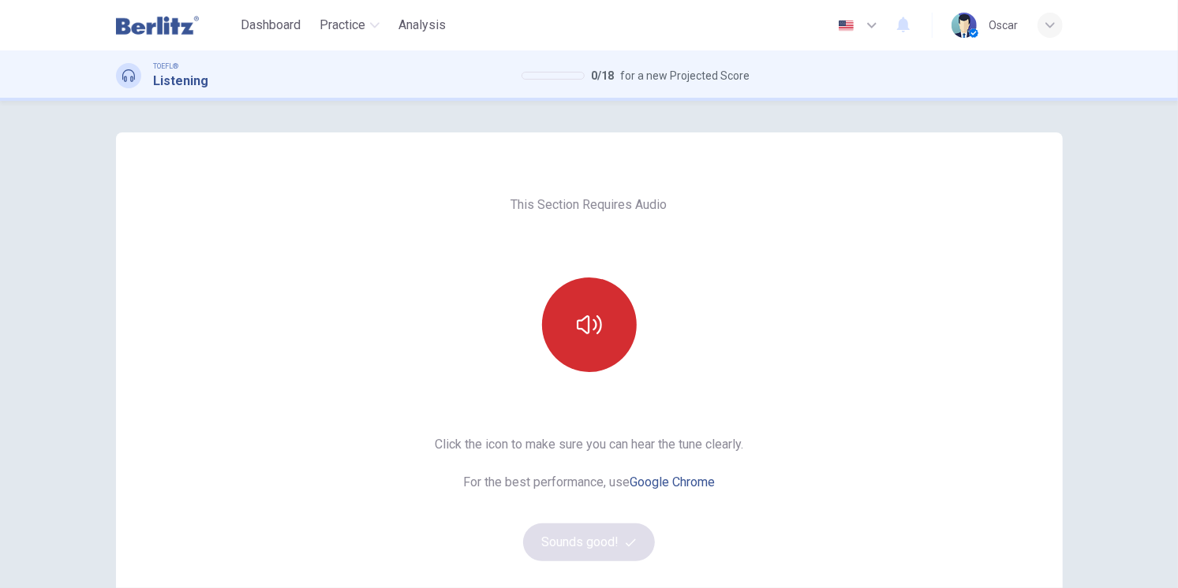
click at [592, 335] on icon "button" at bounding box center [589, 324] width 25 height 25
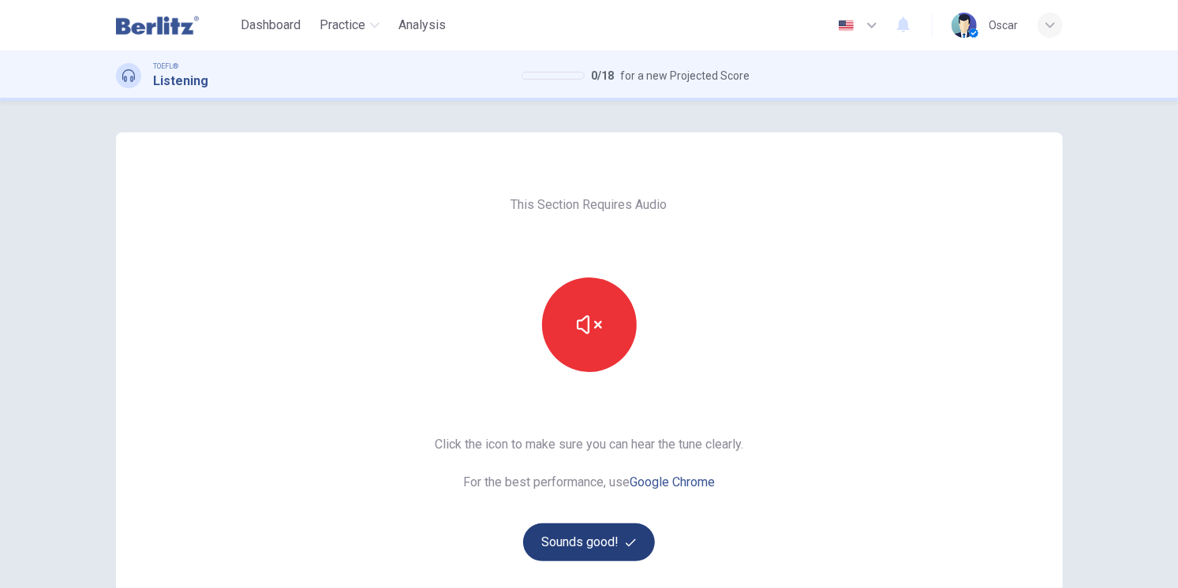
click at [608, 544] on button "Sounds good!" at bounding box center [589, 543] width 133 height 38
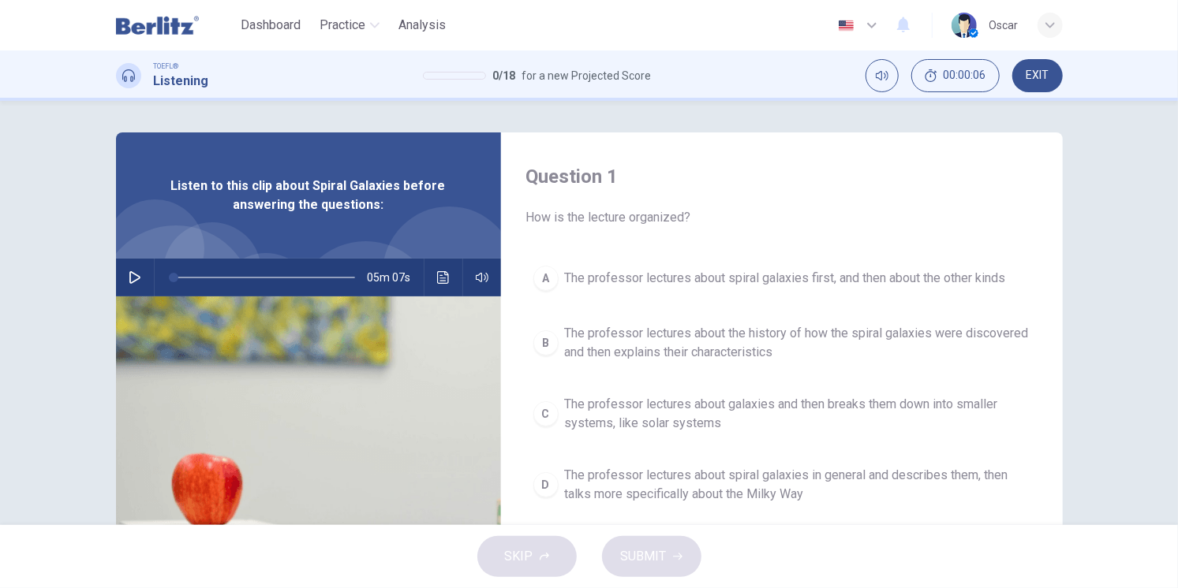
click at [129, 278] on icon "button" at bounding box center [135, 277] width 13 height 13
type input "*"
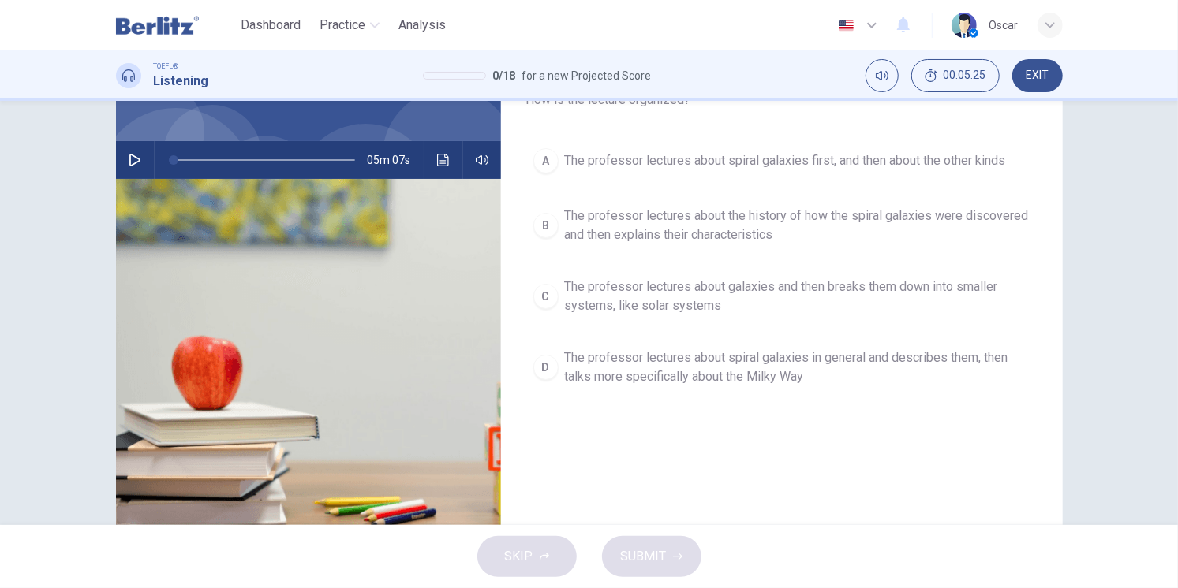
scroll to position [88, 0]
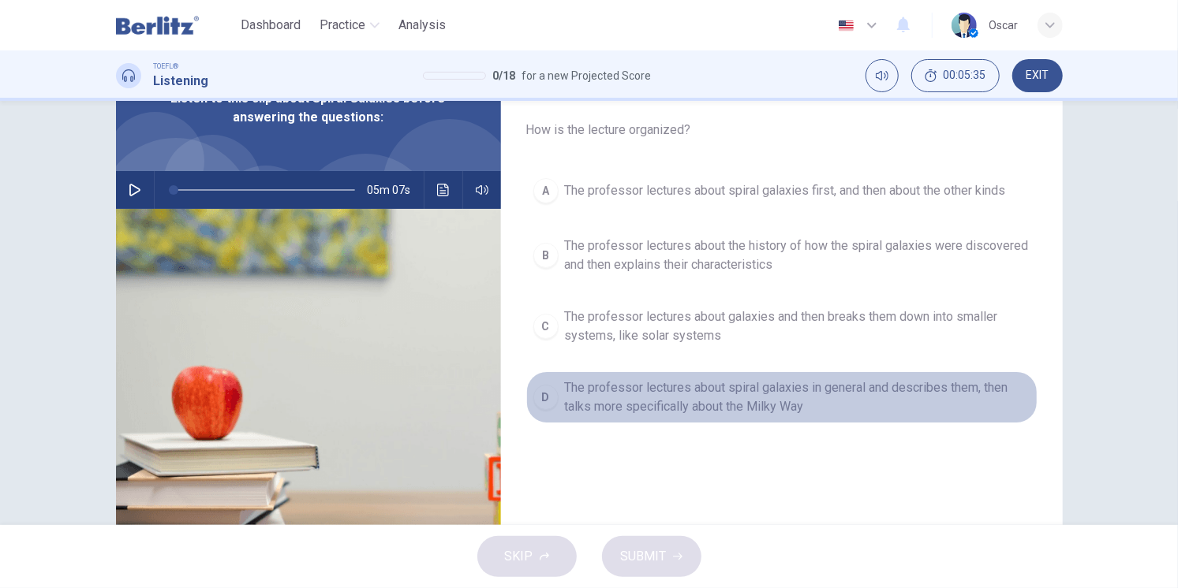
click at [593, 401] on span "The professor lectures about spiral galaxies in general and describes them, the…" at bounding box center [797, 398] width 465 height 38
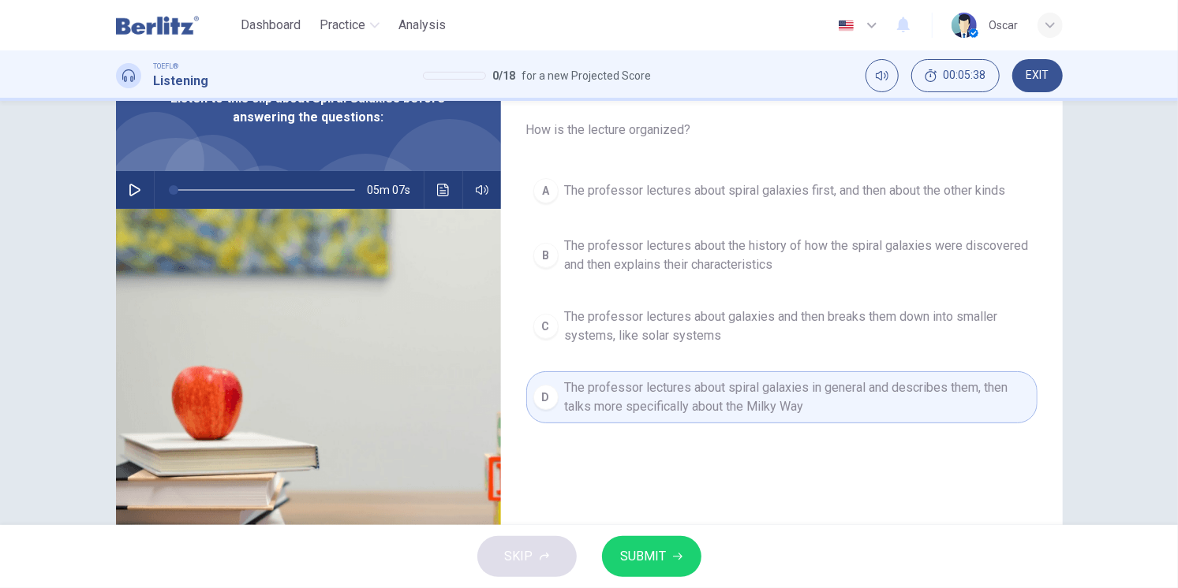
click at [662, 554] on span "SUBMIT" at bounding box center [644, 557] width 46 height 22
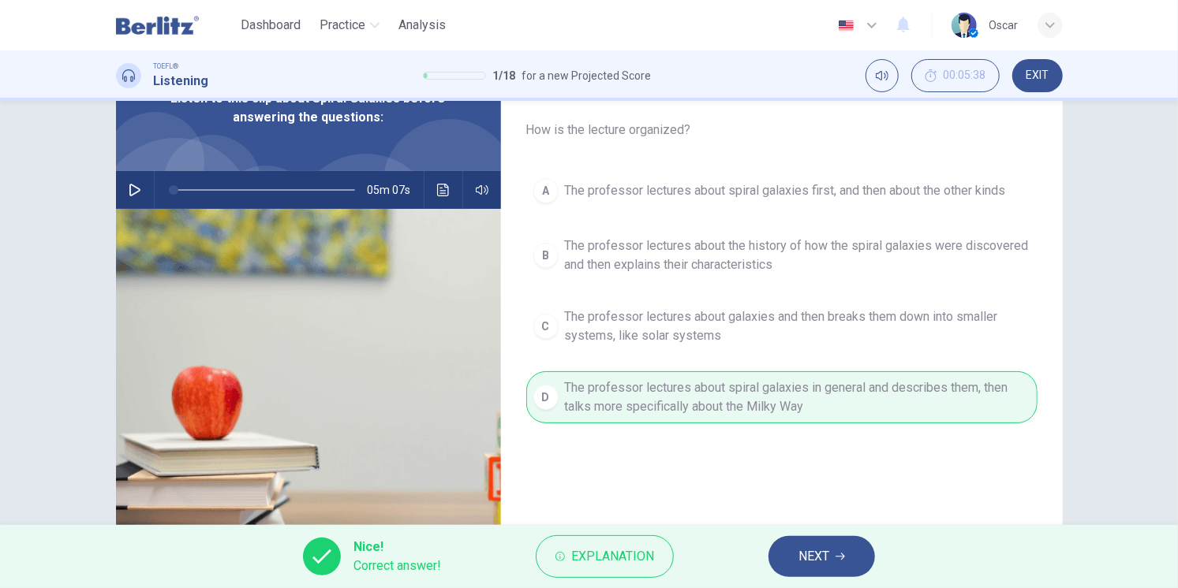
click at [823, 556] on span "NEXT" at bounding box center [813, 557] width 31 height 22
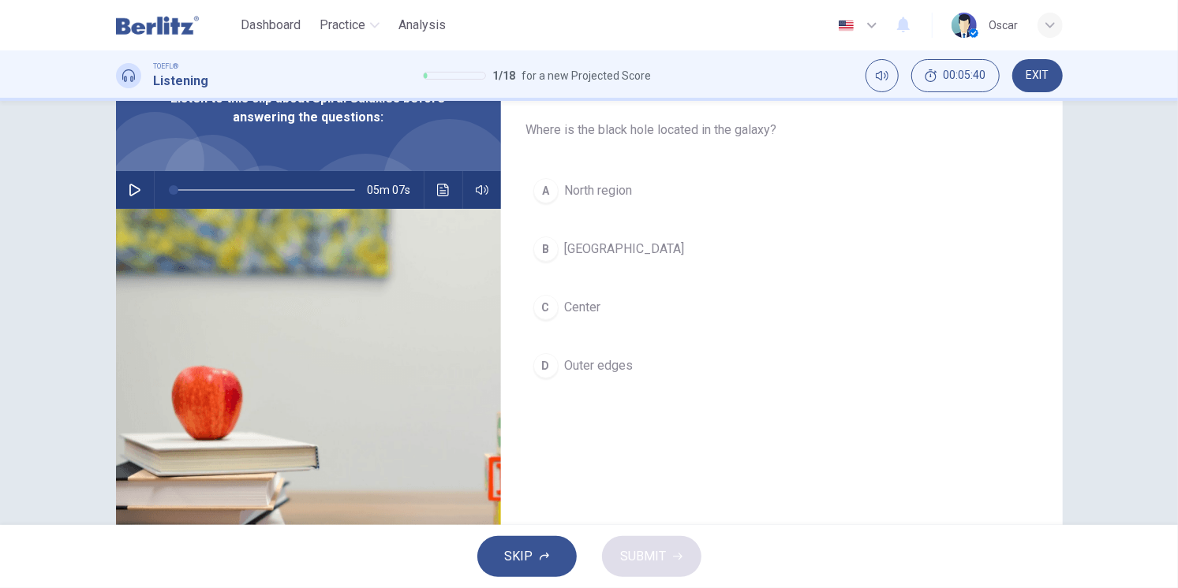
click at [557, 319] on button "C Center" at bounding box center [781, 307] width 511 height 39
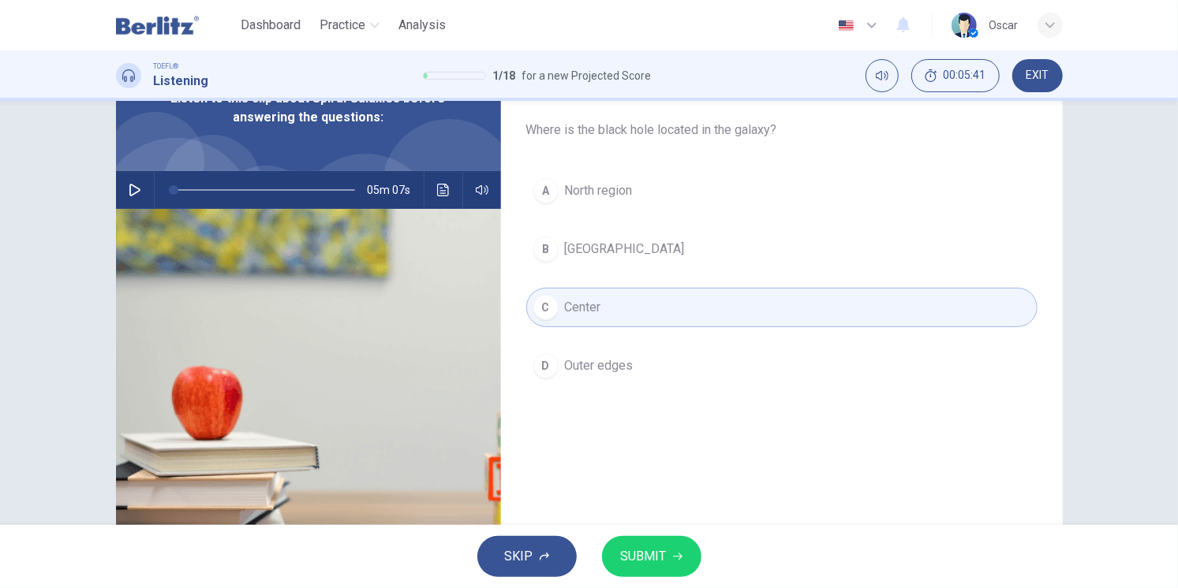
click at [655, 550] on span "SUBMIT" at bounding box center [644, 557] width 46 height 22
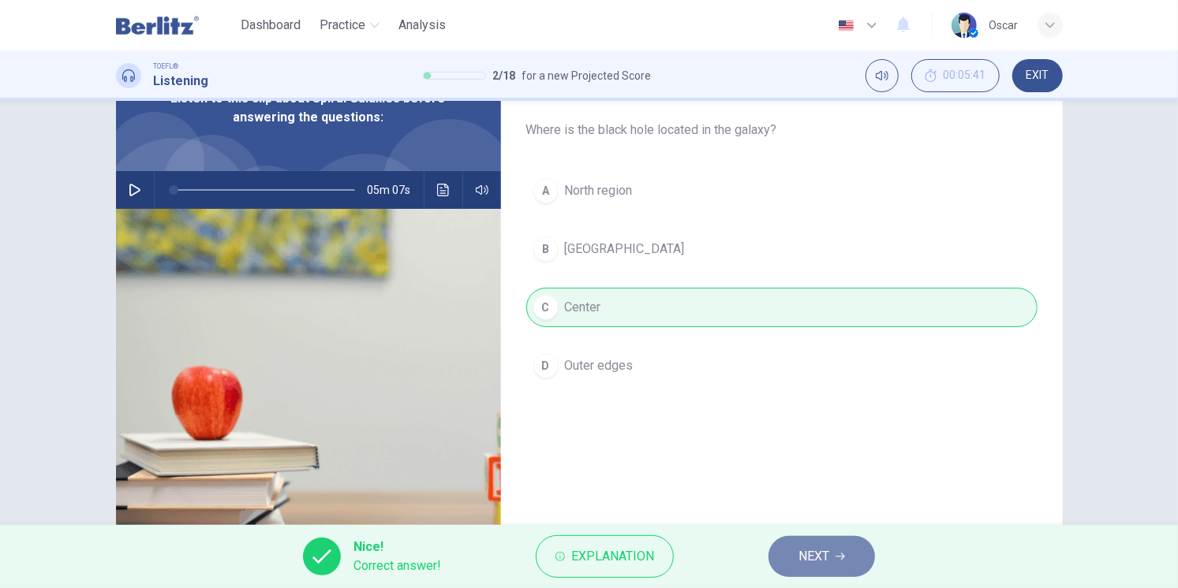
click at [805, 562] on span "NEXT" at bounding box center [813, 557] width 31 height 22
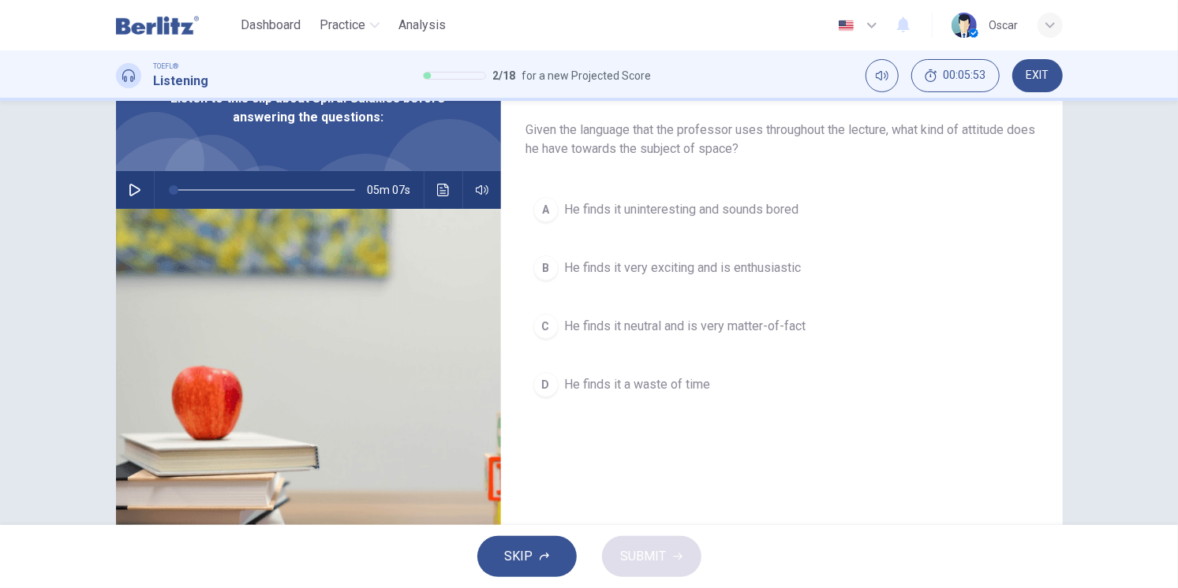
click at [646, 267] on span "He finds it very exciting and is enthusiastic" at bounding box center [683, 268] width 237 height 19
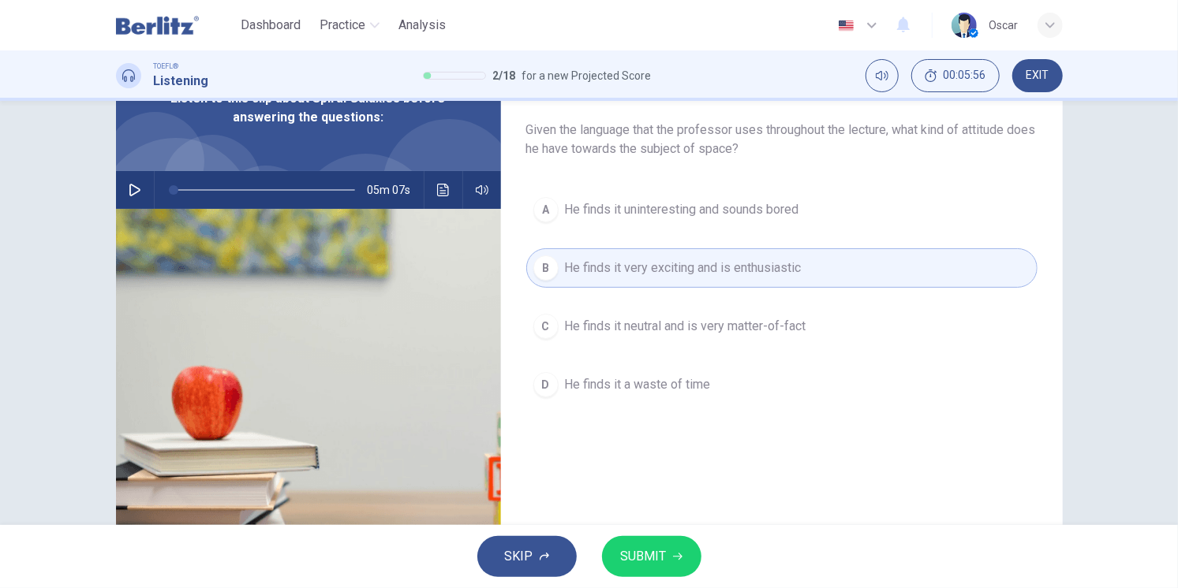
click at [650, 569] on button "SUBMIT" at bounding box center [651, 556] width 99 height 41
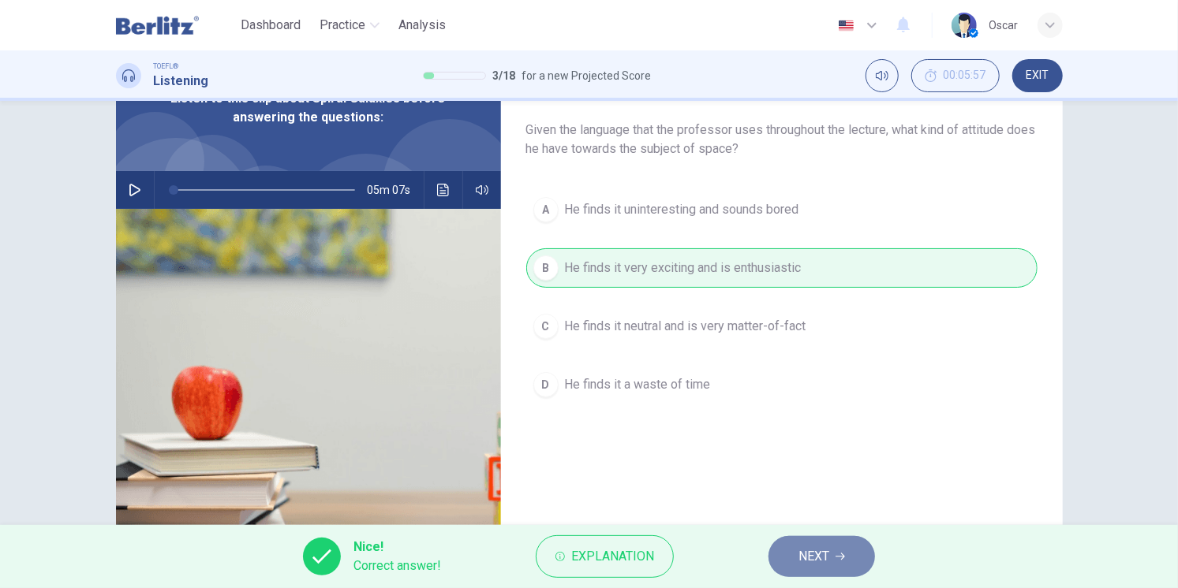
click at [849, 560] on button "NEXT" at bounding box center [821, 556] width 106 height 41
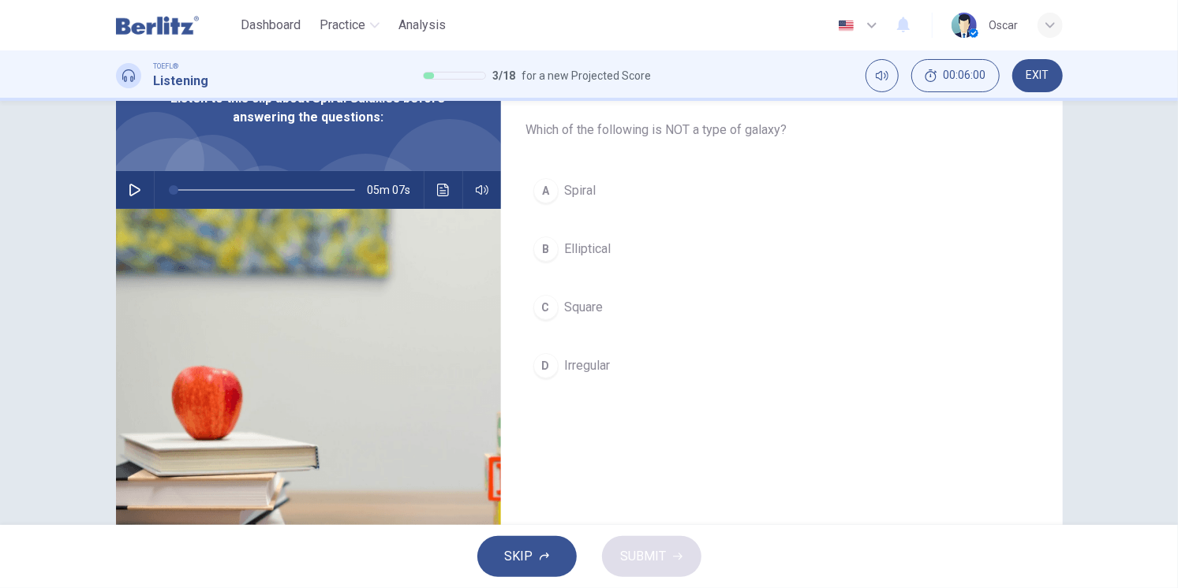
click at [568, 317] on button "C Square" at bounding box center [781, 307] width 511 height 39
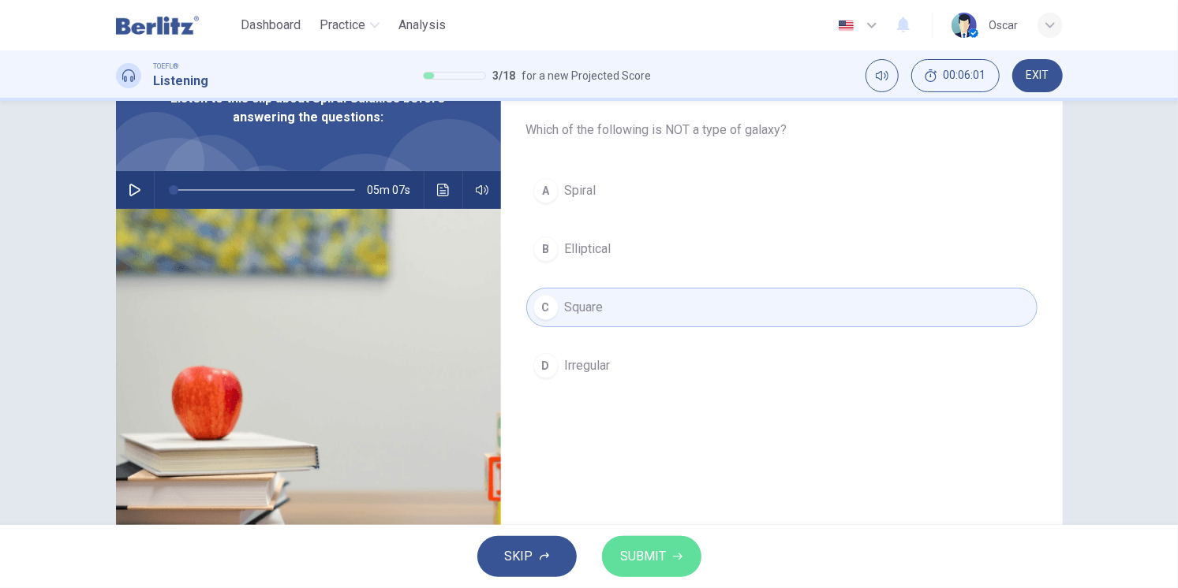
click at [663, 566] on span "SUBMIT" at bounding box center [644, 557] width 46 height 22
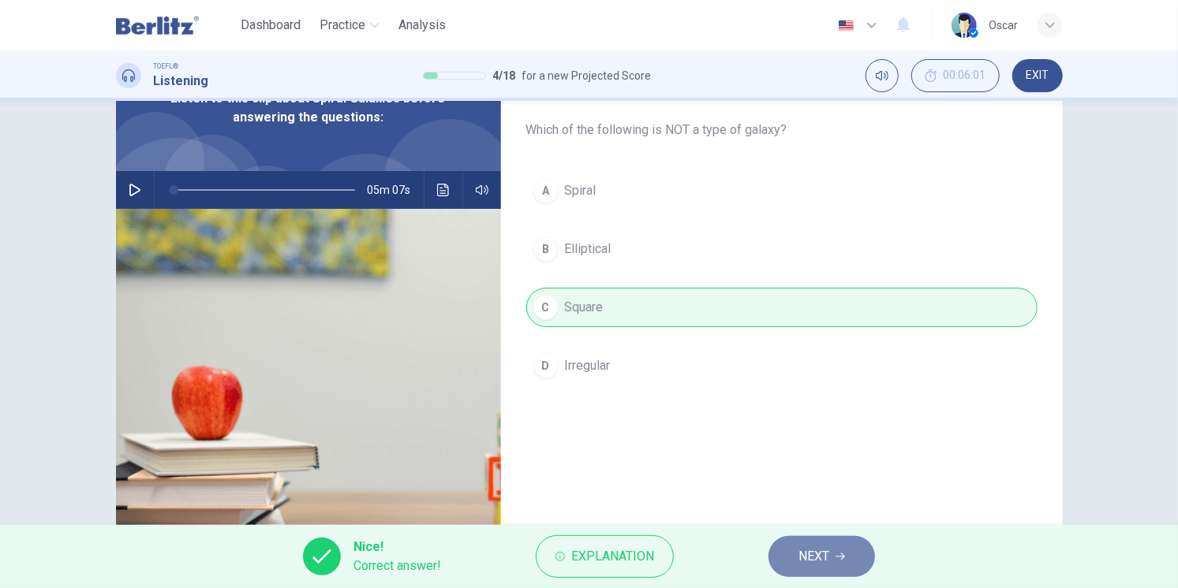
click at [803, 558] on span "NEXT" at bounding box center [813, 557] width 31 height 22
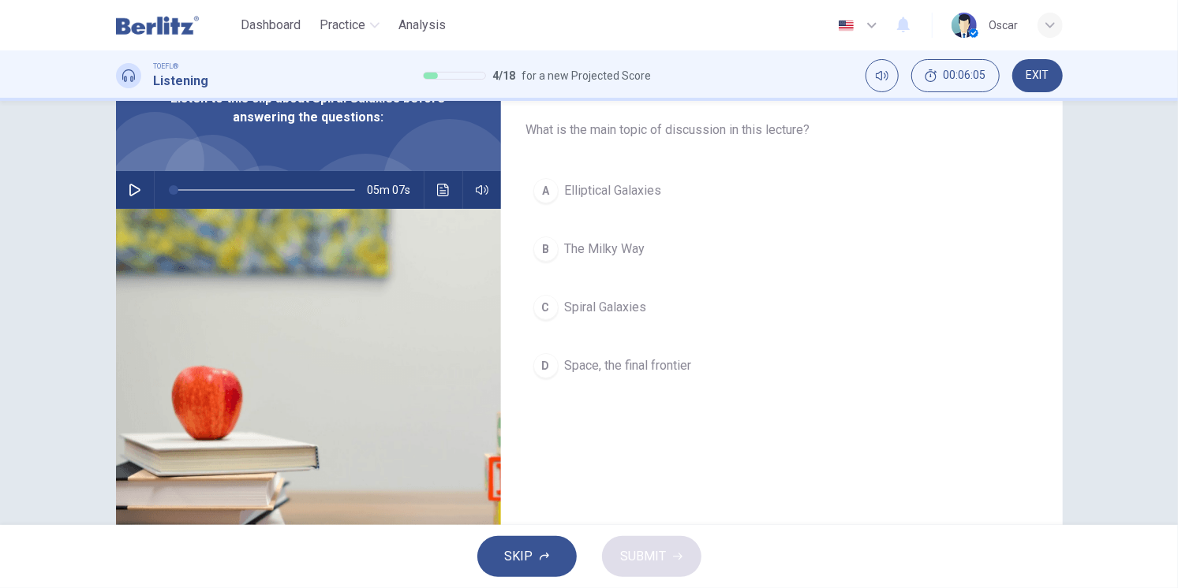
click at [568, 315] on span "Spiral Galaxies" at bounding box center [606, 307] width 82 height 19
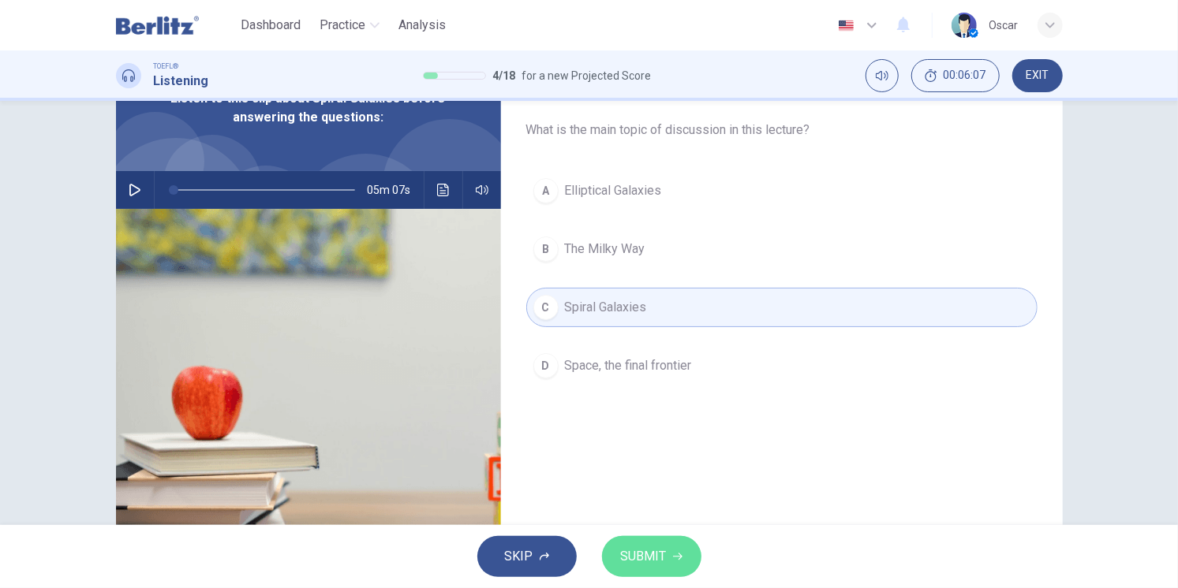
click at [663, 557] on span "SUBMIT" at bounding box center [644, 557] width 46 height 22
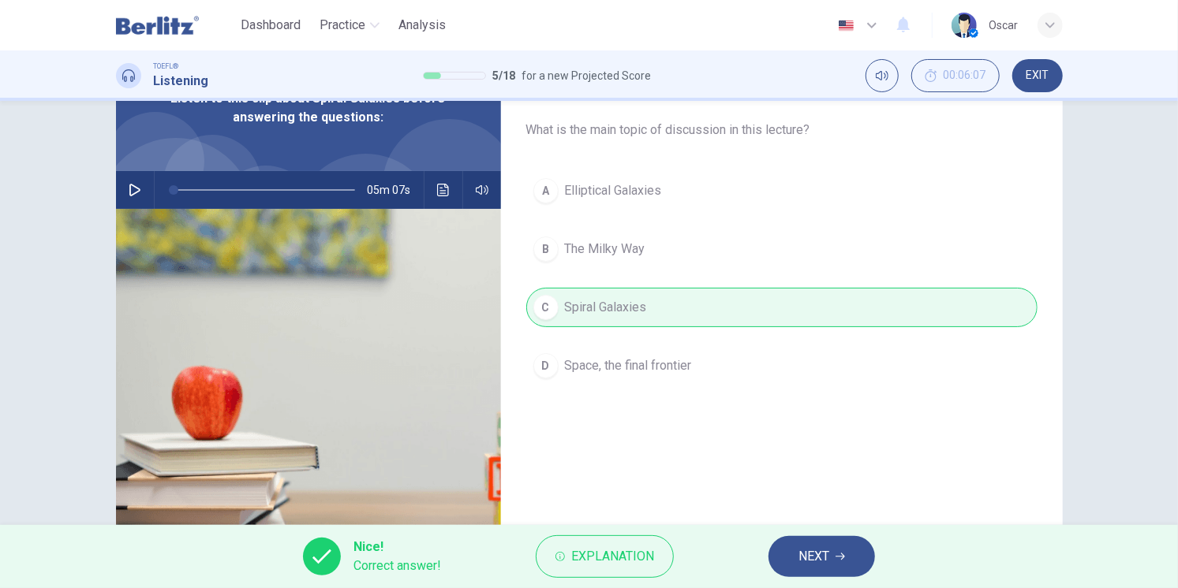
click at [833, 565] on button "NEXT" at bounding box center [821, 556] width 106 height 41
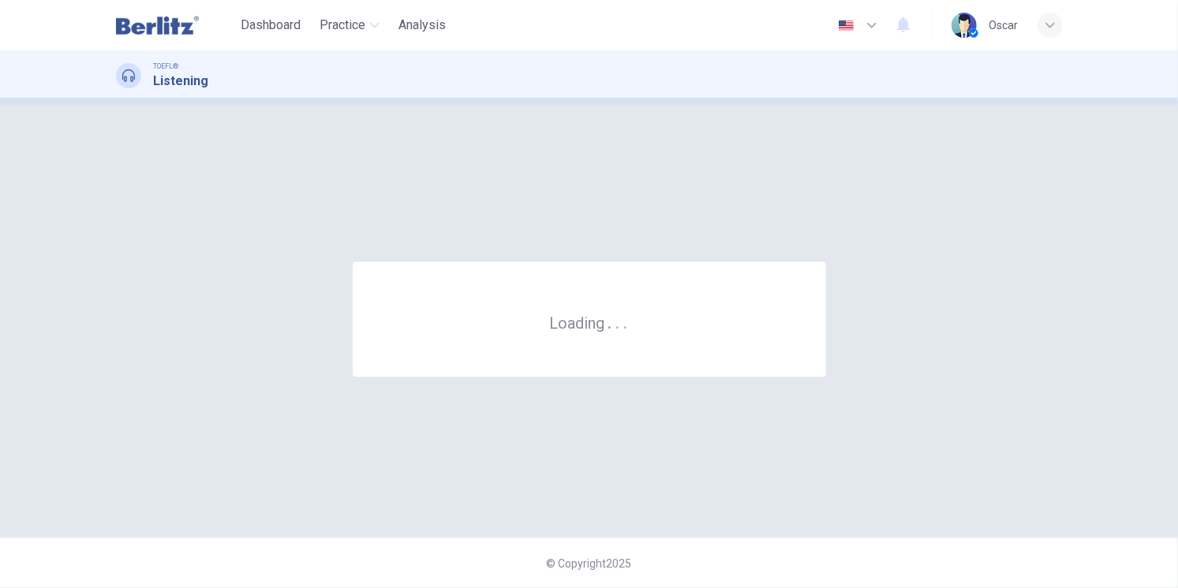
scroll to position [0, 0]
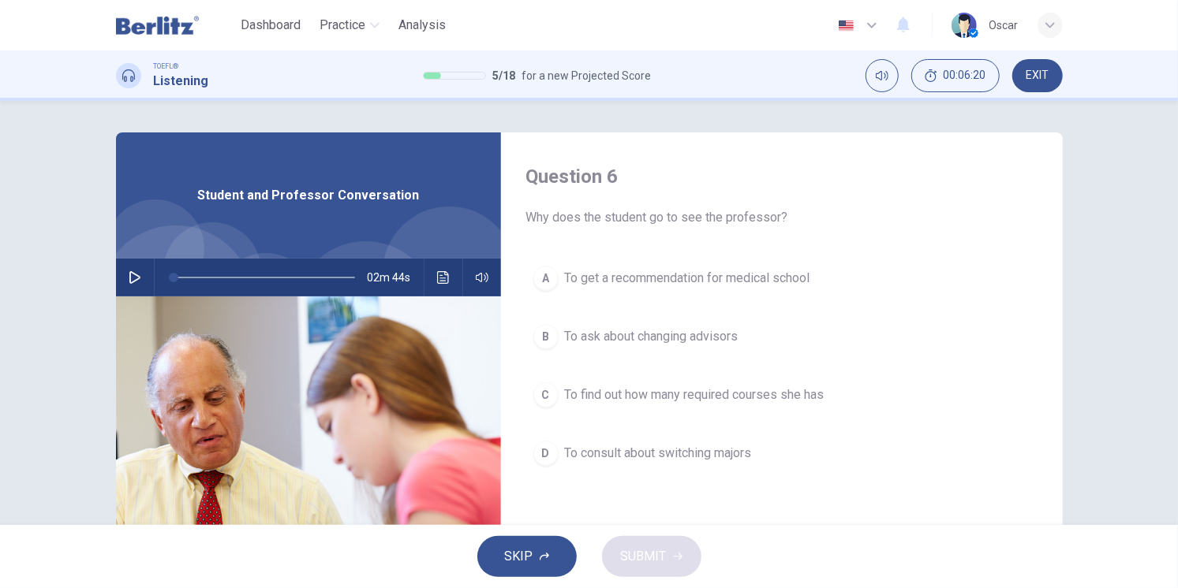
click at [133, 275] on icon "button" at bounding box center [135, 277] width 13 height 13
type input "*"
click at [626, 454] on span "To consult about switching majors" at bounding box center [658, 453] width 187 height 19
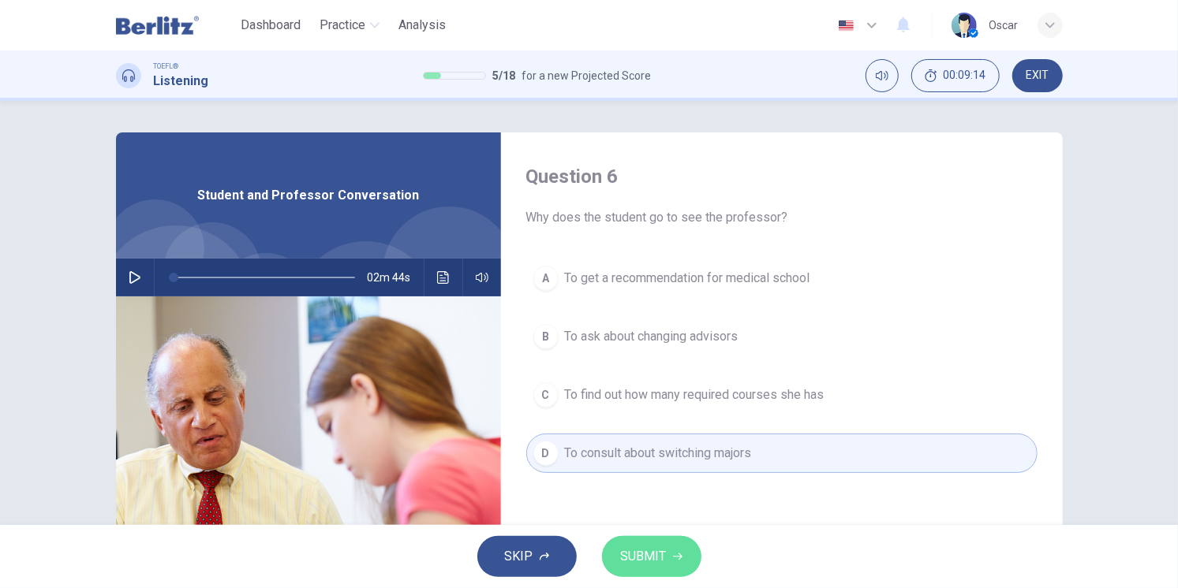
click at [656, 559] on span "SUBMIT" at bounding box center [644, 557] width 46 height 22
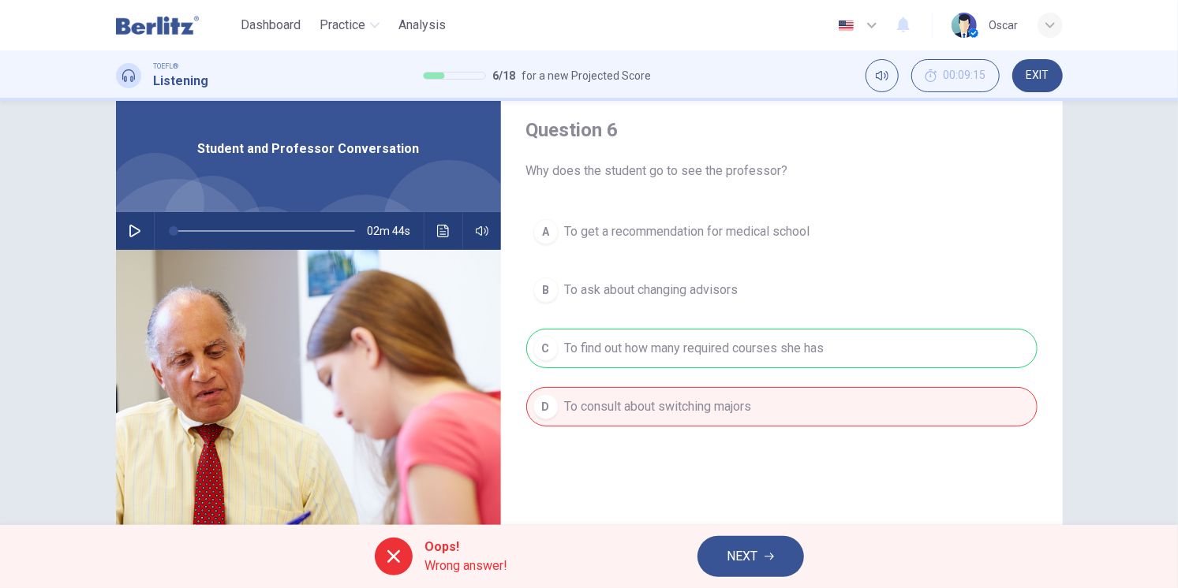
scroll to position [88, 0]
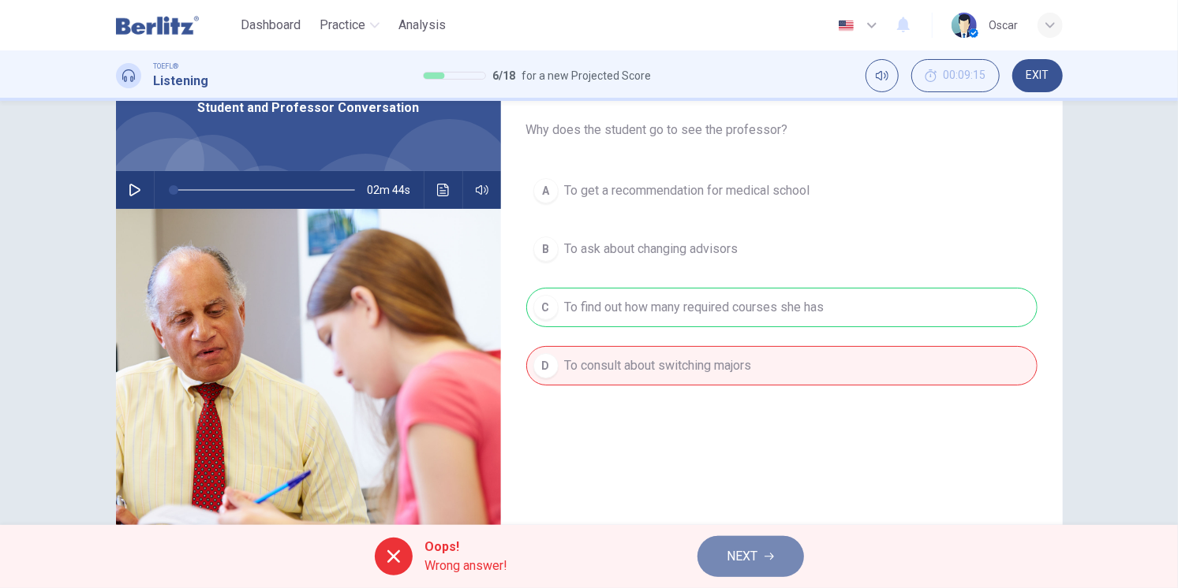
click at [740, 570] on button "NEXT" at bounding box center [750, 556] width 106 height 41
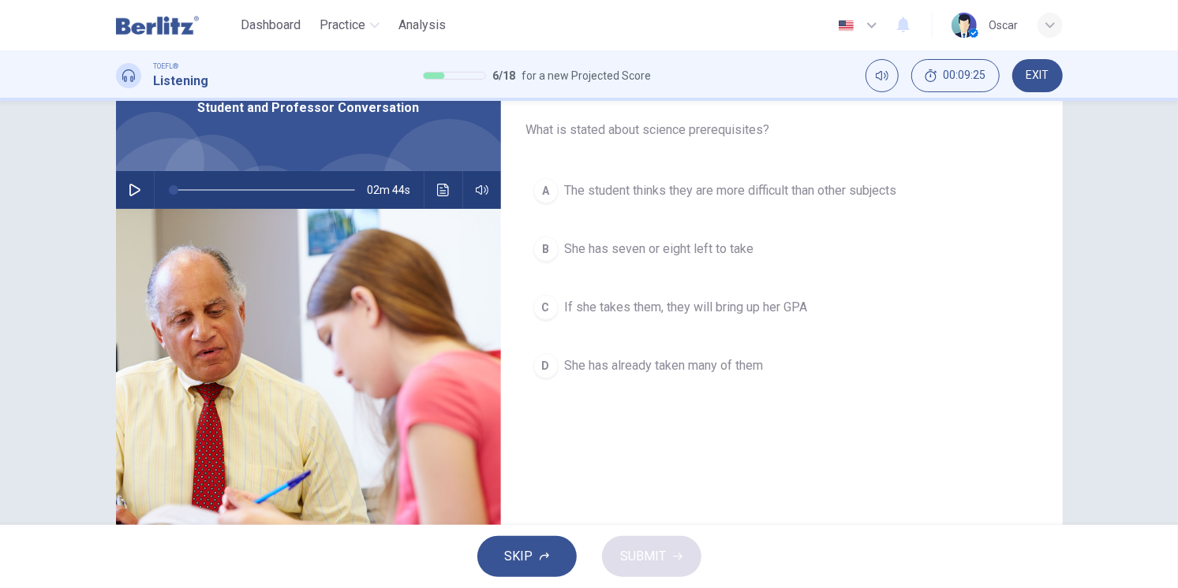
click at [617, 253] on span "She has seven or eight left to take" at bounding box center [659, 249] width 189 height 19
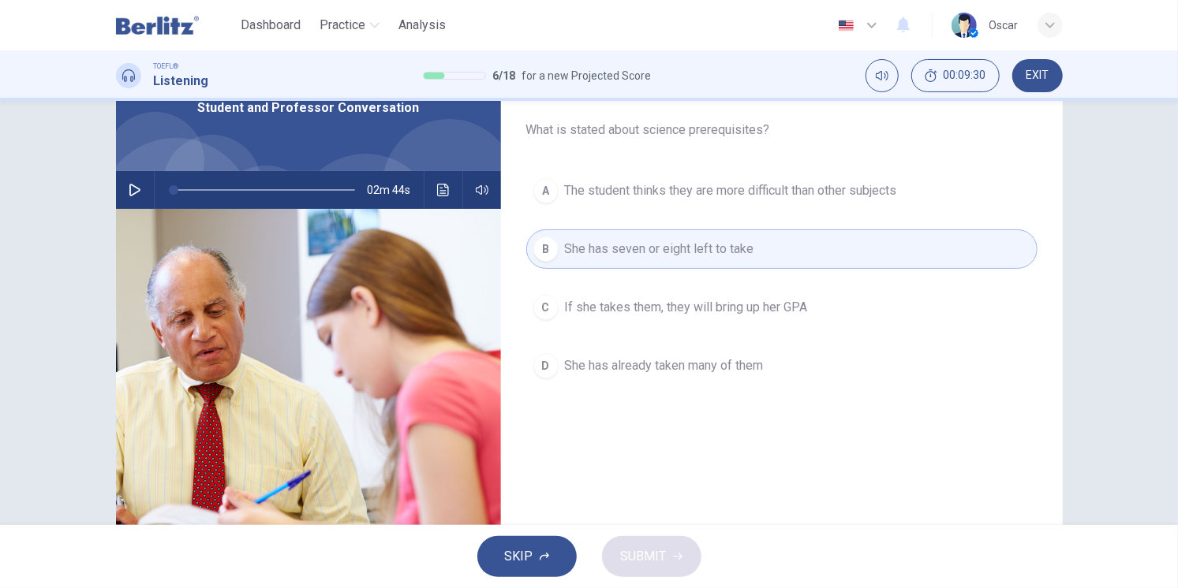
click at [610, 306] on span "If she takes them, they will bring up her GPA" at bounding box center [686, 307] width 243 height 19
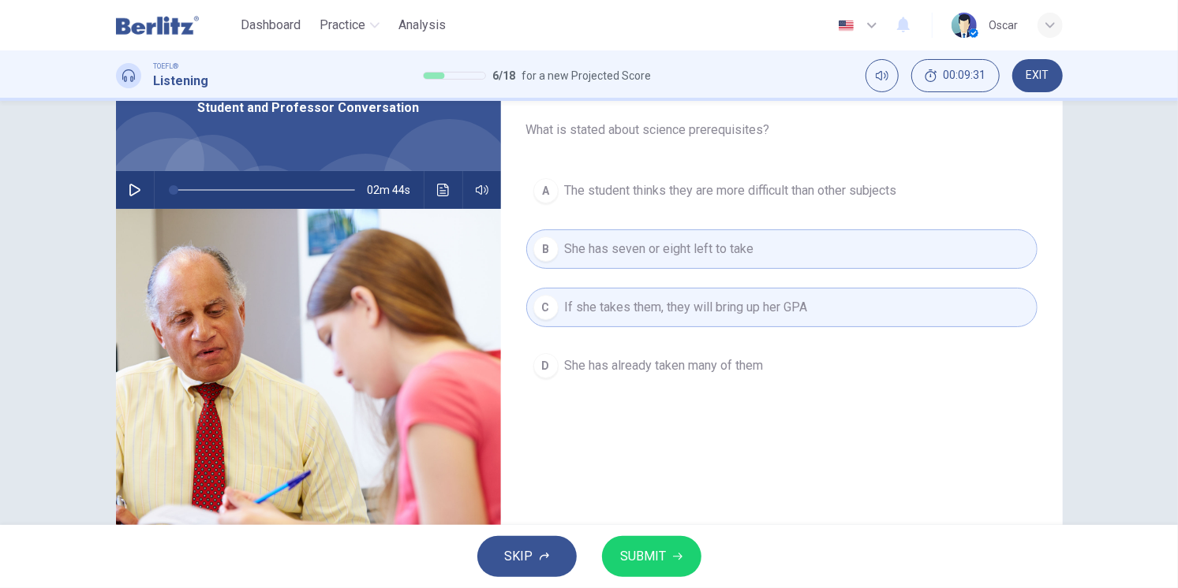
click at [610, 306] on span "If she takes them, they will bring up her GPA" at bounding box center [686, 307] width 243 height 19
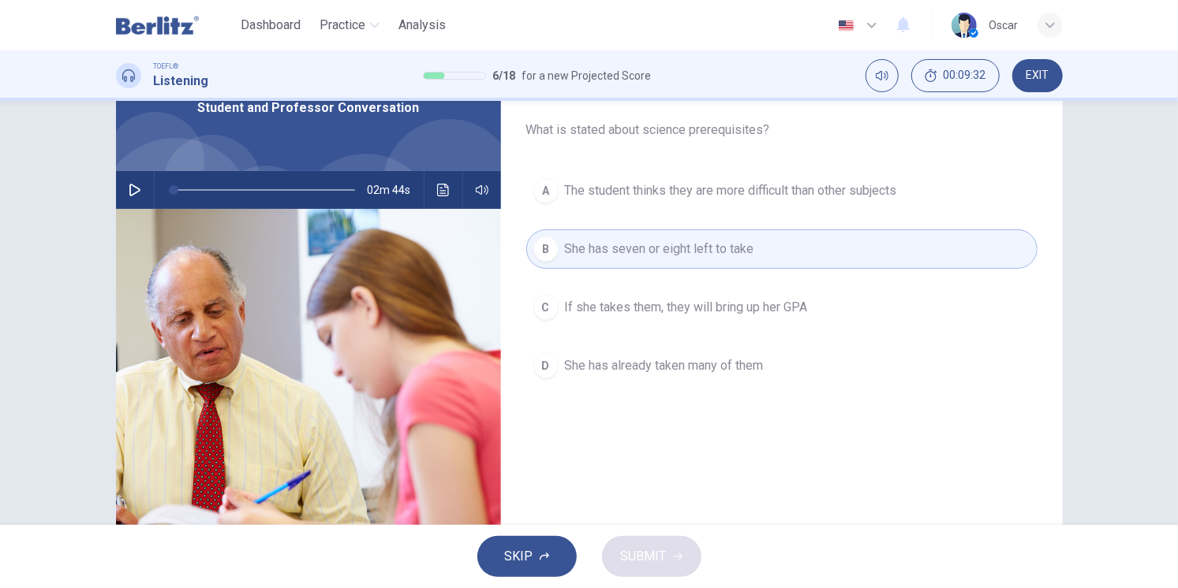
click at [606, 267] on button "B She has seven or eight left to take" at bounding box center [781, 249] width 511 height 39
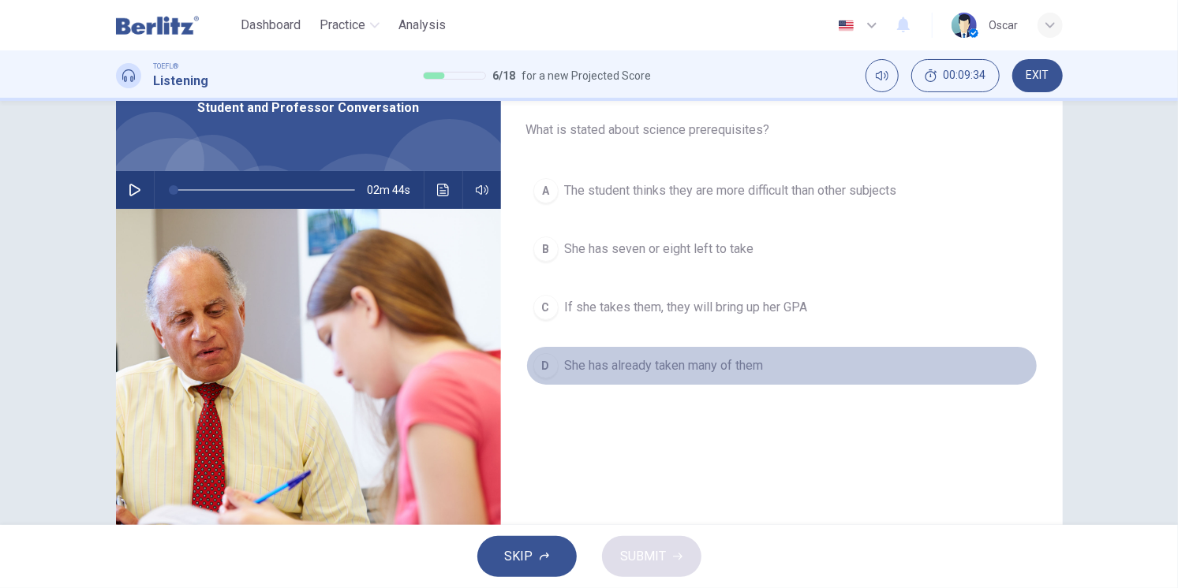
click at [635, 370] on span "She has already taken many of them" at bounding box center [664, 366] width 199 height 19
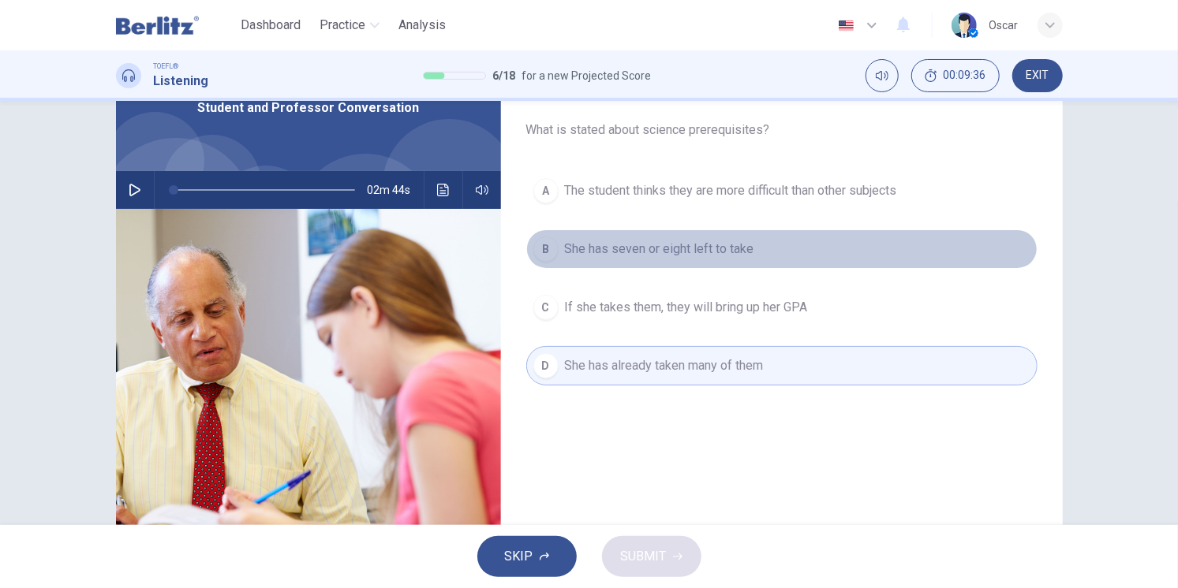
click at [644, 245] on span "She has seven or eight left to take" at bounding box center [659, 249] width 189 height 19
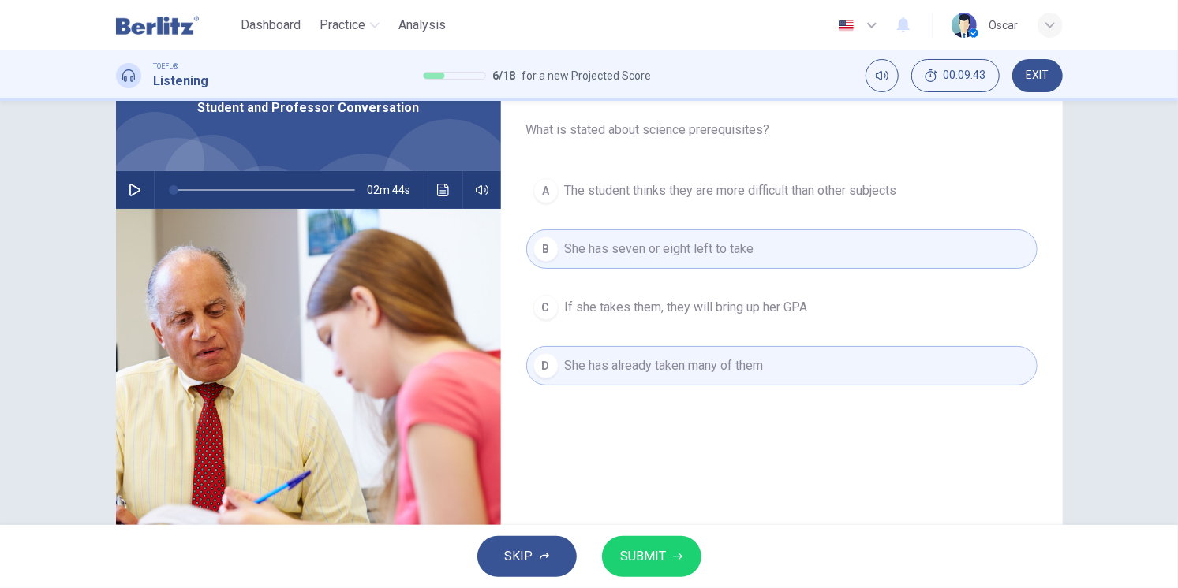
click at [655, 565] on span "SUBMIT" at bounding box center [644, 557] width 46 height 22
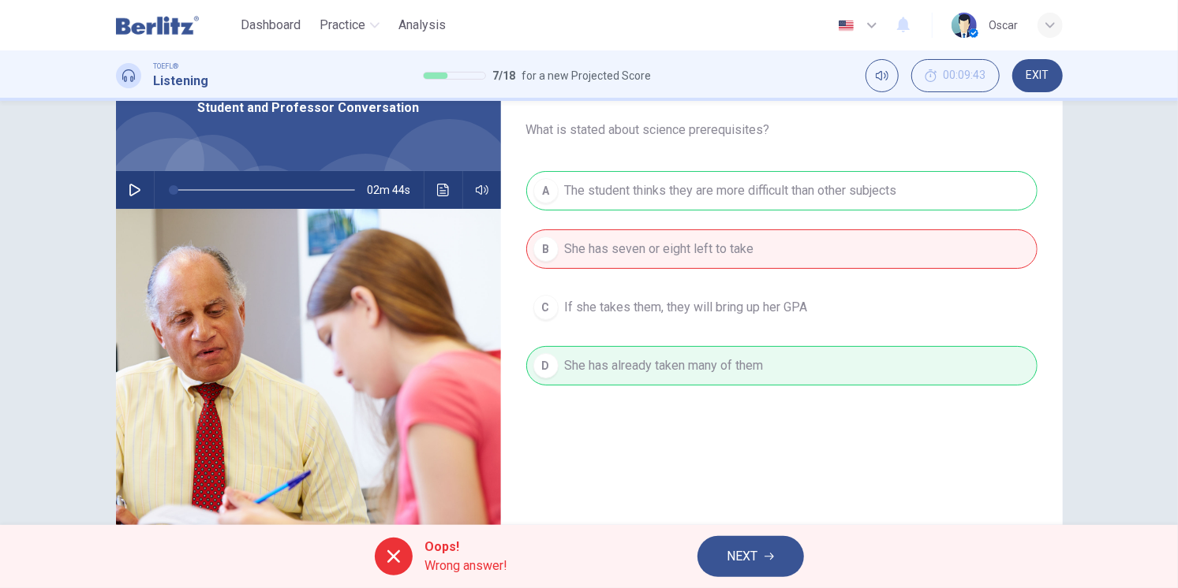
click at [766, 566] on button "NEXT" at bounding box center [750, 556] width 106 height 41
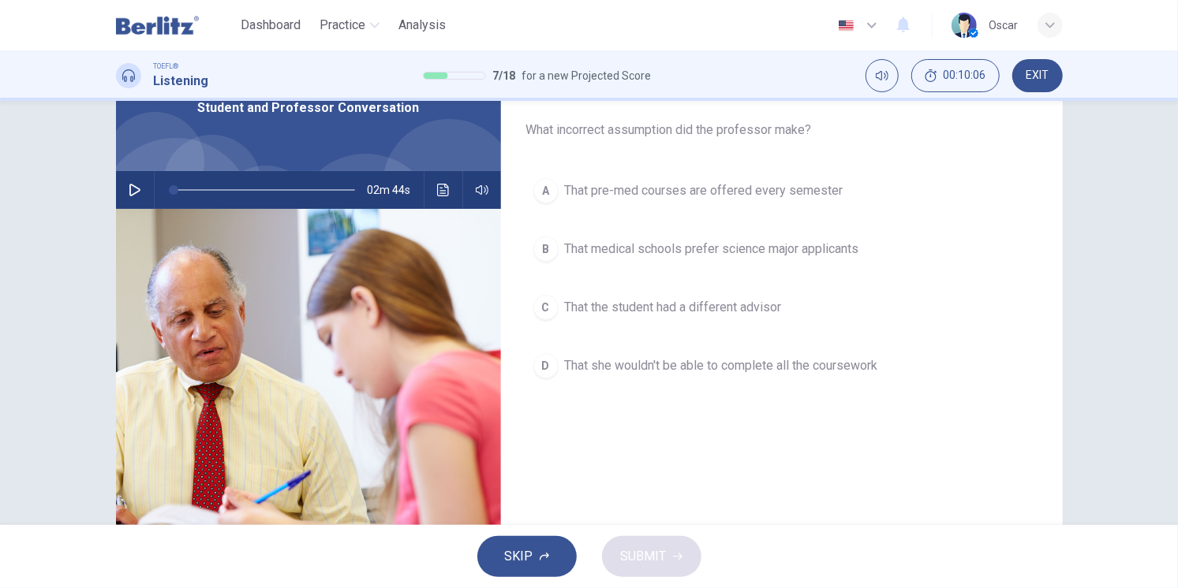
click at [625, 252] on span "That medical schools prefer science major applicants" at bounding box center [712, 249] width 294 height 19
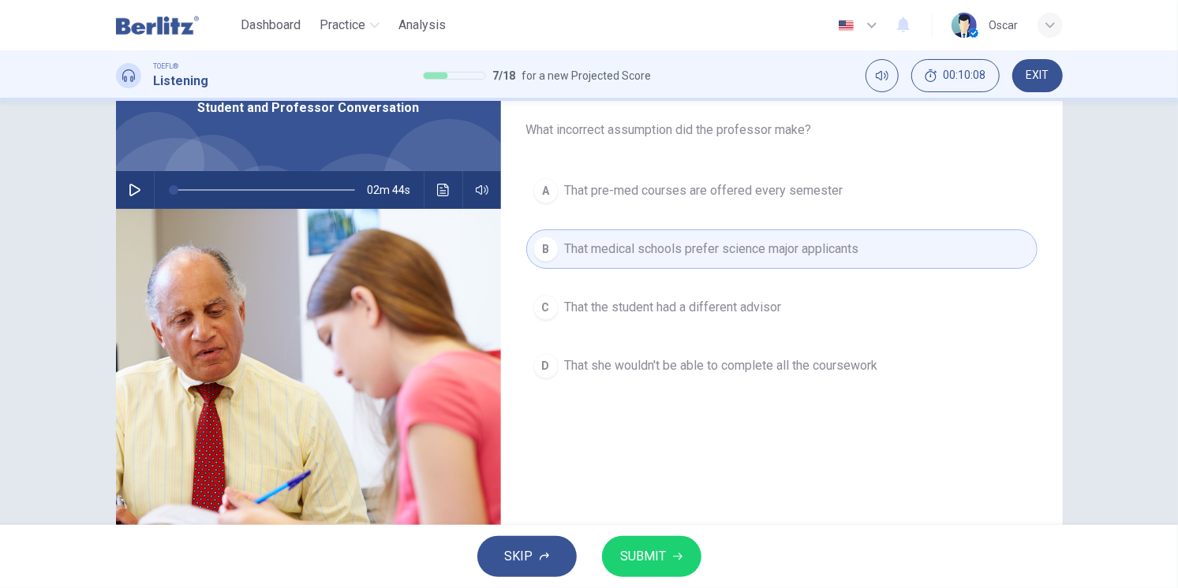
click at [645, 560] on span "SUBMIT" at bounding box center [644, 557] width 46 height 22
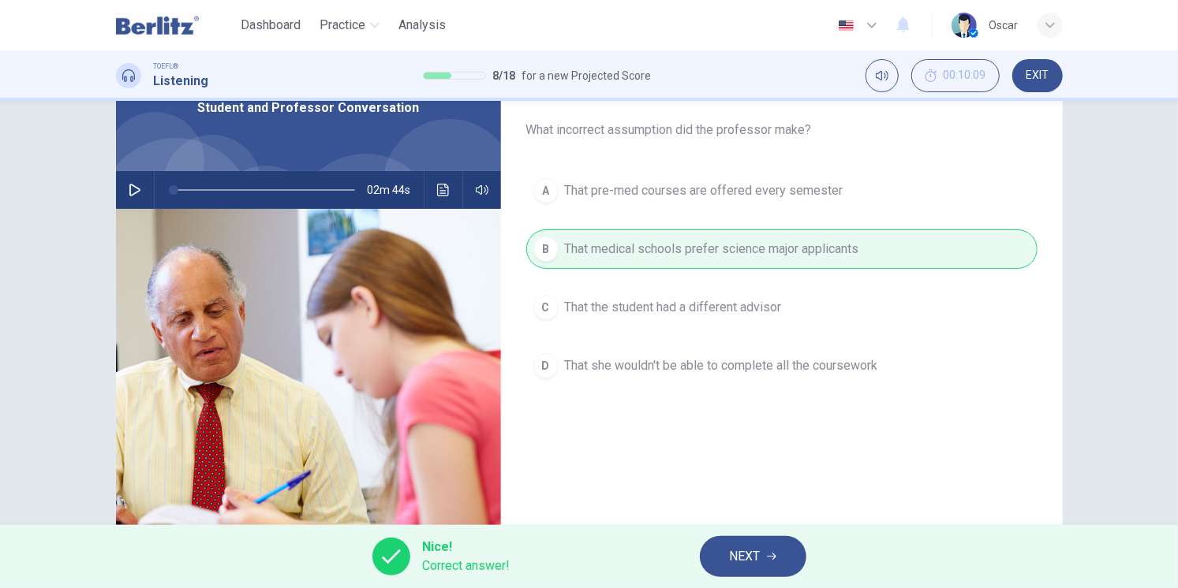
click at [744, 554] on span "NEXT" at bounding box center [745, 557] width 31 height 22
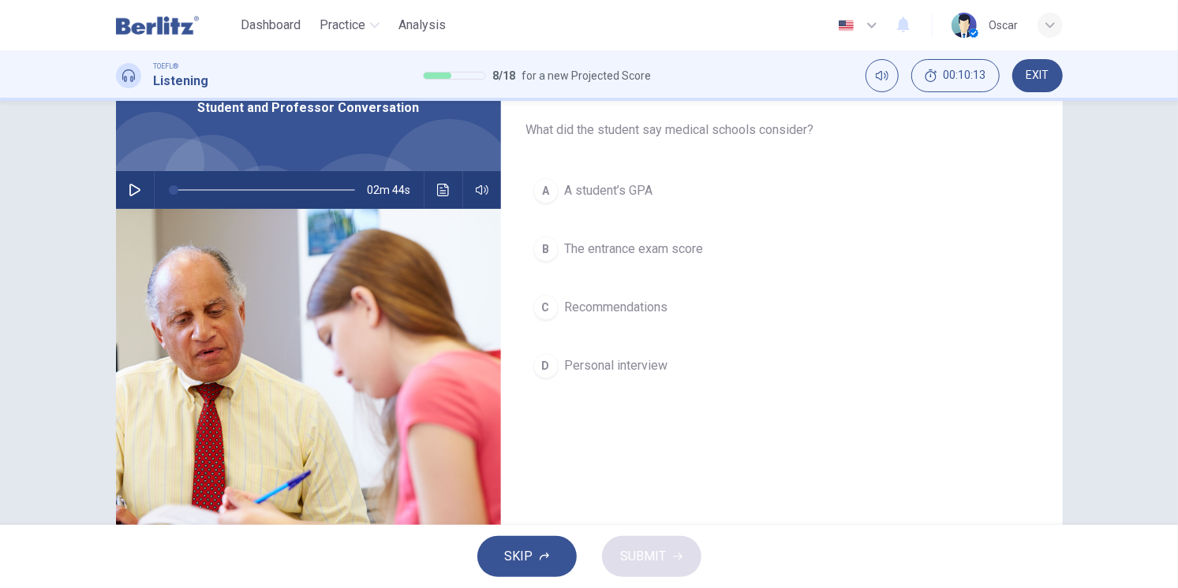
click at [613, 196] on span "A student’s GPA" at bounding box center [609, 190] width 88 height 19
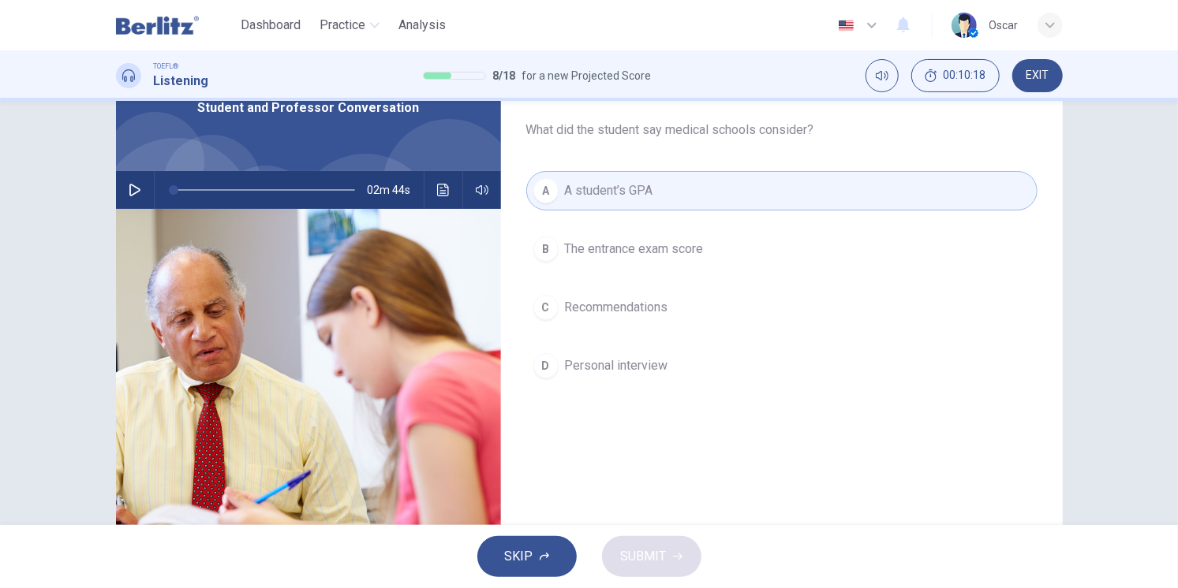
click at [625, 248] on span "The entrance exam score" at bounding box center [634, 249] width 139 height 19
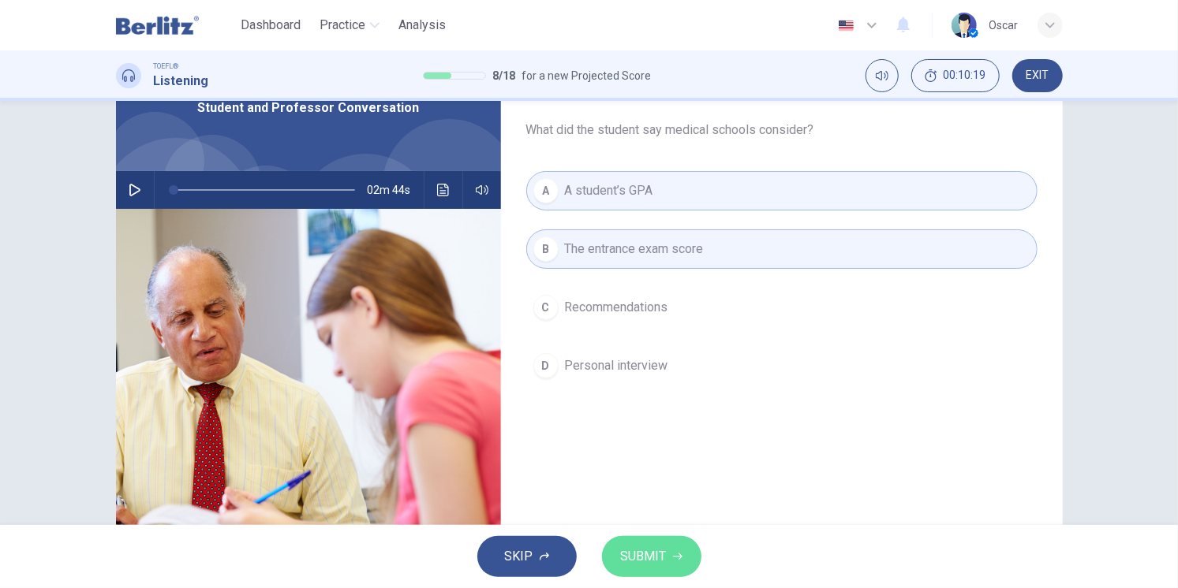
click at [653, 557] on span "SUBMIT" at bounding box center [644, 557] width 46 height 22
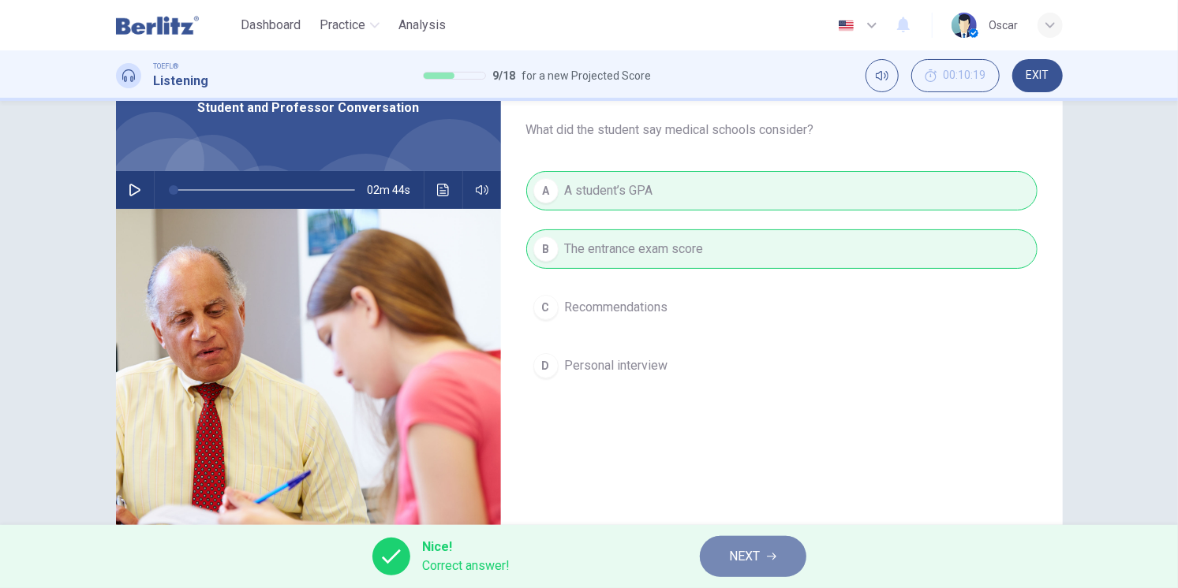
click at [740, 549] on span "NEXT" at bounding box center [745, 557] width 31 height 22
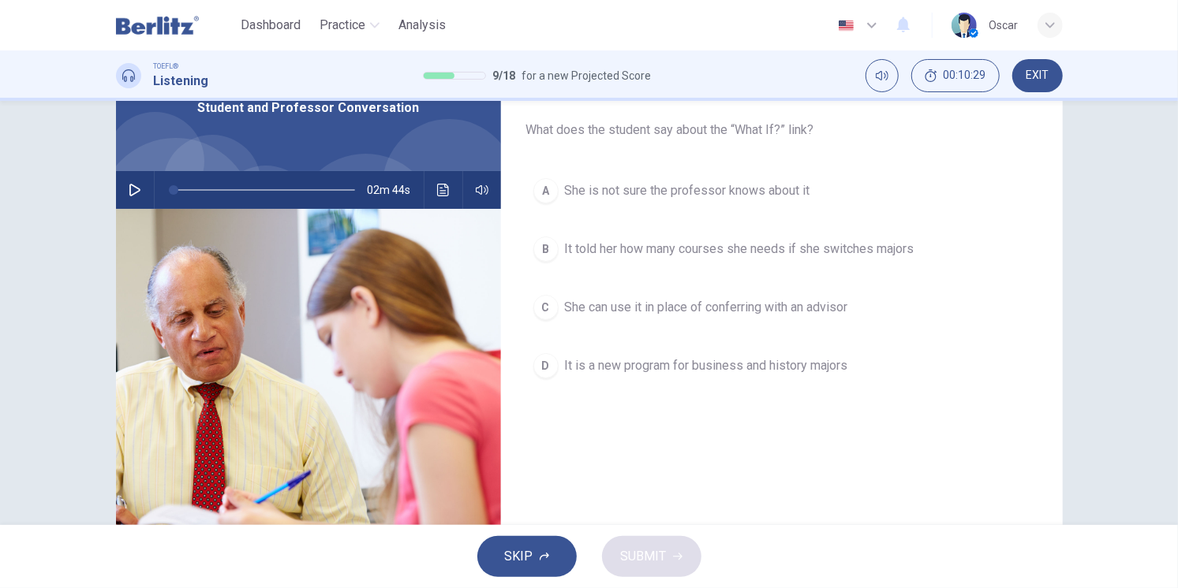
click at [684, 250] on span "It told her how many courses she needs if she switches majors" at bounding box center [739, 249] width 349 height 19
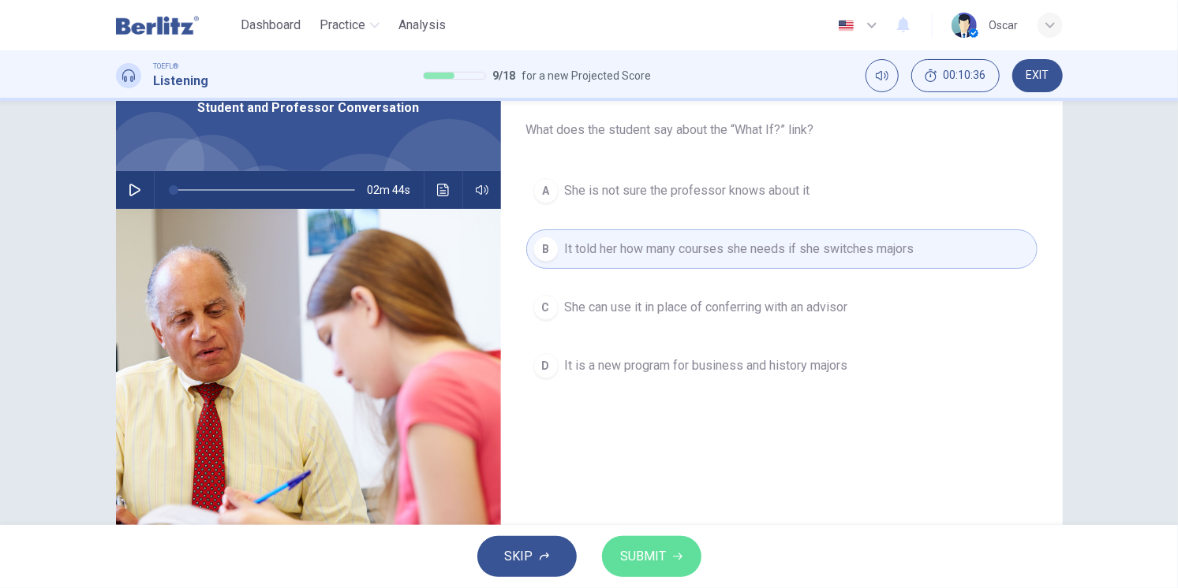
click at [642, 553] on span "SUBMIT" at bounding box center [644, 557] width 46 height 22
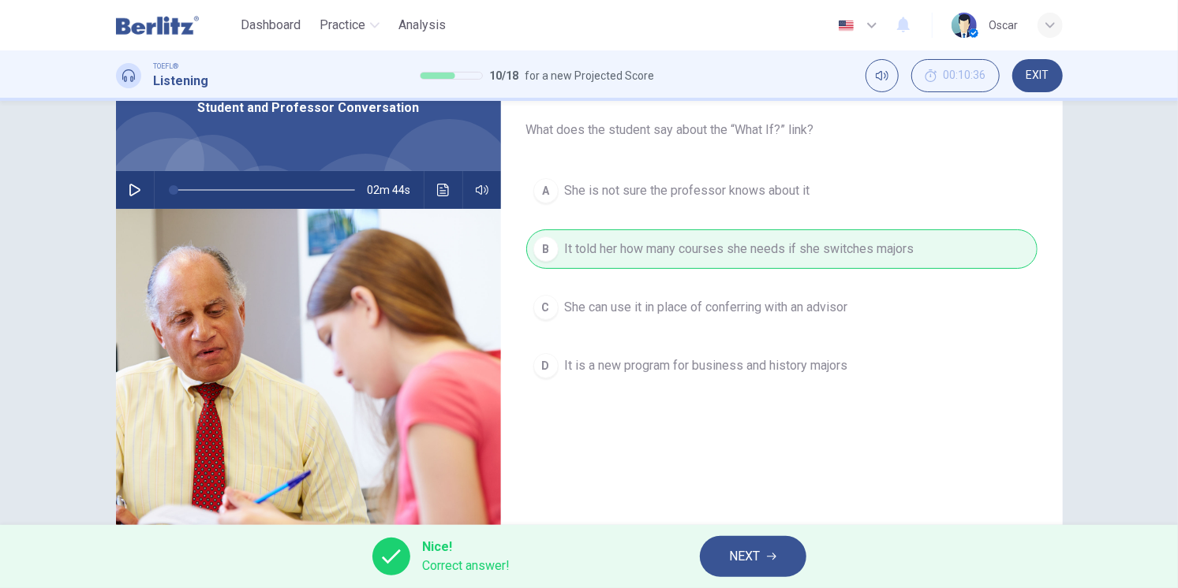
click at [737, 550] on span "NEXT" at bounding box center [745, 557] width 31 height 22
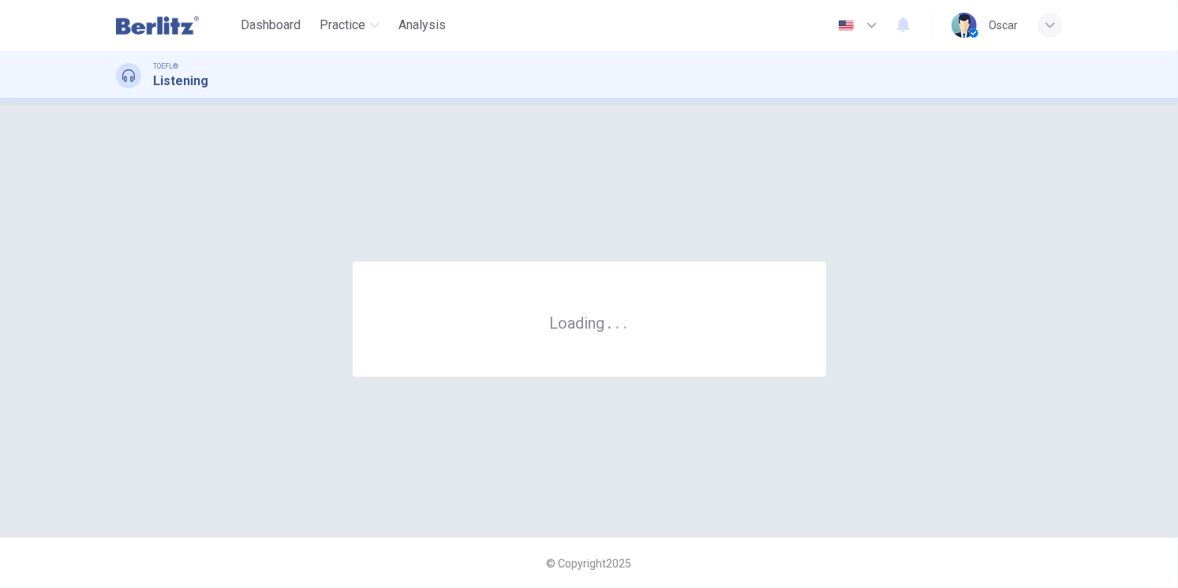
scroll to position [0, 0]
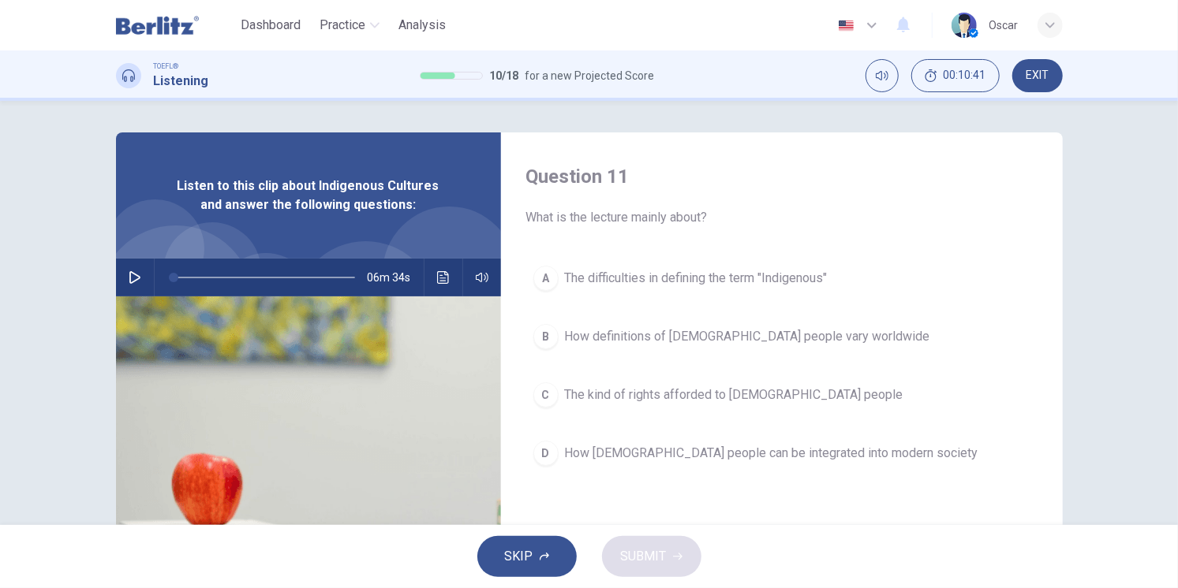
click at [131, 272] on icon "button" at bounding box center [135, 277] width 13 height 13
drag, startPoint x: 192, startPoint y: 278, endPoint x: 126, endPoint y: 281, distance: 65.5
click at [126, 281] on div "05m 42s" at bounding box center [308, 278] width 385 height 38
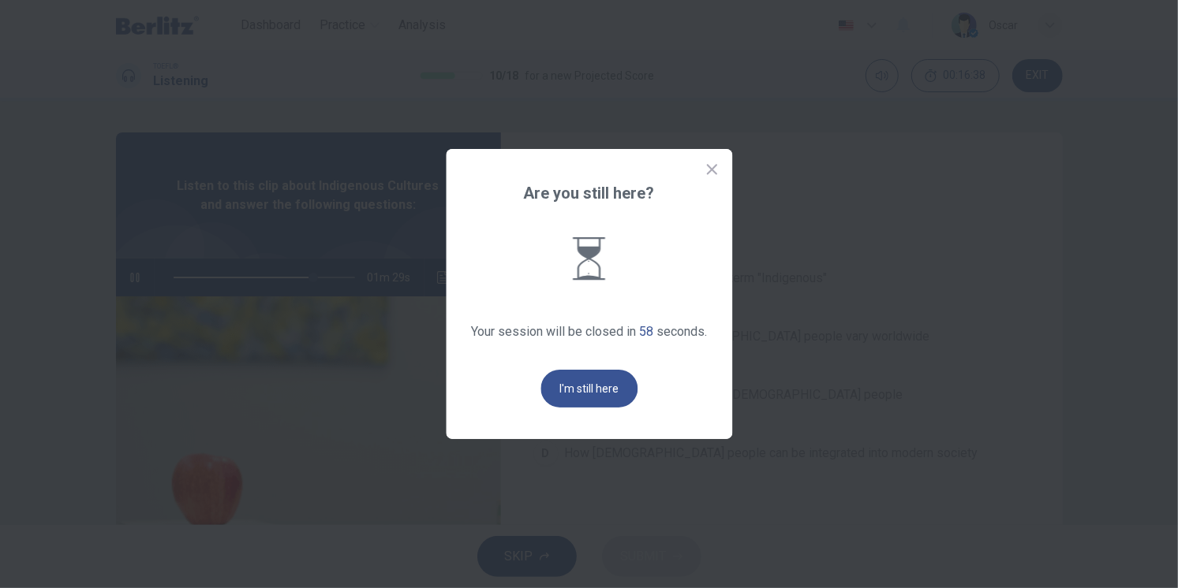
click at [581, 386] on button "I'm still here" at bounding box center [588, 389] width 97 height 38
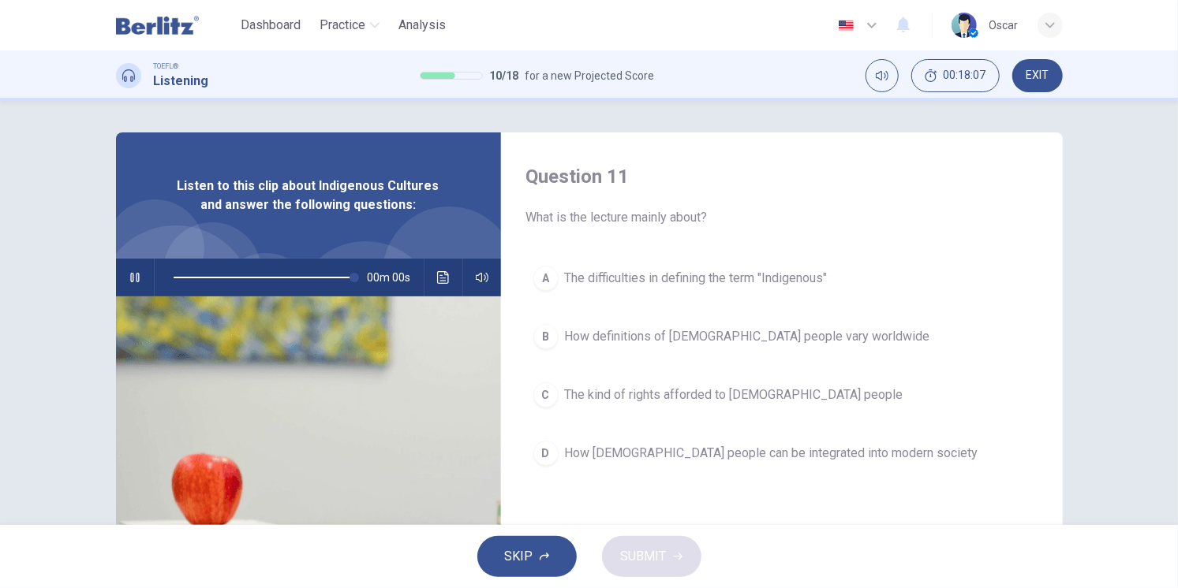
type input "*"
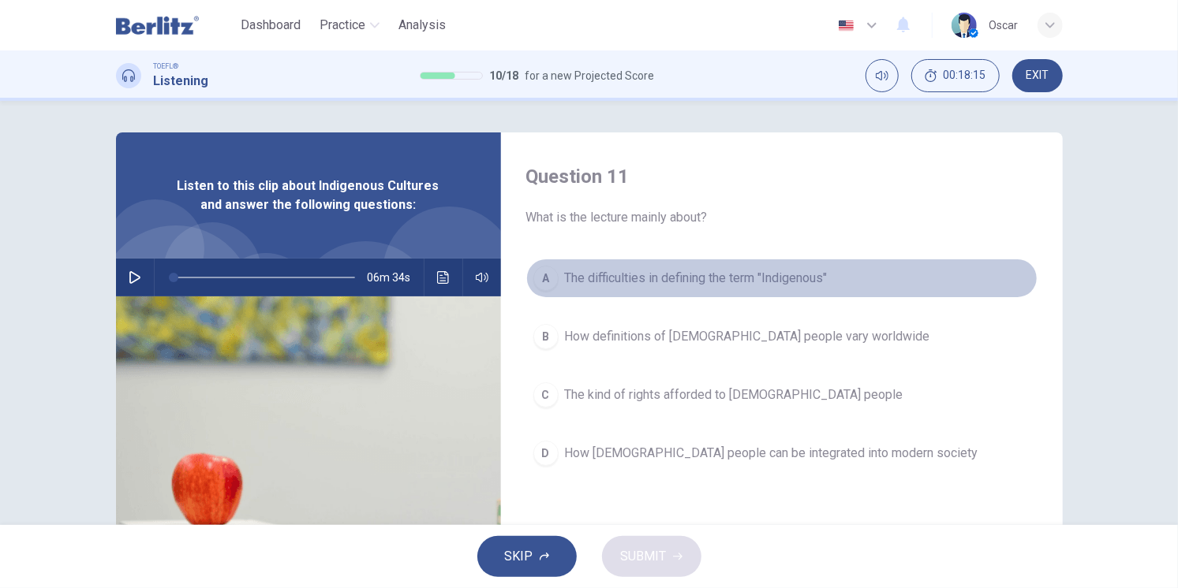
click at [746, 278] on span "The difficulties in defining the term "Indigenous"" at bounding box center [696, 278] width 263 height 19
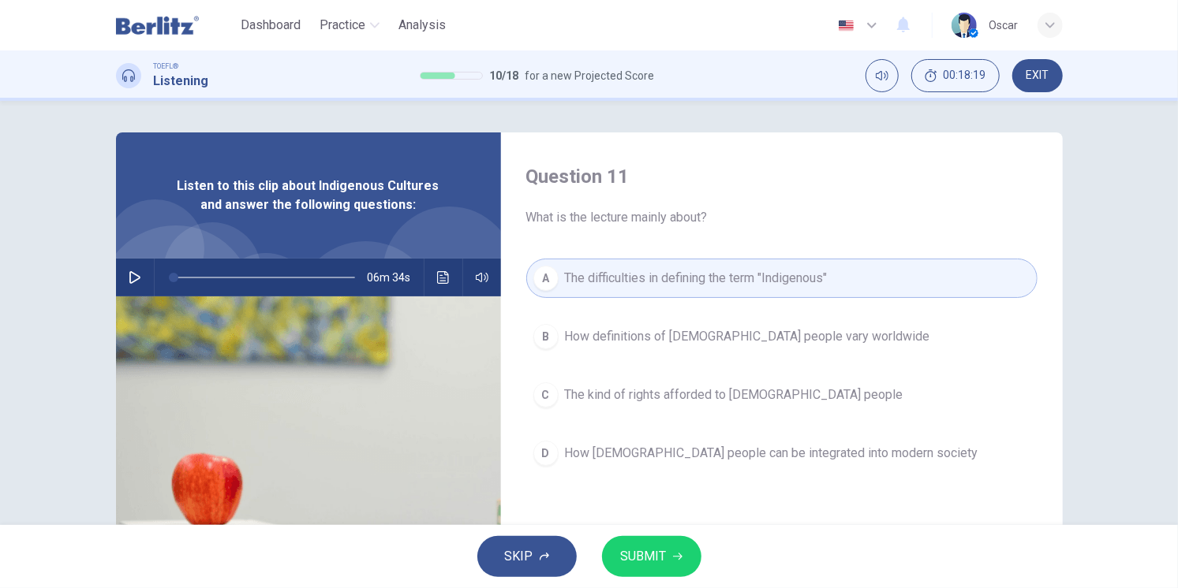
click at [635, 334] on span "How definitions of Indigenous people vary worldwide" at bounding box center [747, 336] width 365 height 19
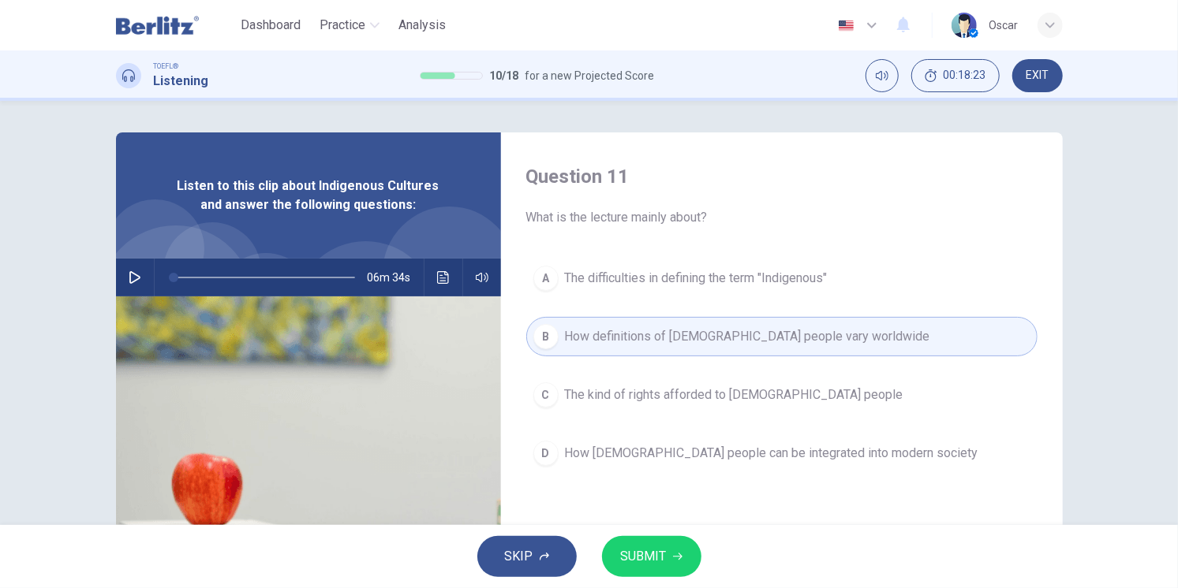
click at [629, 402] on span "The kind of rights afforded to Indigenous people" at bounding box center [734, 395] width 338 height 19
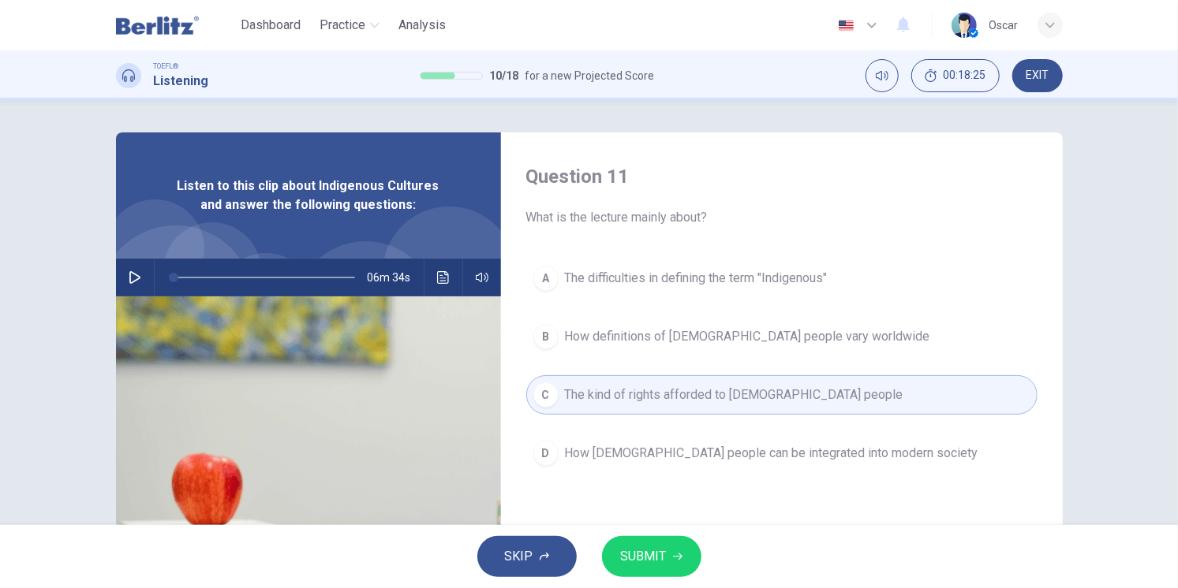
click at [682, 273] on span "The difficulties in defining the term "Indigenous"" at bounding box center [696, 278] width 263 height 19
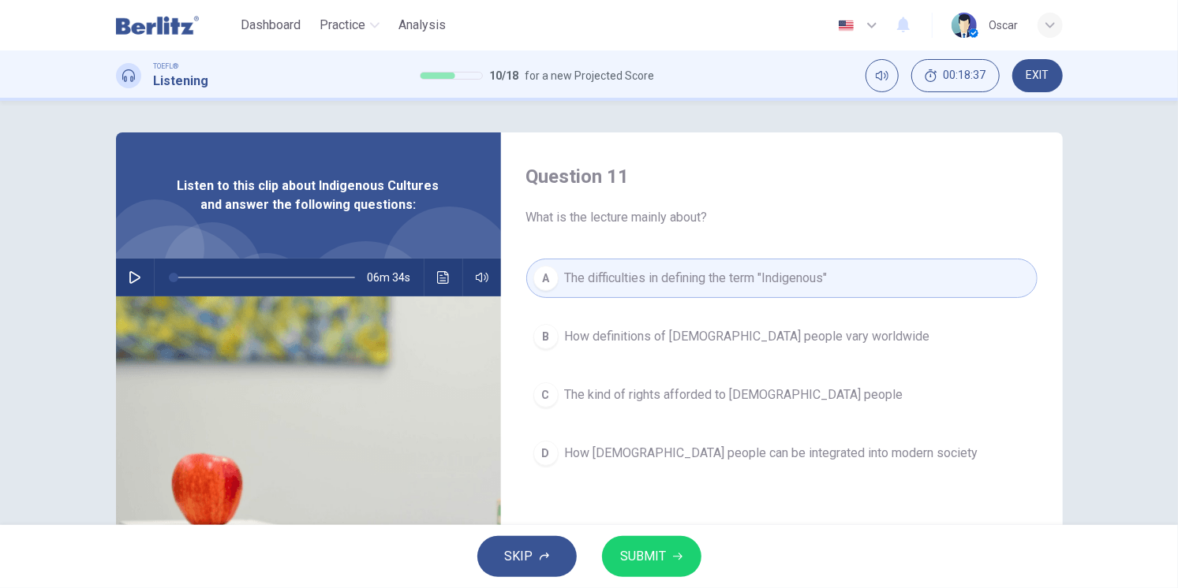
click at [704, 351] on button "B How definitions of Indigenous people vary worldwide" at bounding box center [781, 336] width 511 height 39
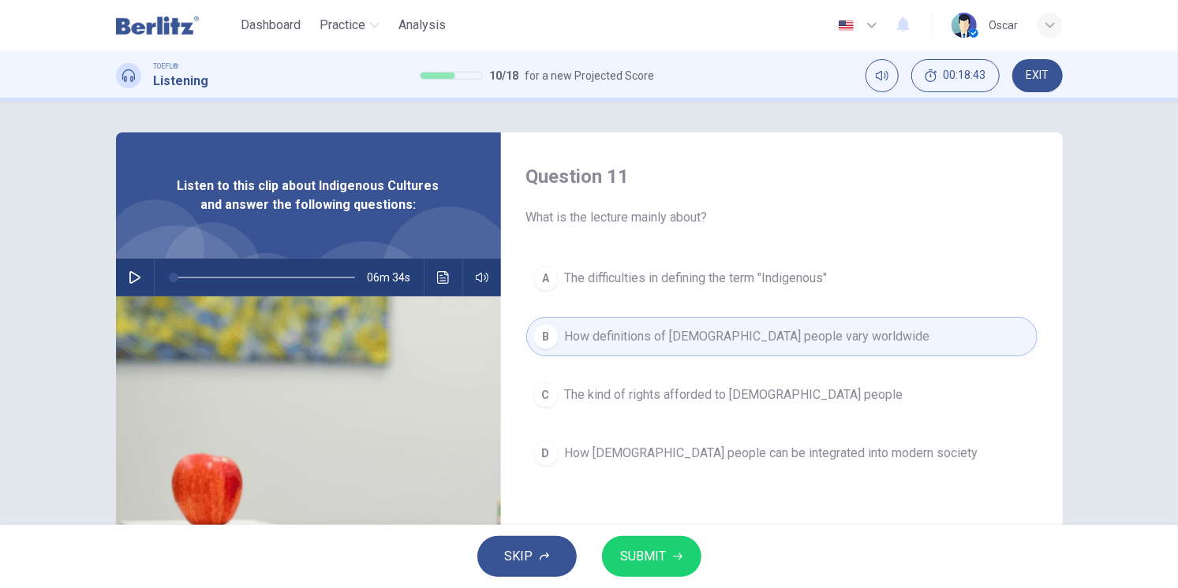
click at [674, 286] on span "The difficulties in defining the term "Indigenous"" at bounding box center [696, 278] width 263 height 19
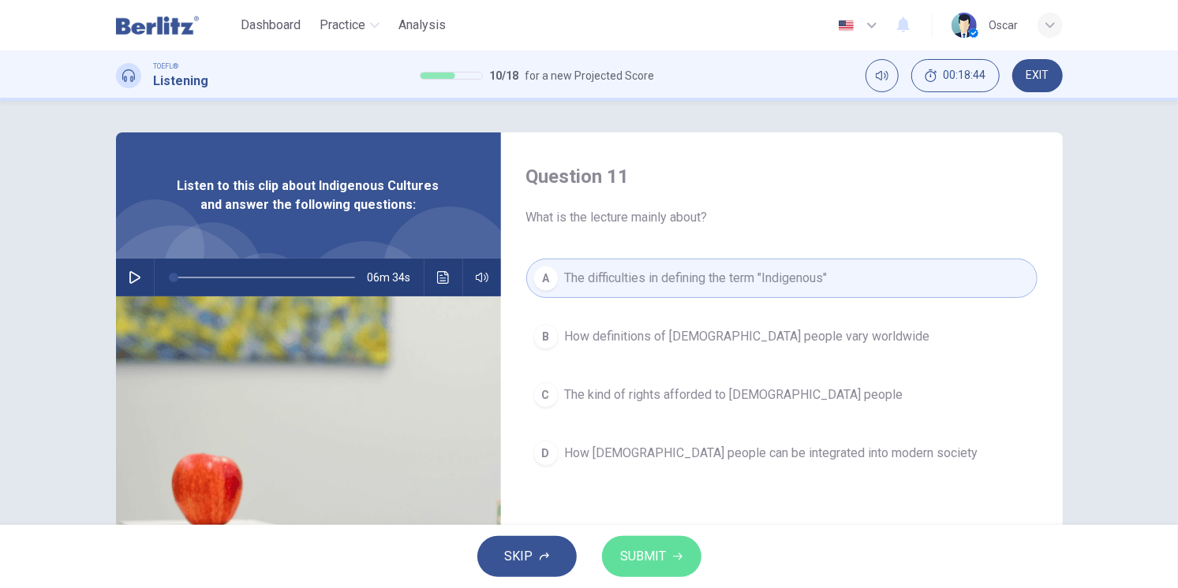
click at [640, 562] on span "SUBMIT" at bounding box center [644, 557] width 46 height 22
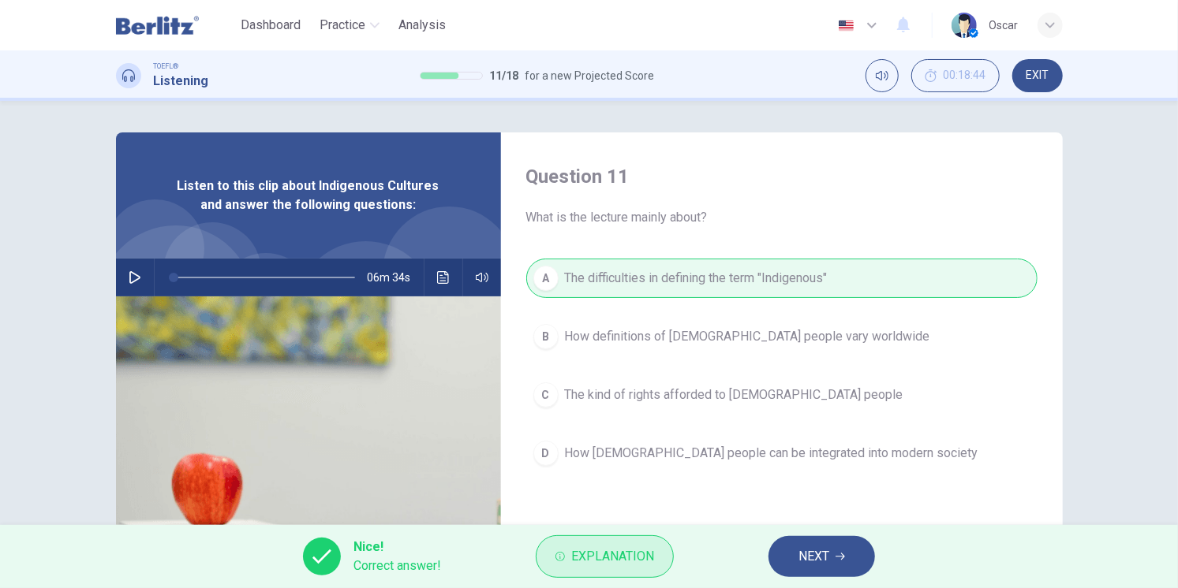
click at [577, 550] on span "Explanation" at bounding box center [612, 557] width 83 height 22
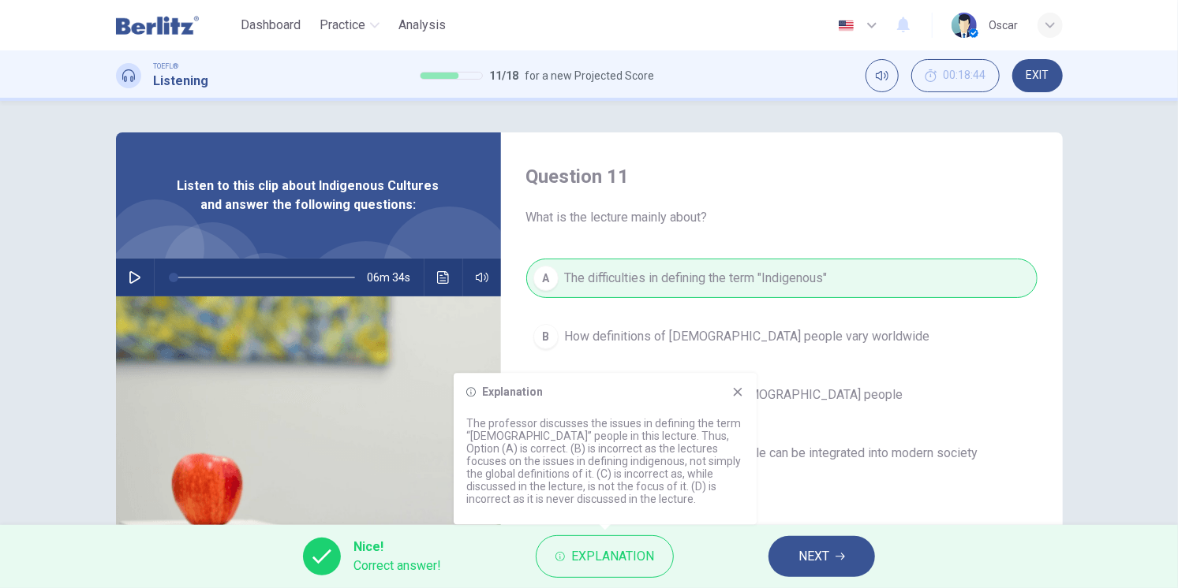
click at [808, 554] on span "NEXT" at bounding box center [813, 557] width 31 height 22
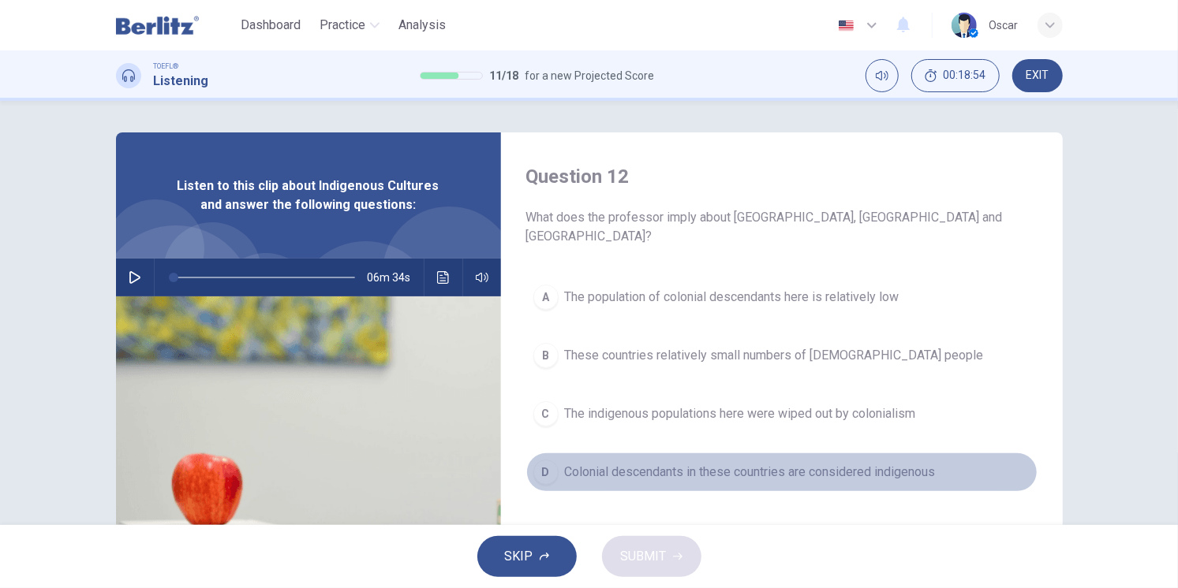
click at [716, 463] on span "Colonial descendants in these countries are considered indigenous" at bounding box center [750, 472] width 371 height 19
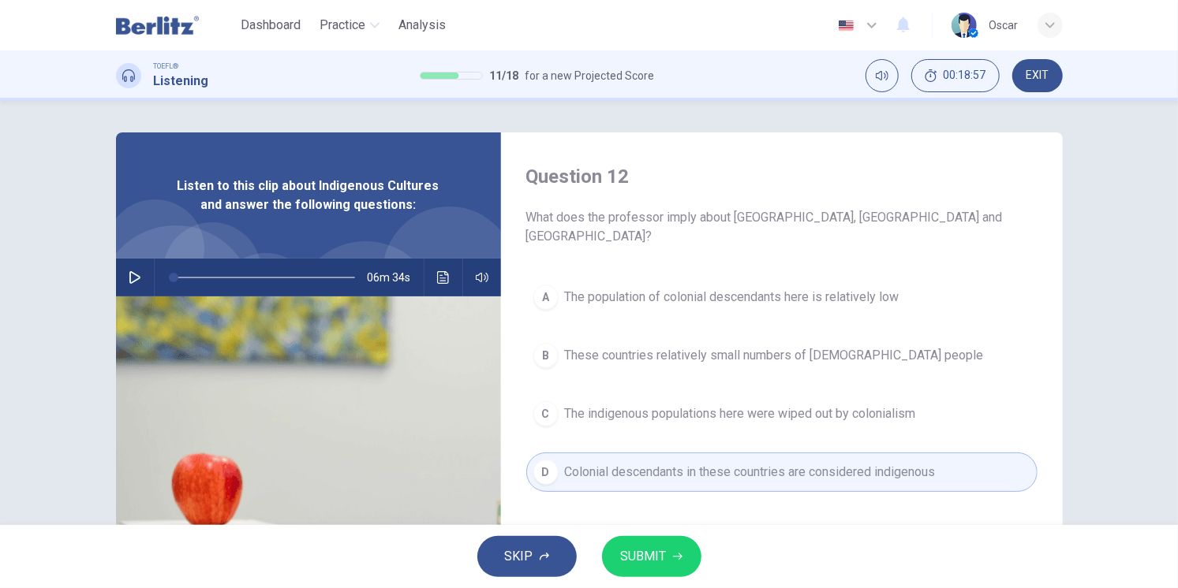
click at [644, 558] on span "SUBMIT" at bounding box center [644, 557] width 46 height 22
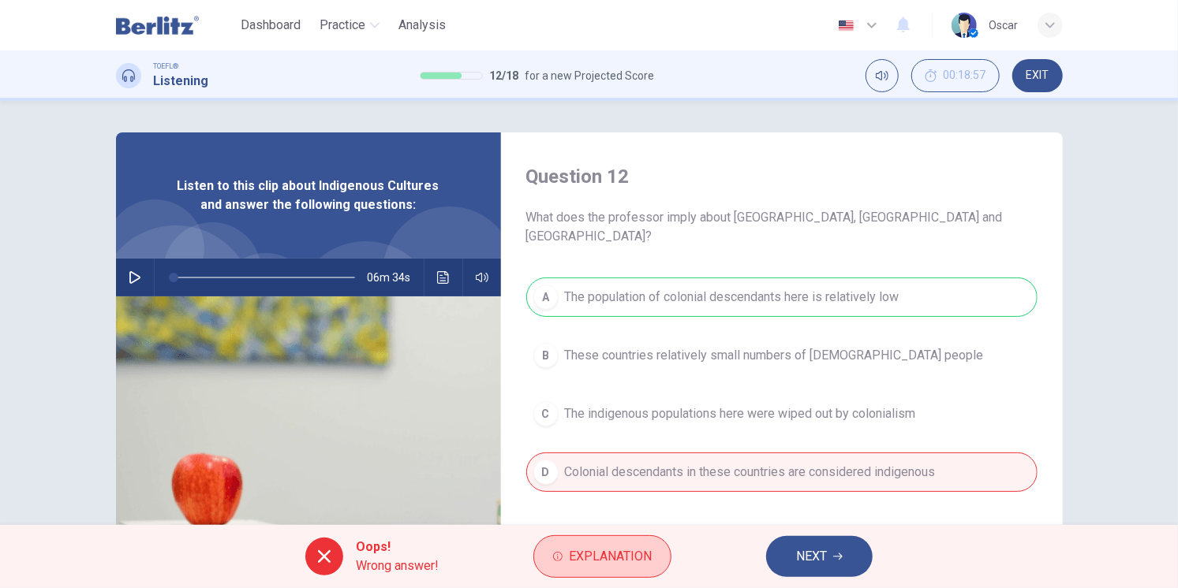
click at [625, 557] on span "Explanation" at bounding box center [610, 557] width 83 height 22
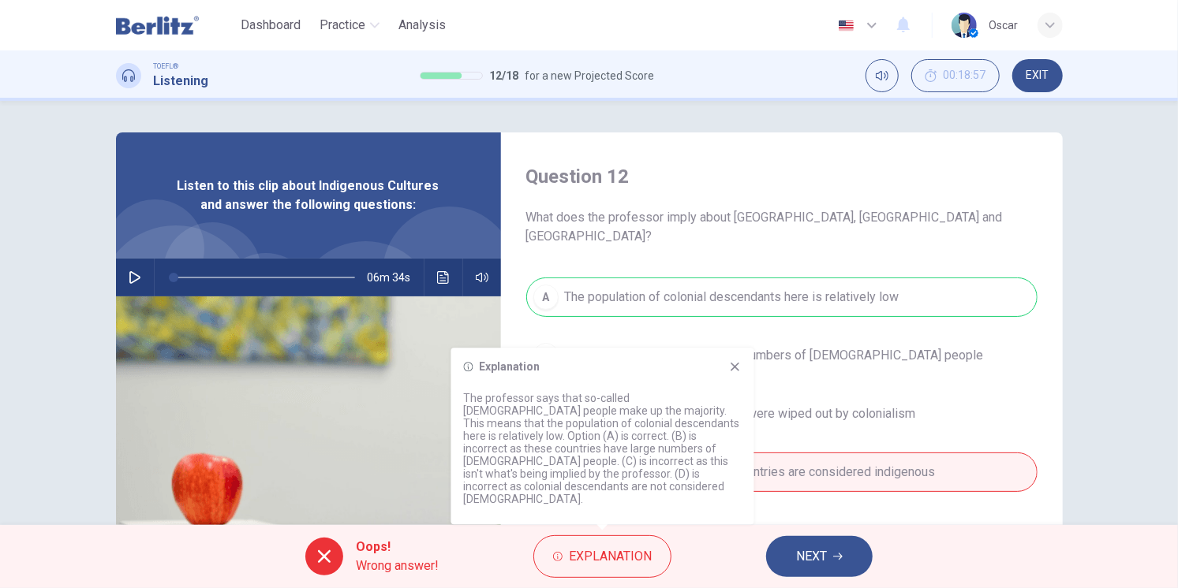
click at [736, 373] on icon at bounding box center [735, 366] width 13 height 13
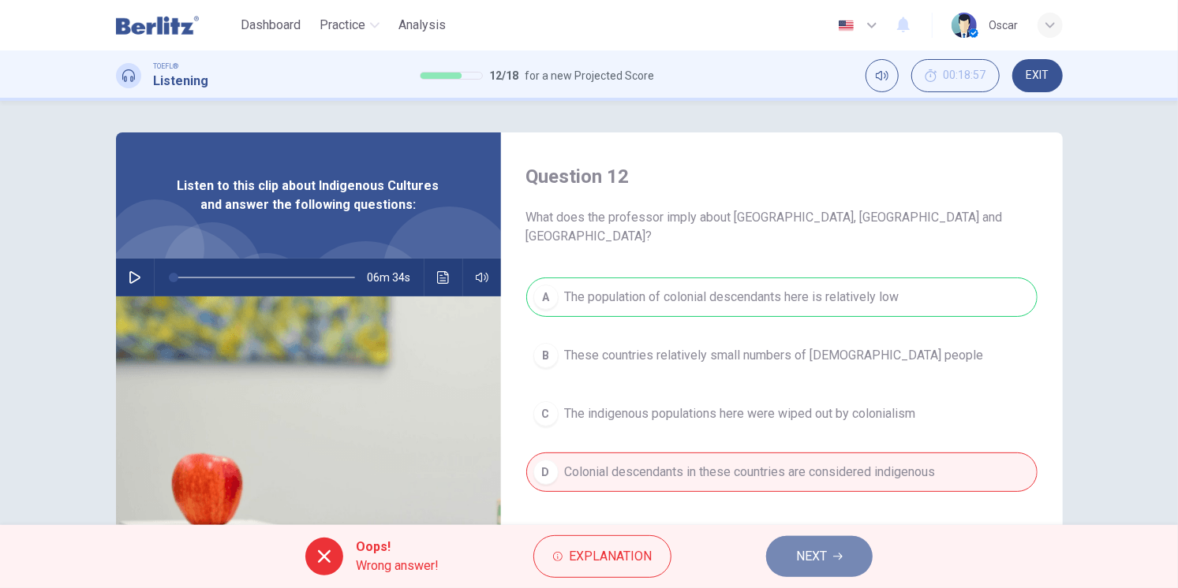
click at [806, 550] on span "NEXT" at bounding box center [811, 557] width 31 height 22
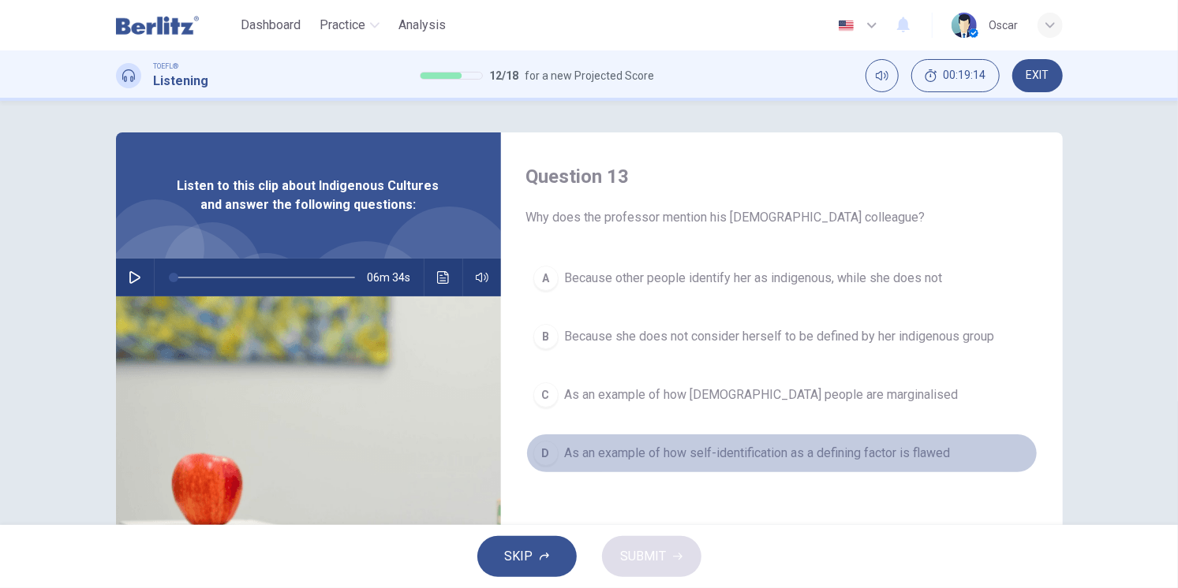
click at [689, 460] on span "As an example of how self-identification as a defining factor is flawed" at bounding box center [758, 453] width 386 height 19
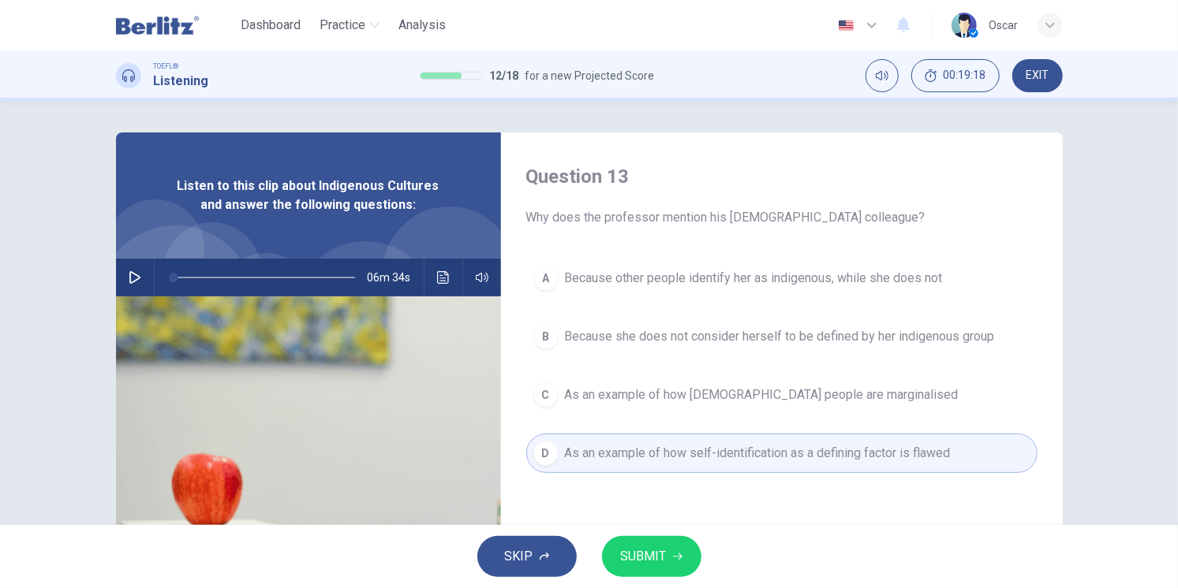
click at [663, 552] on span "SUBMIT" at bounding box center [644, 557] width 46 height 22
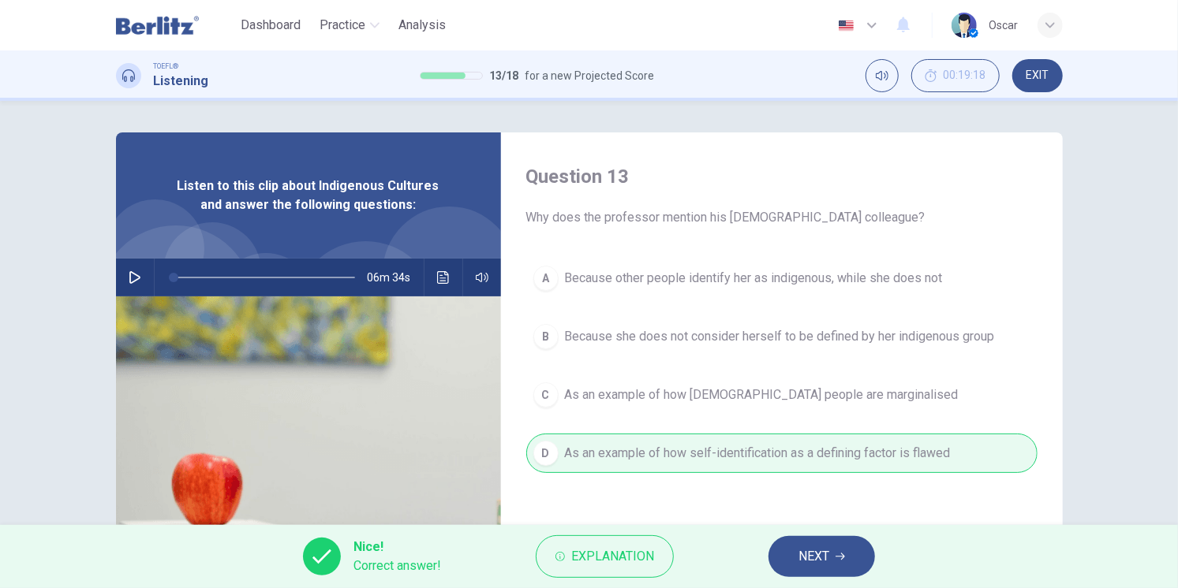
click at [827, 549] on span "NEXT" at bounding box center [813, 557] width 31 height 22
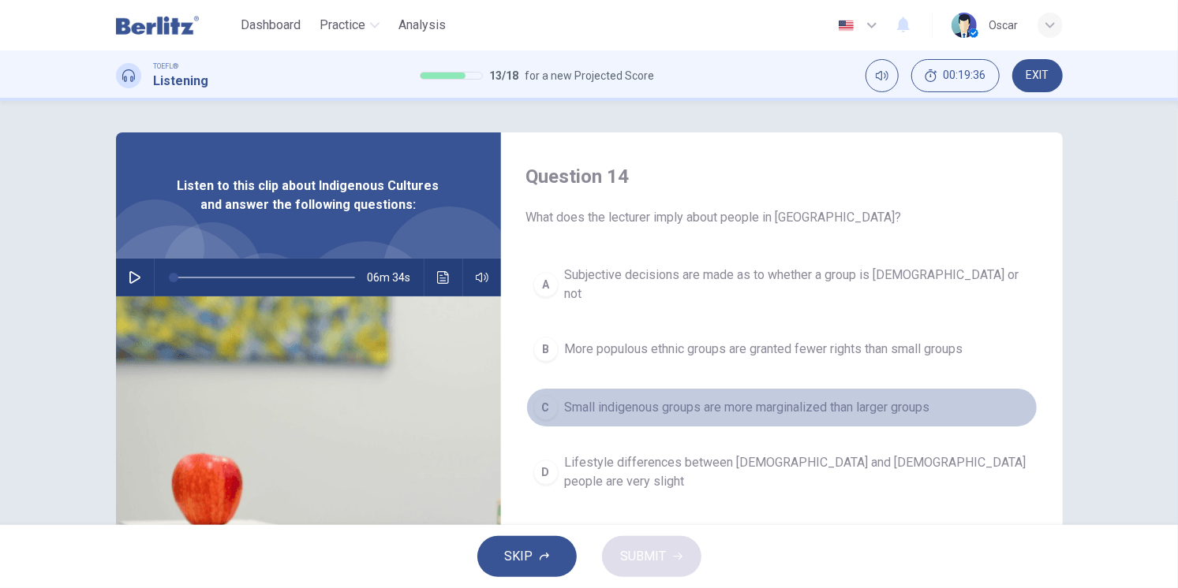
click at [727, 398] on span "Small indigenous groups are more marginalized than larger groups" at bounding box center [747, 407] width 365 height 19
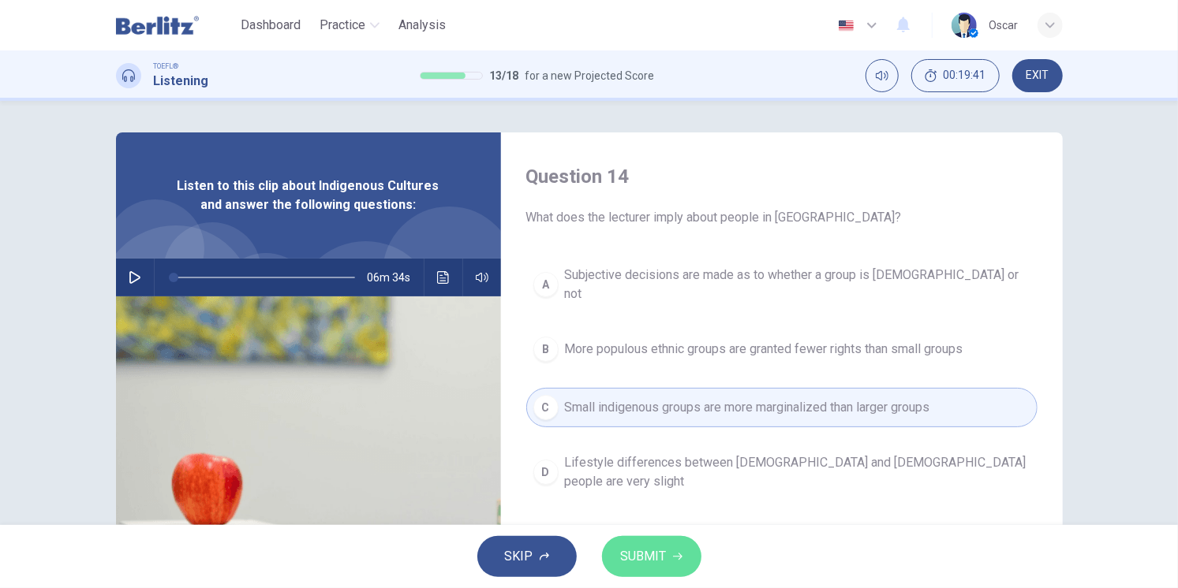
click at [655, 566] on span "SUBMIT" at bounding box center [644, 557] width 46 height 22
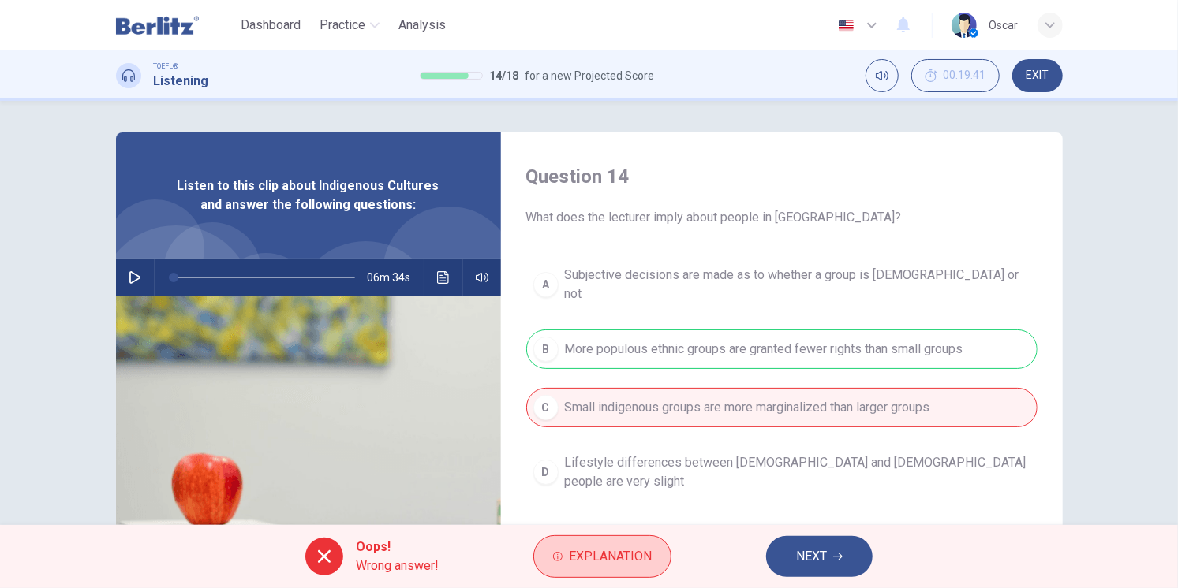
click at [643, 543] on button "Explanation" at bounding box center [602, 557] width 138 height 43
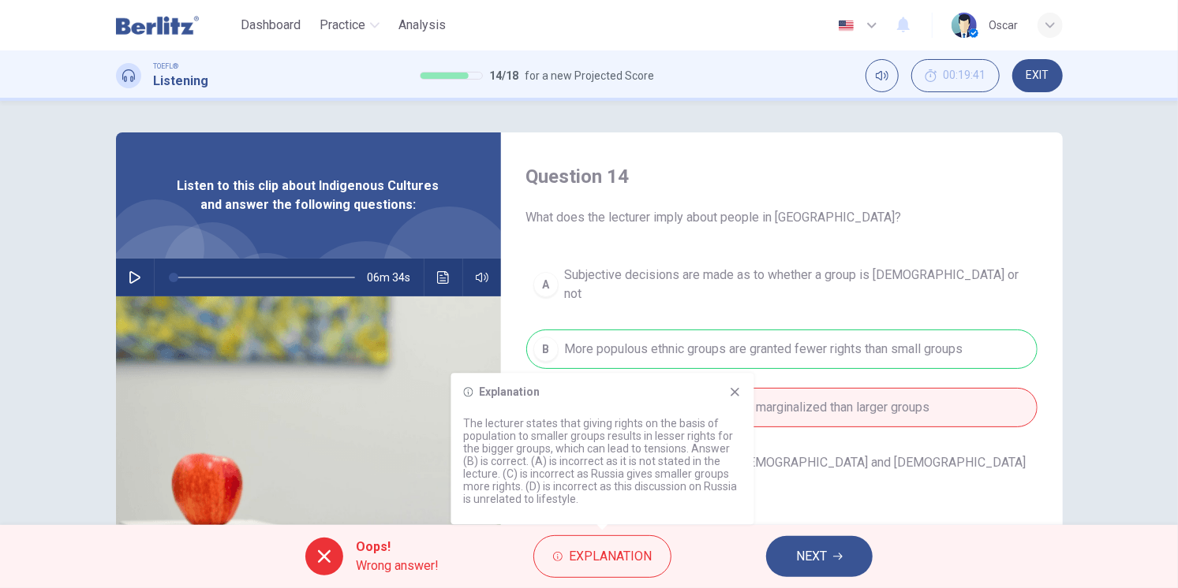
click at [792, 554] on button "NEXT" at bounding box center [819, 556] width 106 height 41
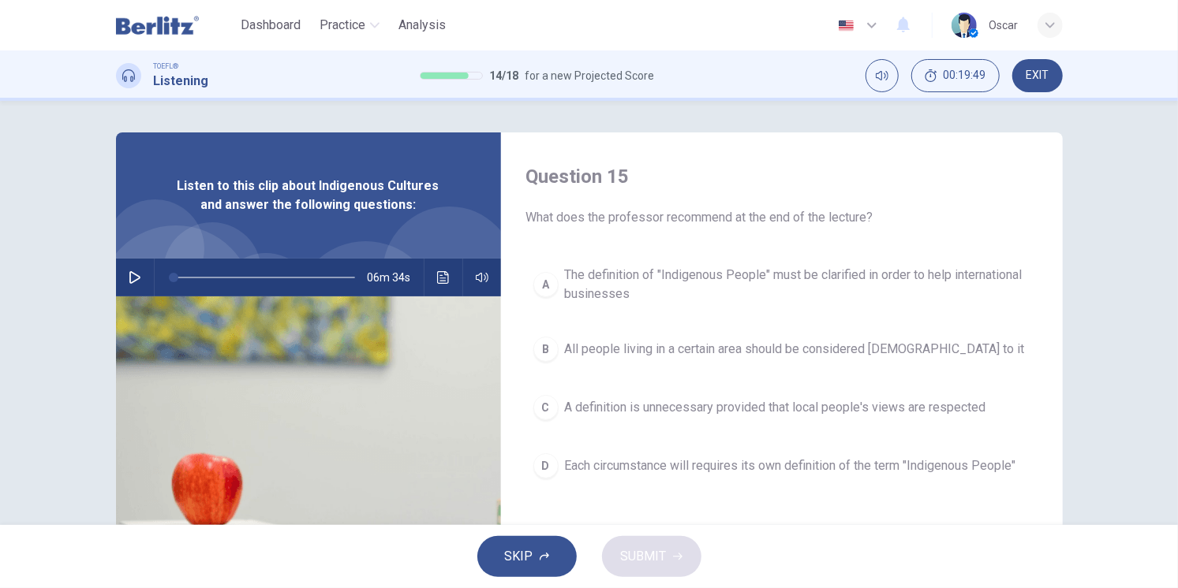
click at [674, 349] on span "All people living in a certain area should be considered indigenous to it" at bounding box center [795, 349] width 460 height 19
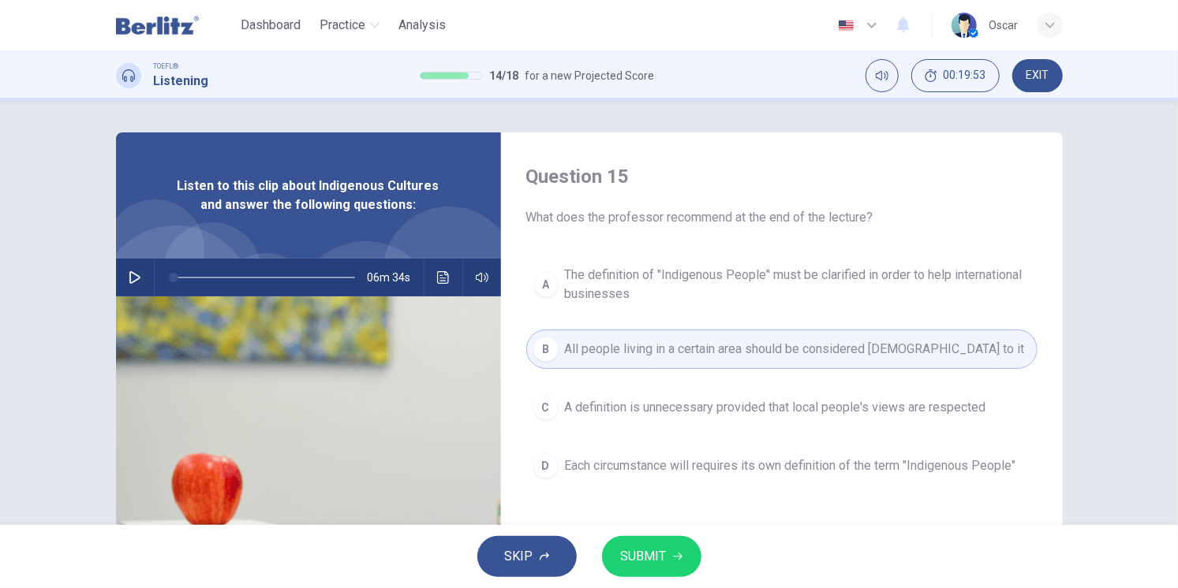
click at [641, 405] on span "A definition is unnecessary provided that local people's views are respected" at bounding box center [775, 407] width 421 height 19
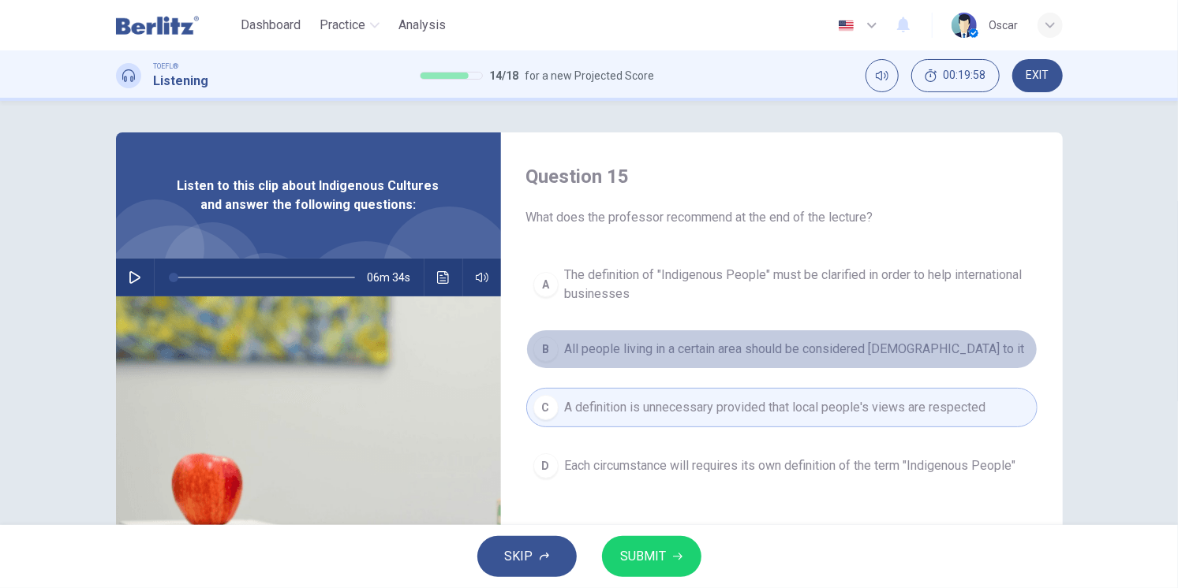
click at [625, 352] on span "All people living in a certain area should be considered indigenous to it" at bounding box center [795, 349] width 460 height 19
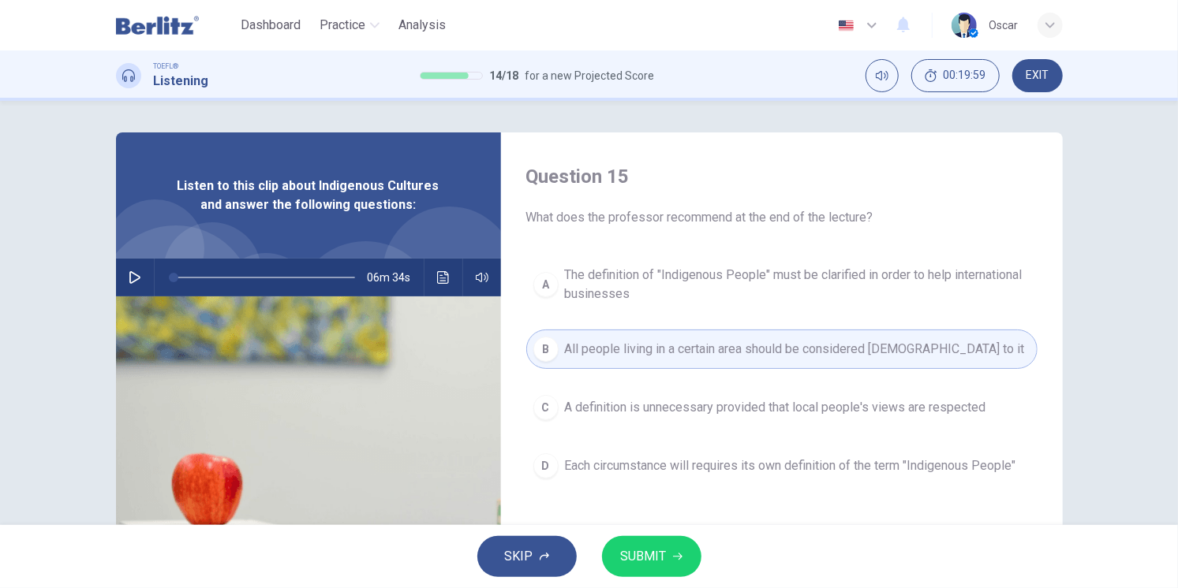
click at [634, 548] on span "SUBMIT" at bounding box center [644, 557] width 46 height 22
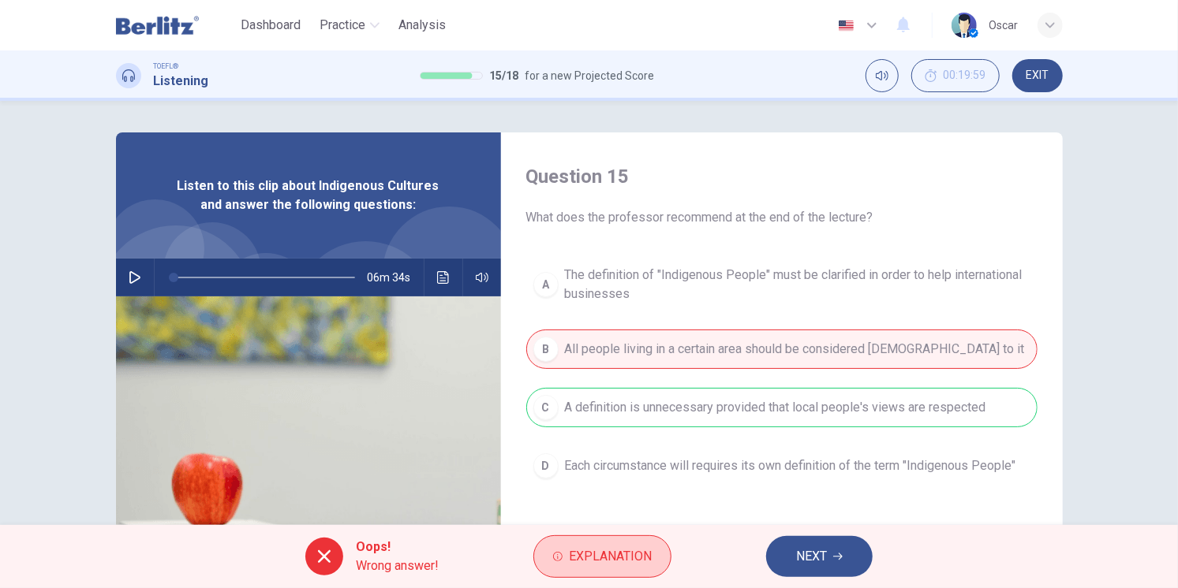
click at [647, 540] on button "Explanation" at bounding box center [602, 557] width 138 height 43
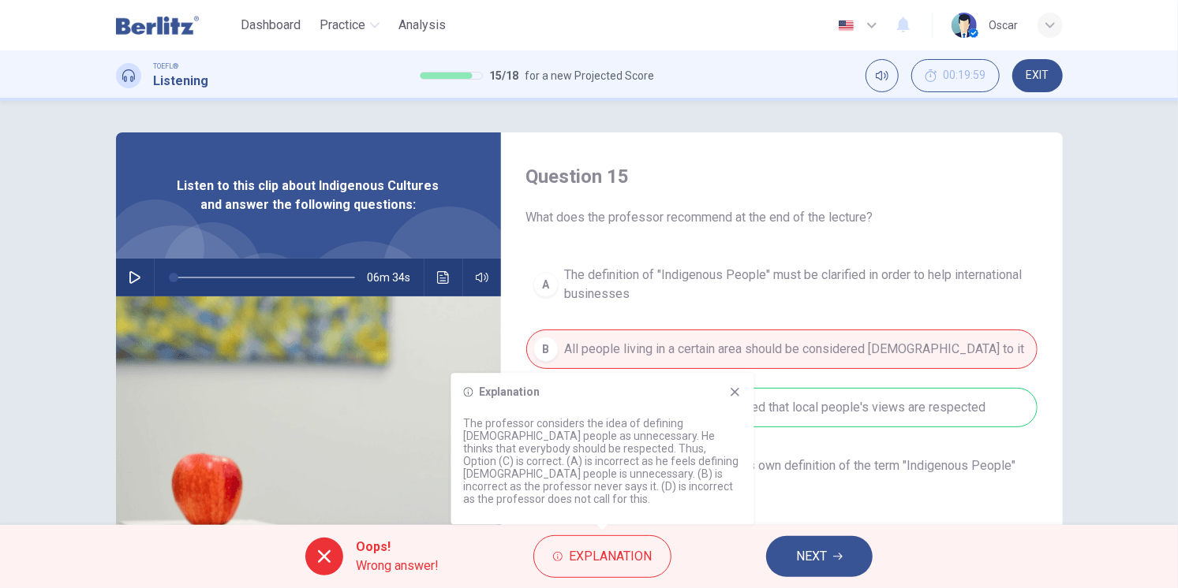
click at [819, 530] on div "Oops! Wrong answer! Explanation NEXT" at bounding box center [589, 556] width 1178 height 63
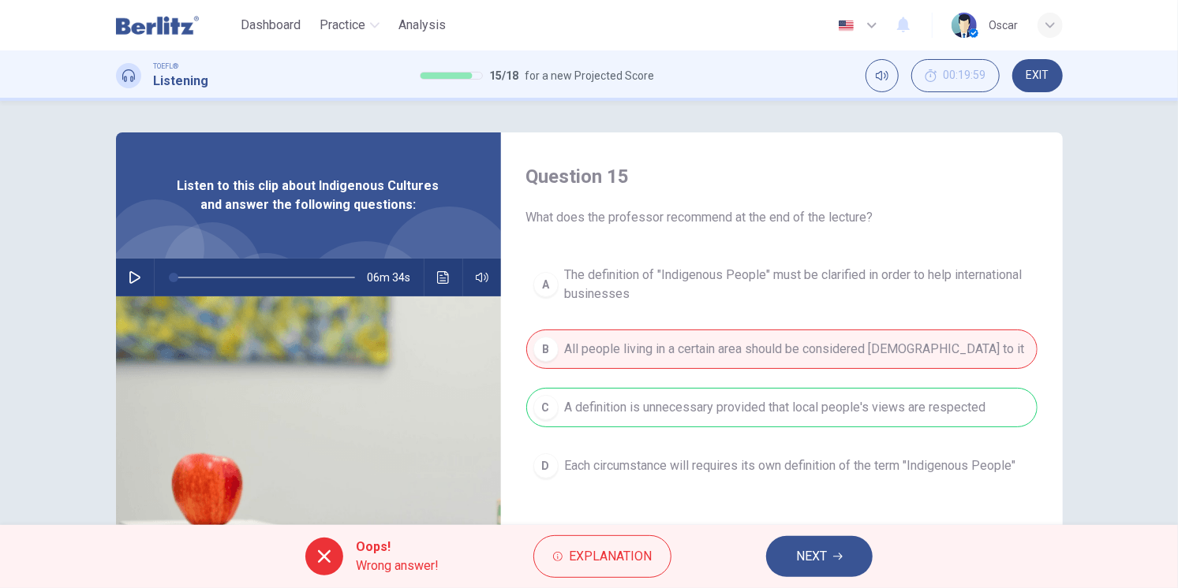
click at [806, 551] on span "NEXT" at bounding box center [811, 557] width 31 height 22
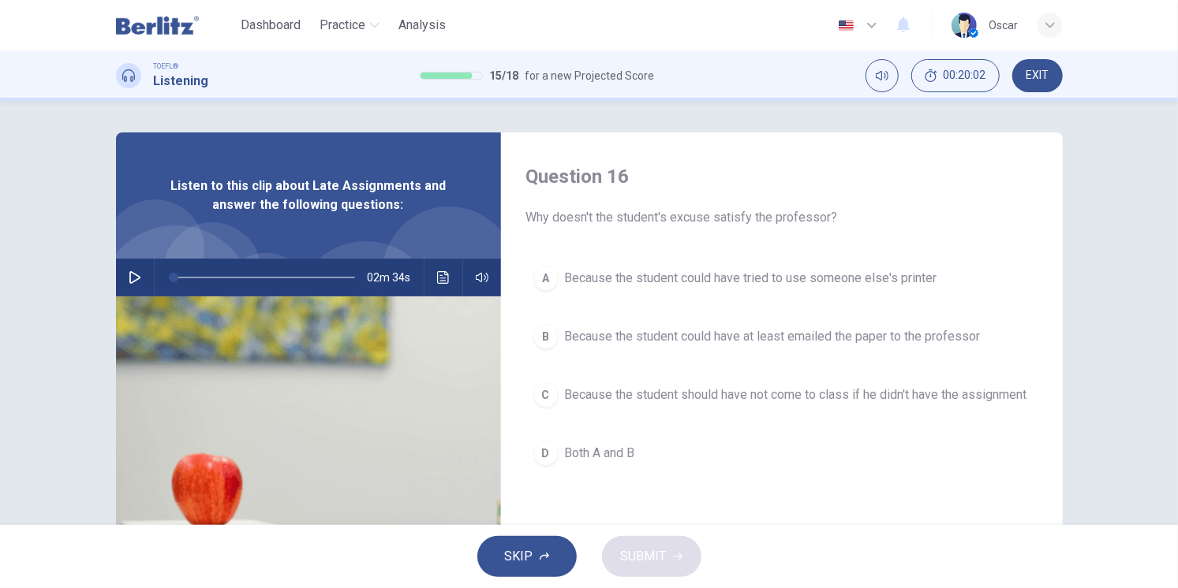
click at [133, 282] on icon "button" at bounding box center [135, 277] width 13 height 13
type input "*"
click at [766, 277] on span "Because the student could have tried to use someone else's printer" at bounding box center [751, 278] width 372 height 19
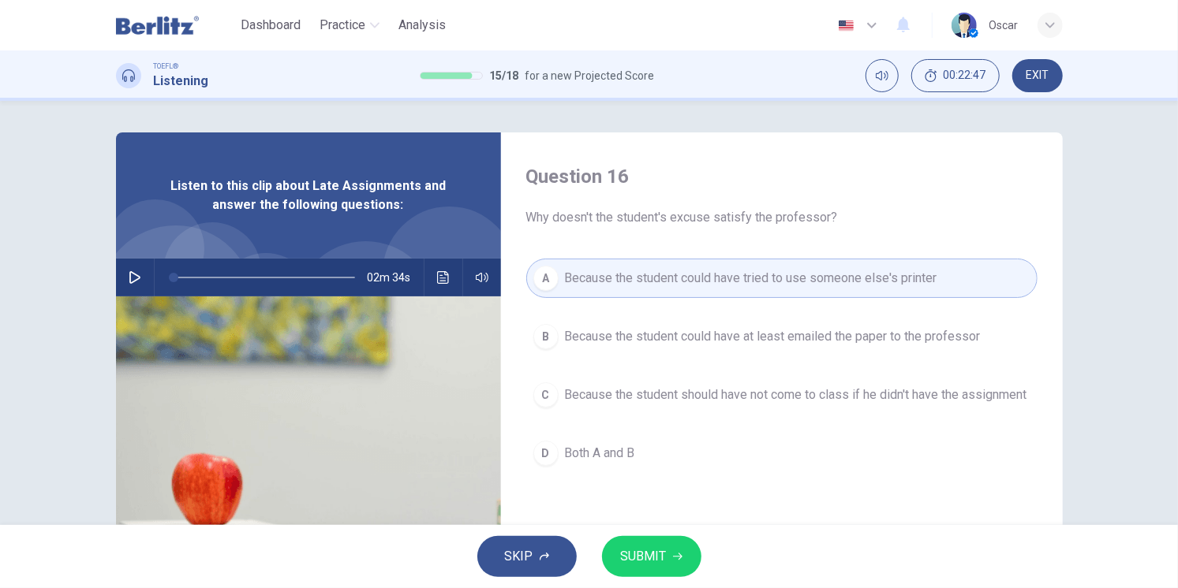
click at [739, 332] on span "Because the student could have at least emailed the paper to the professor" at bounding box center [773, 336] width 416 height 19
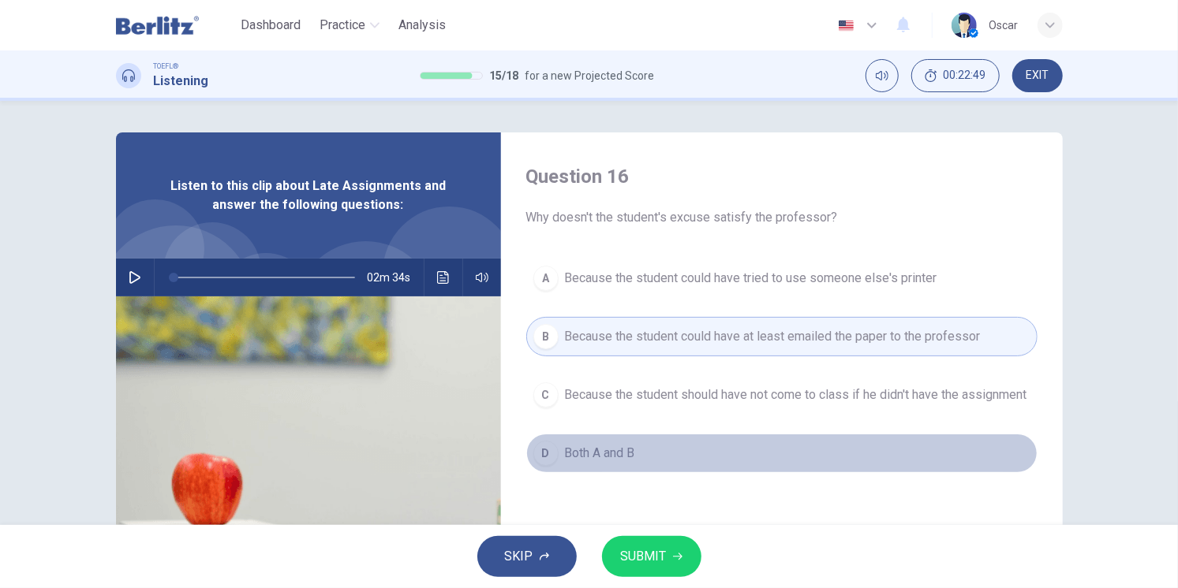
click at [595, 459] on span "Both A and B" at bounding box center [600, 453] width 70 height 19
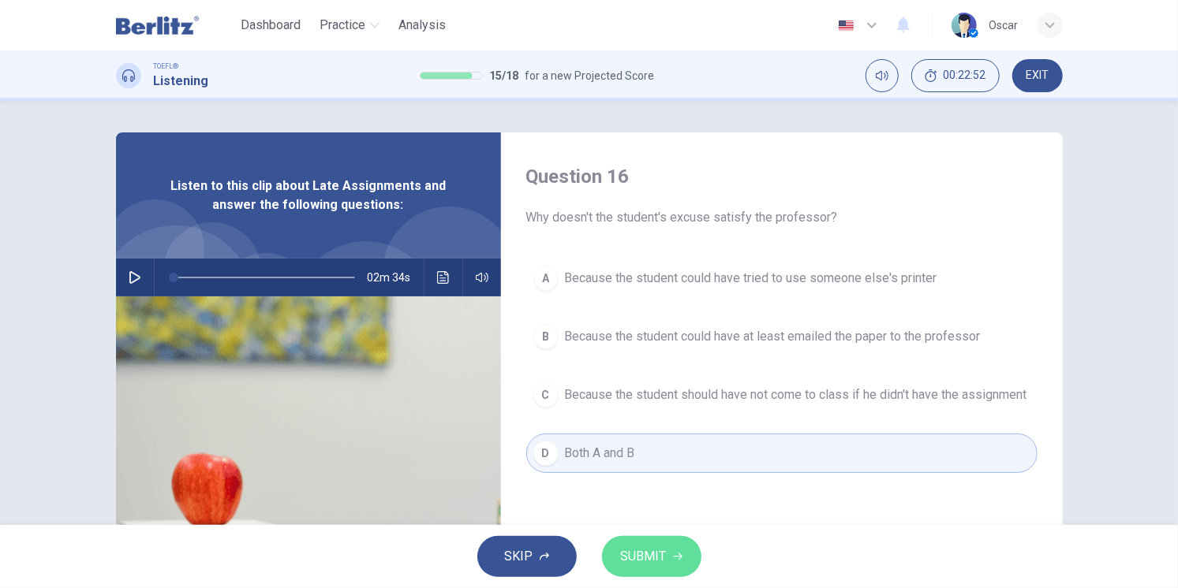
click at [618, 555] on button "SUBMIT" at bounding box center [651, 556] width 99 height 41
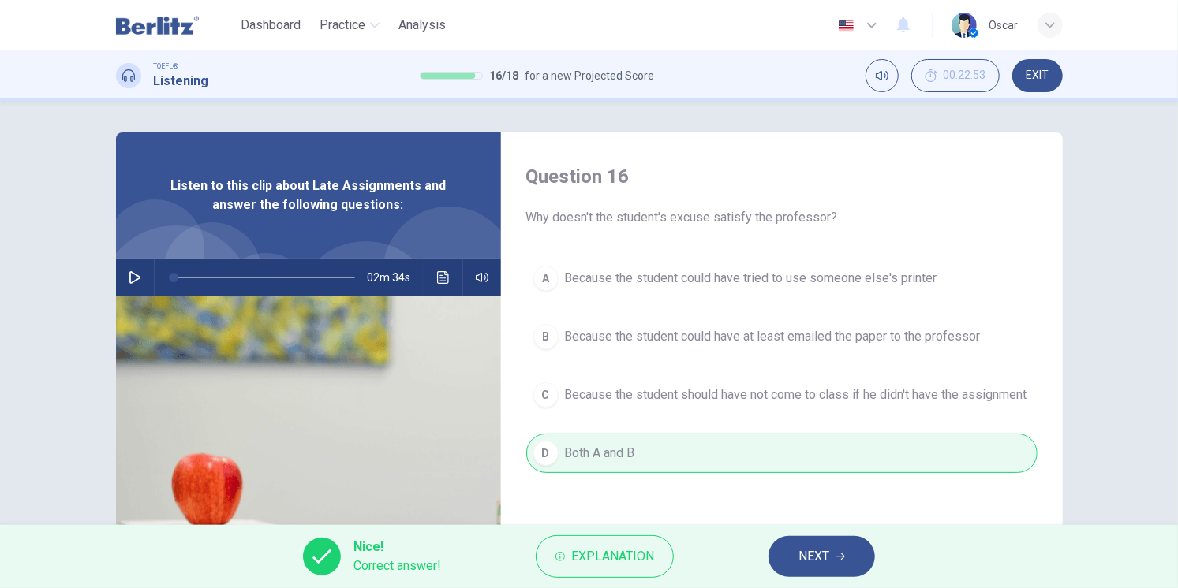
click at [799, 558] on span "NEXT" at bounding box center [813, 557] width 31 height 22
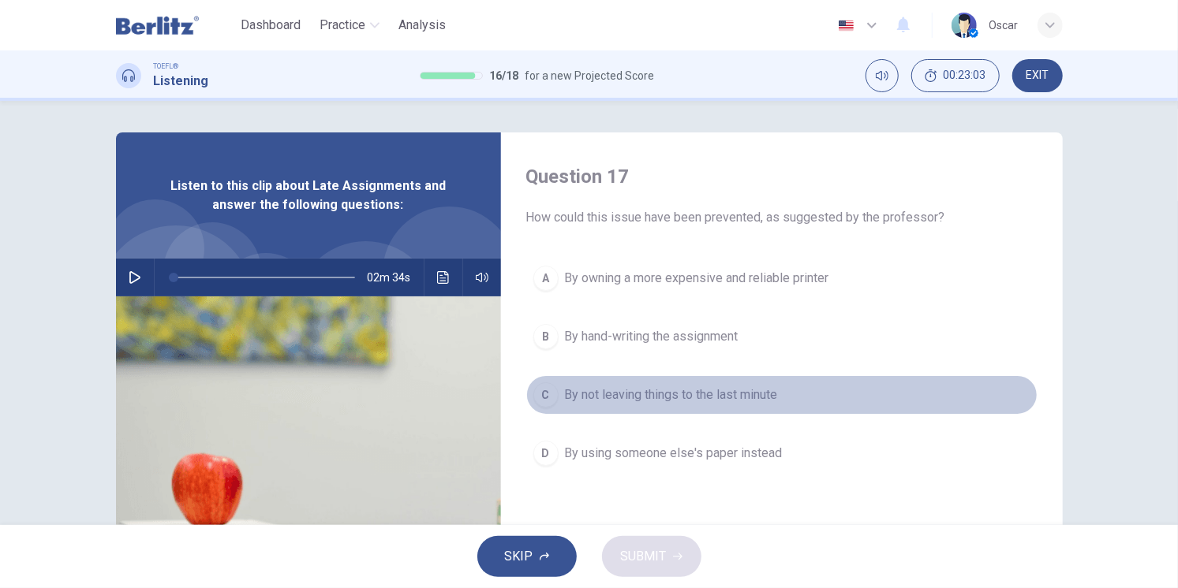
click at [622, 397] on span "By not leaving things to the last minute" at bounding box center [671, 395] width 213 height 19
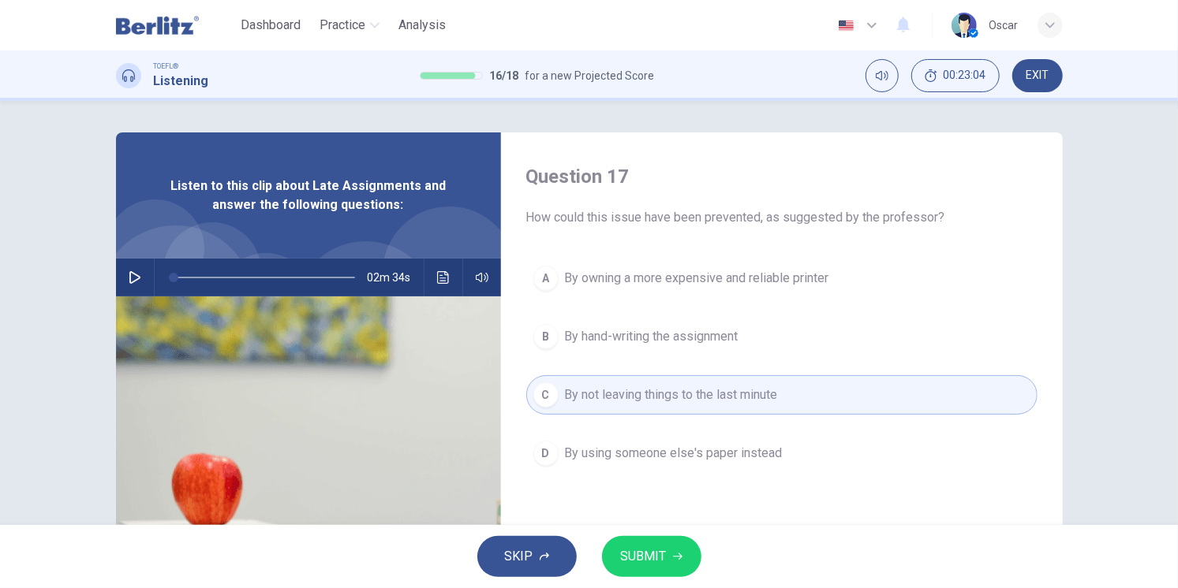
click at [624, 549] on span "SUBMIT" at bounding box center [644, 557] width 46 height 22
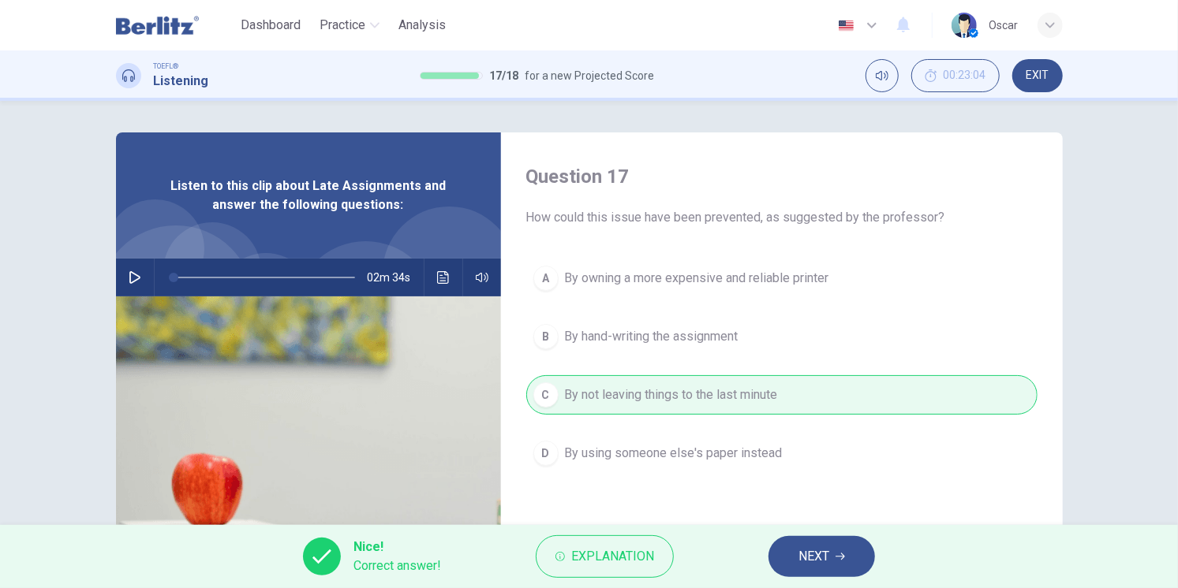
click at [834, 559] on button "NEXT" at bounding box center [821, 556] width 106 height 41
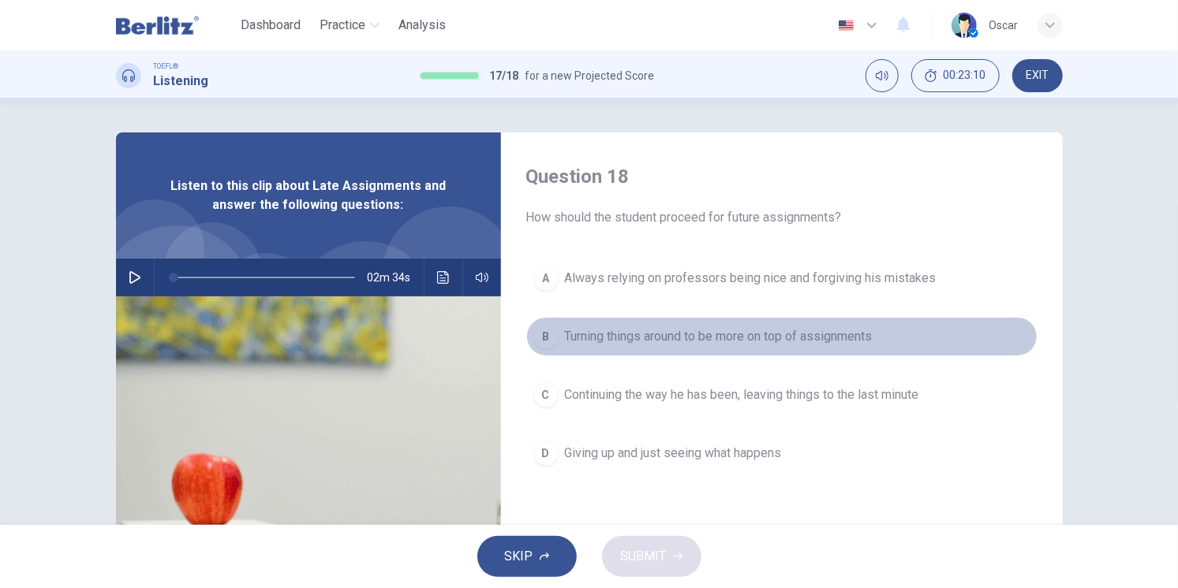
click at [618, 342] on span "Turning things around to be more on top of assignments" at bounding box center [719, 336] width 308 height 19
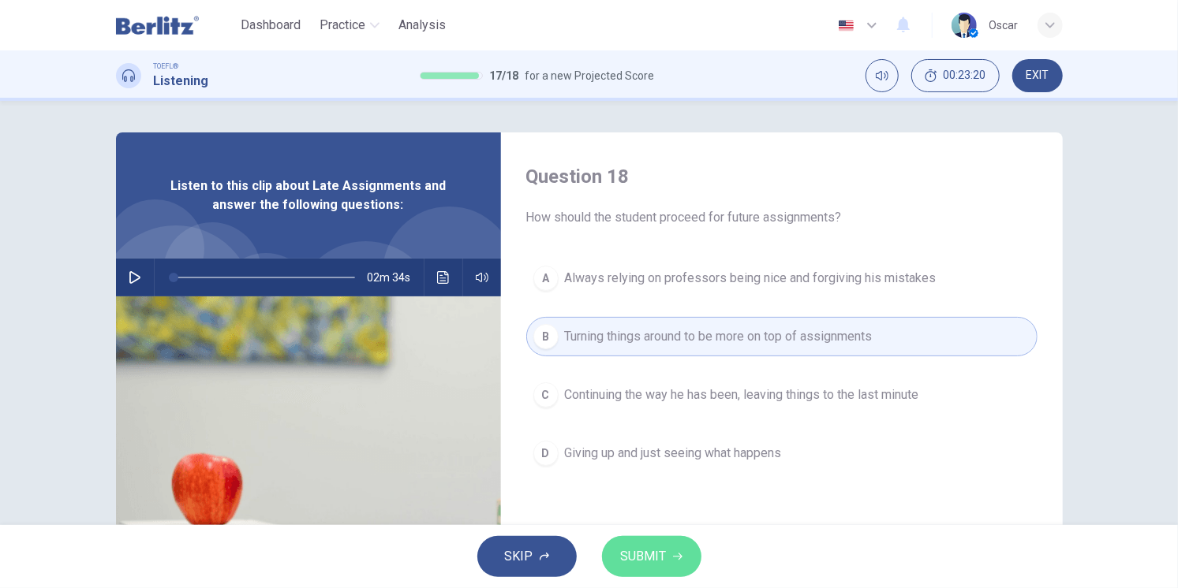
click at [629, 549] on span "SUBMIT" at bounding box center [644, 557] width 46 height 22
